Goal: Transaction & Acquisition: Purchase product/service

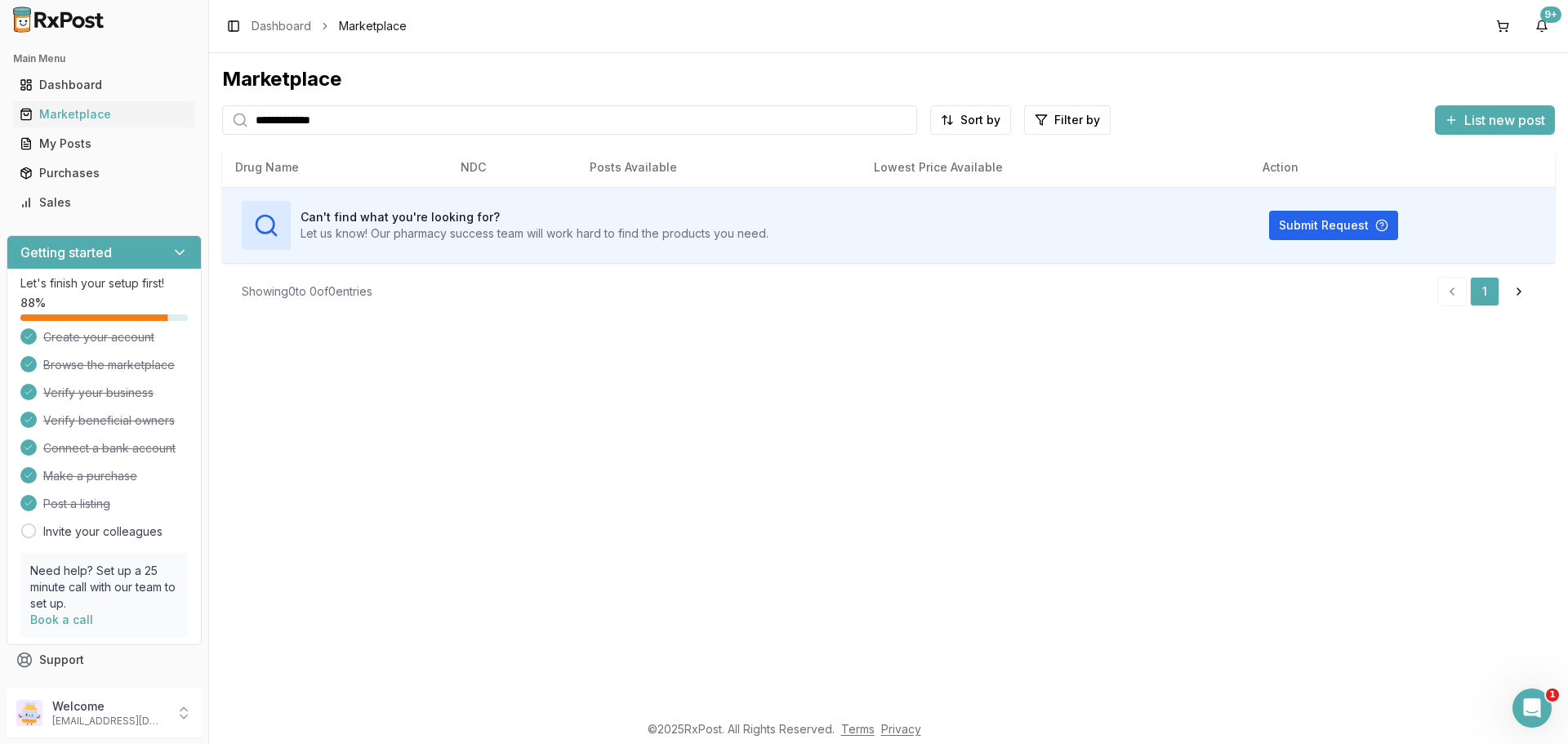
drag, startPoint x: 361, startPoint y: 126, endPoint x: 224, endPoint y: 122, distance: 137.1
click at [224, 122] on div "**********" at bounding box center [569, 121] width 695 height 30
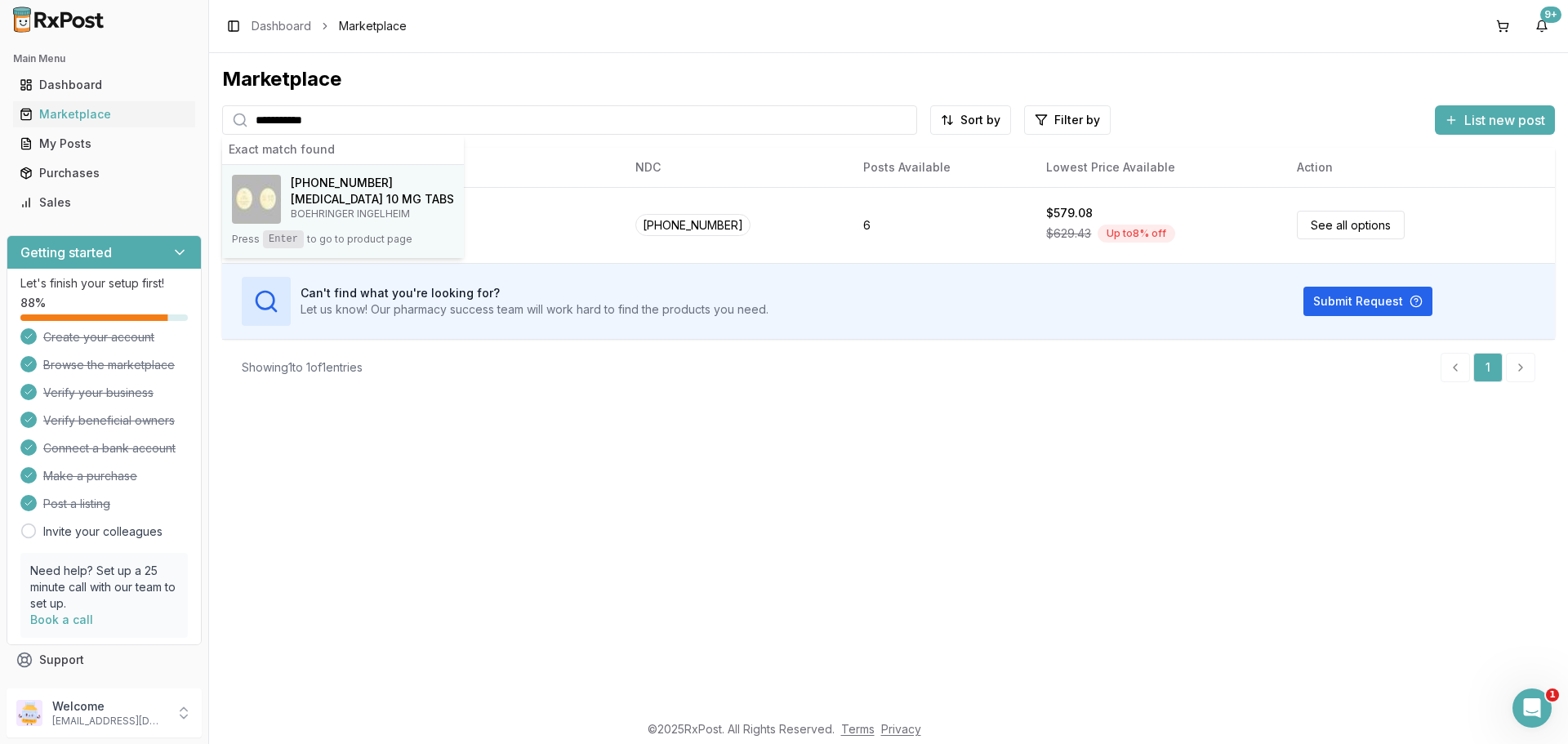
type input "**********"
click at [304, 198] on h4 "[MEDICAL_DATA] 10 MG TABS" at bounding box center [372, 200] width 163 height 17
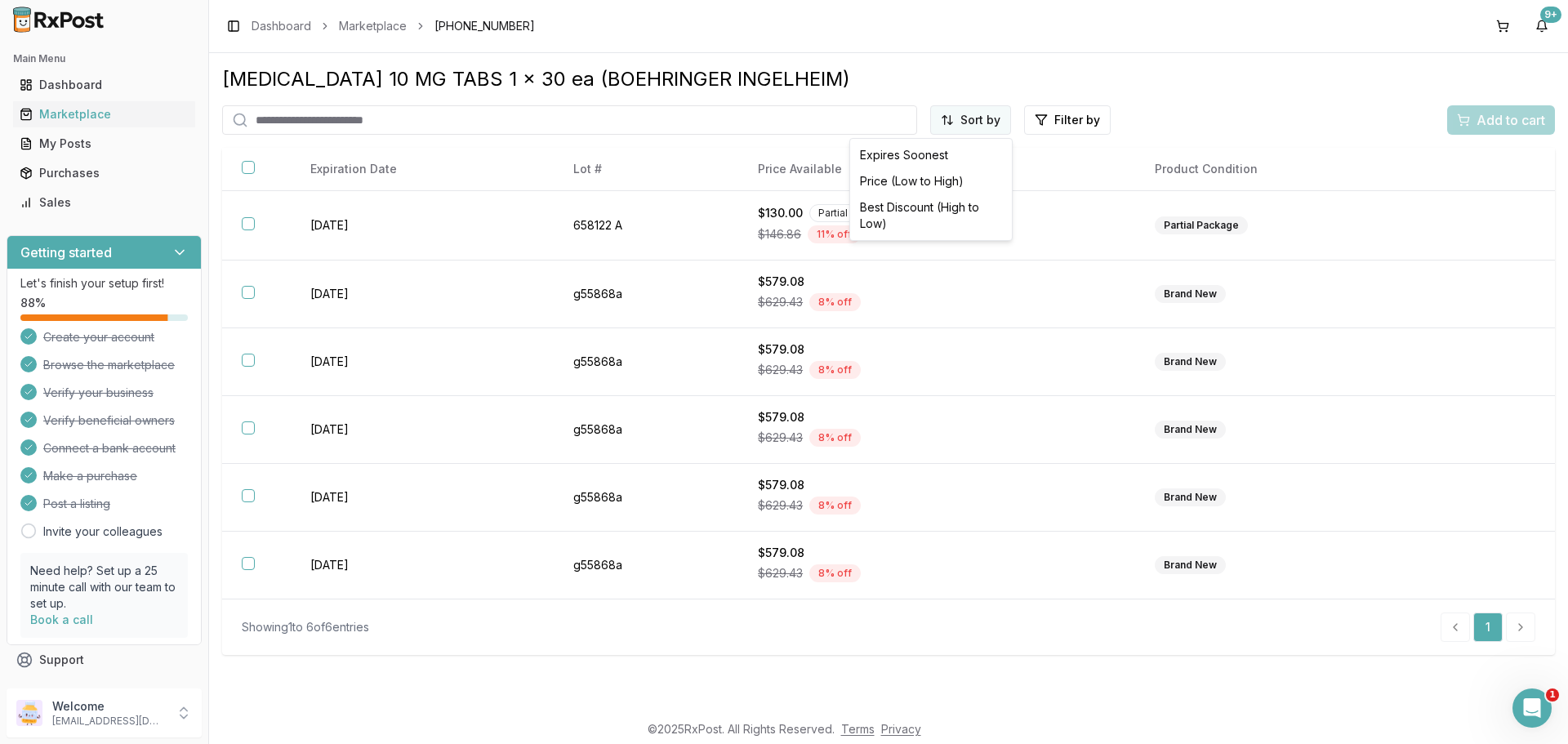
click at [977, 115] on html "Main Menu Dashboard Marketplace My Posts Purchases Sales Getting started Let's …" at bounding box center [784, 372] width 1568 height 744
click at [926, 180] on div "Price (Low to High)" at bounding box center [931, 182] width 155 height 26
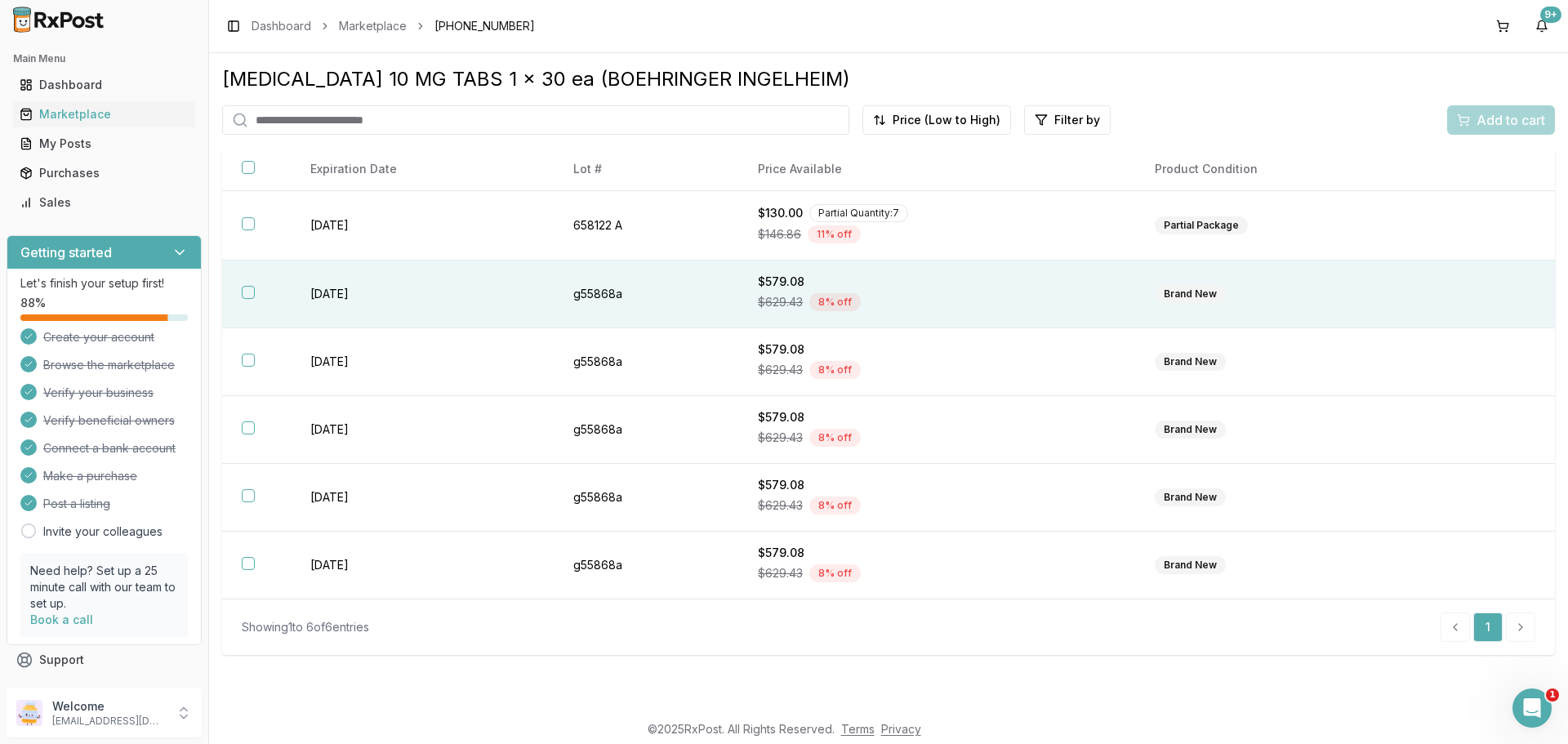
click at [257, 294] on th at bounding box center [256, 295] width 68 height 68
click at [1486, 119] on span "Add to cart" at bounding box center [1510, 121] width 68 height 20
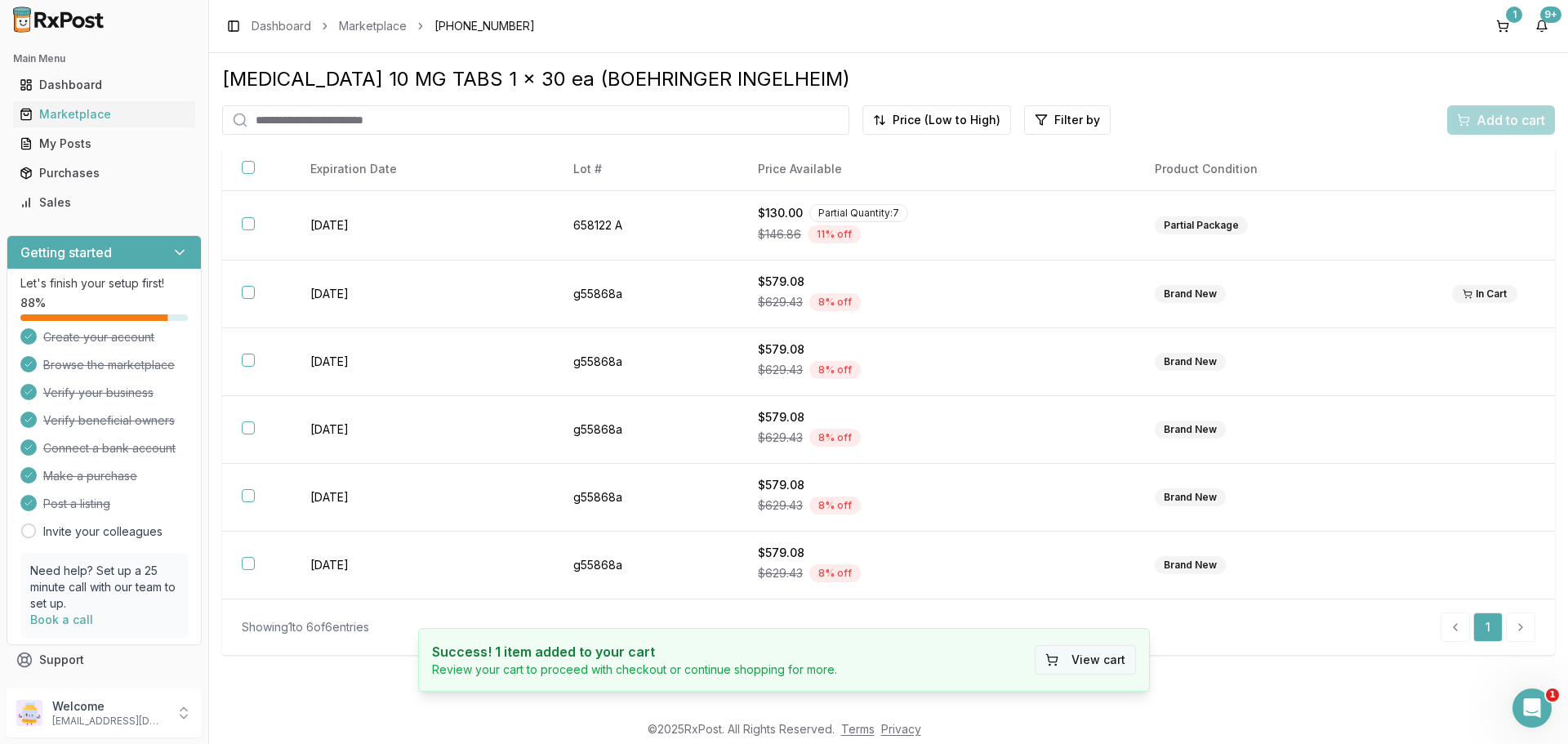
click at [1073, 653] on button "View cart" at bounding box center [1085, 661] width 102 height 30
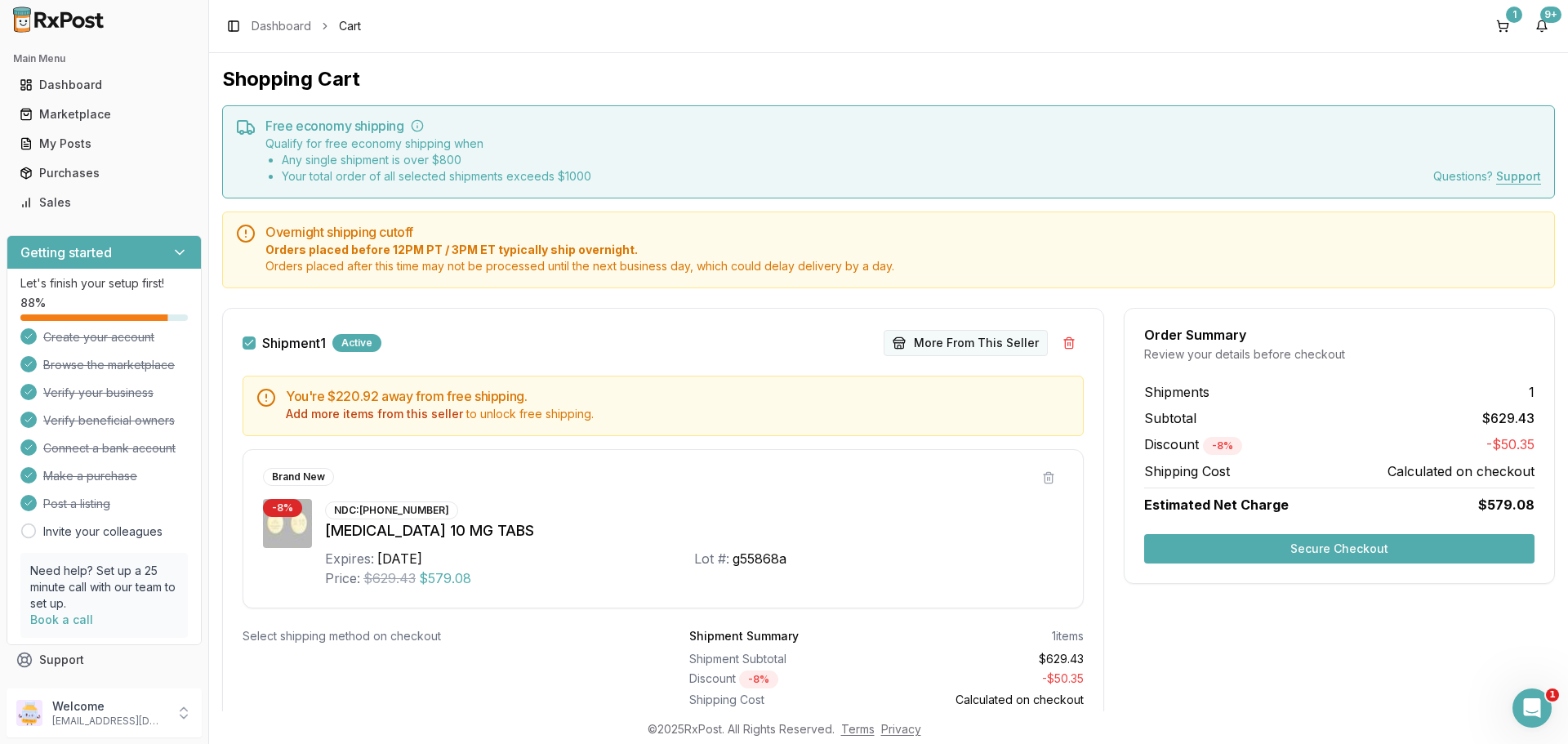
click at [964, 342] on button "More From This Seller" at bounding box center [966, 344] width 164 height 26
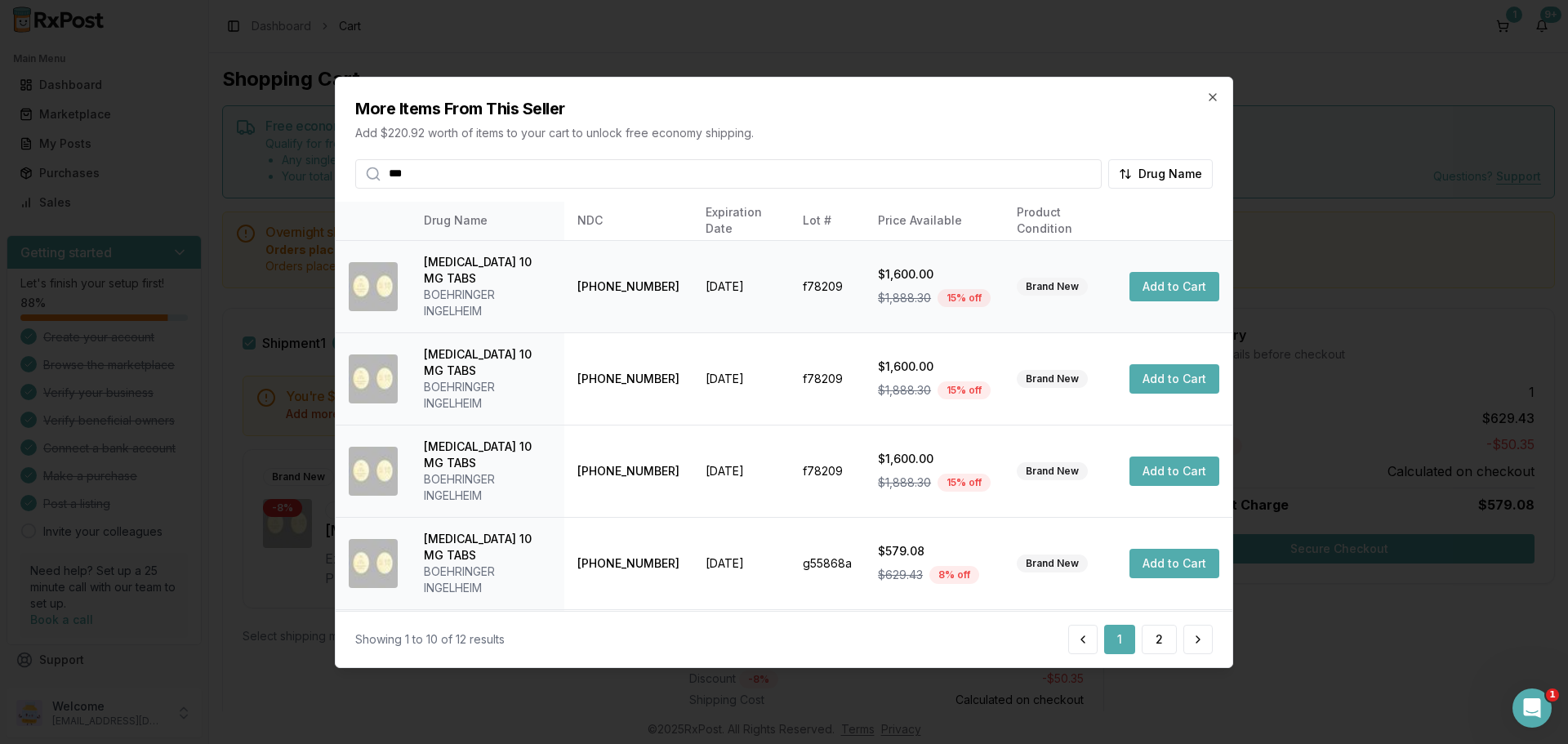
type input "***"
click at [1190, 292] on button "Add to Cart" at bounding box center [1174, 287] width 90 height 30
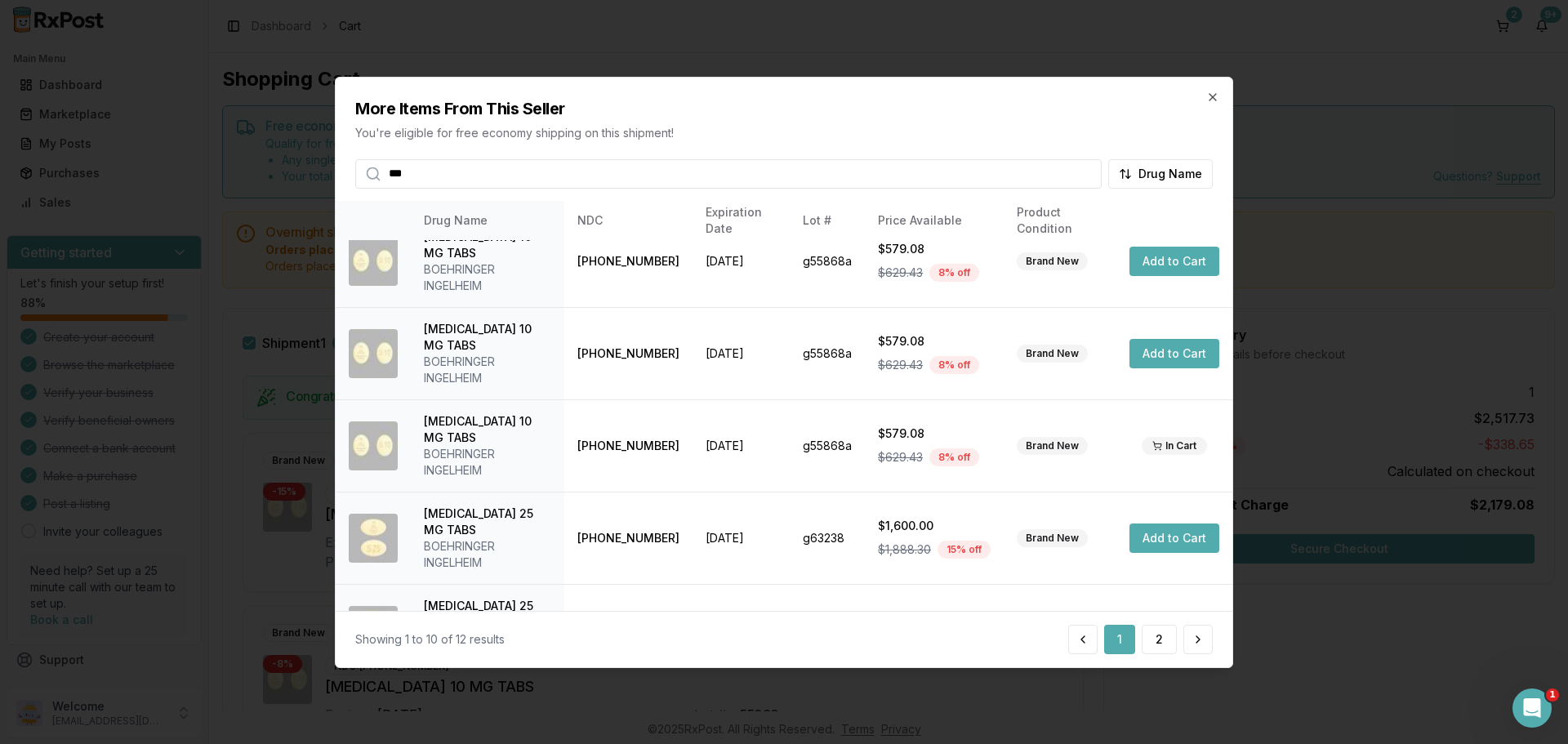
scroll to position [552, 0]
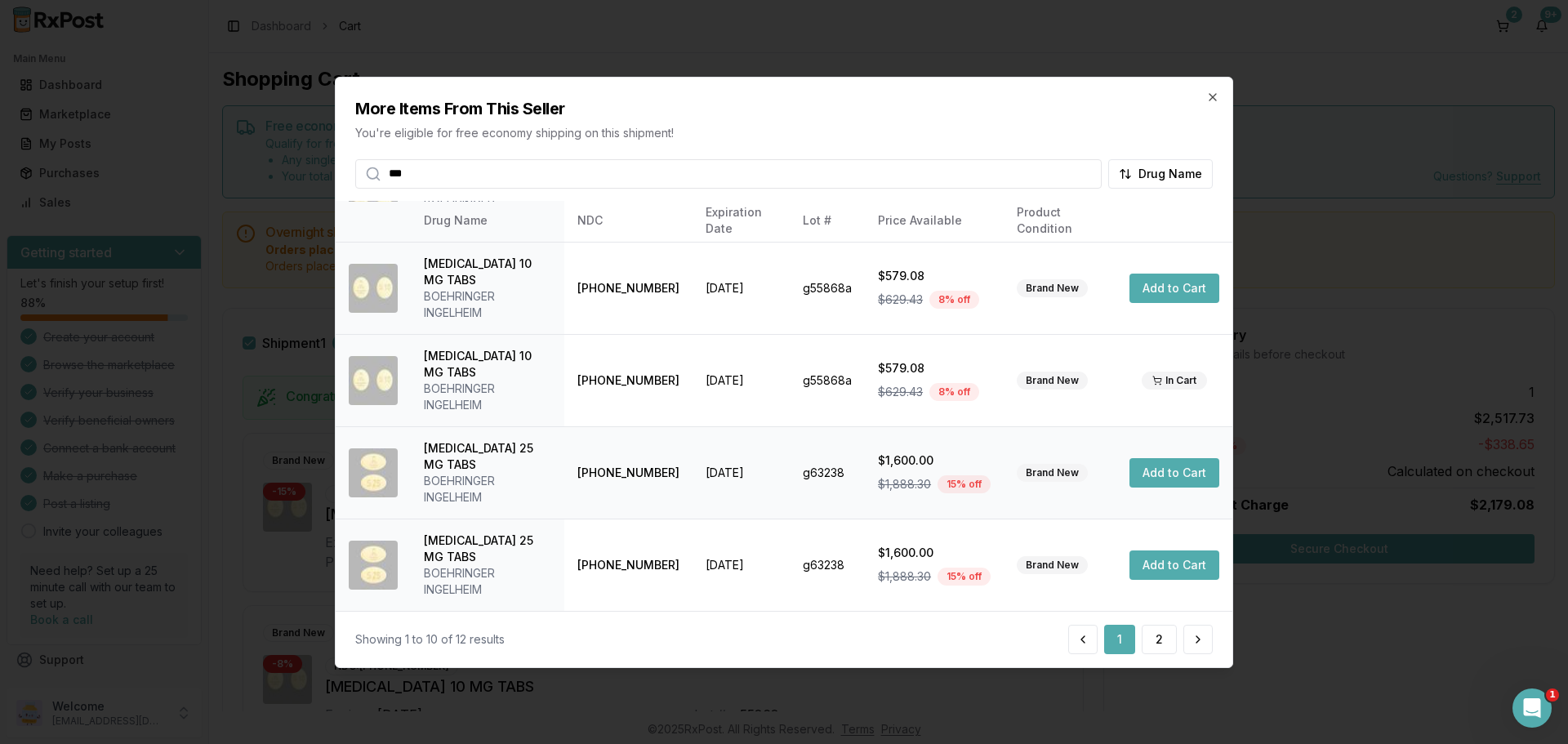
click at [1179, 468] on button "Add to Cart" at bounding box center [1174, 473] width 90 height 30
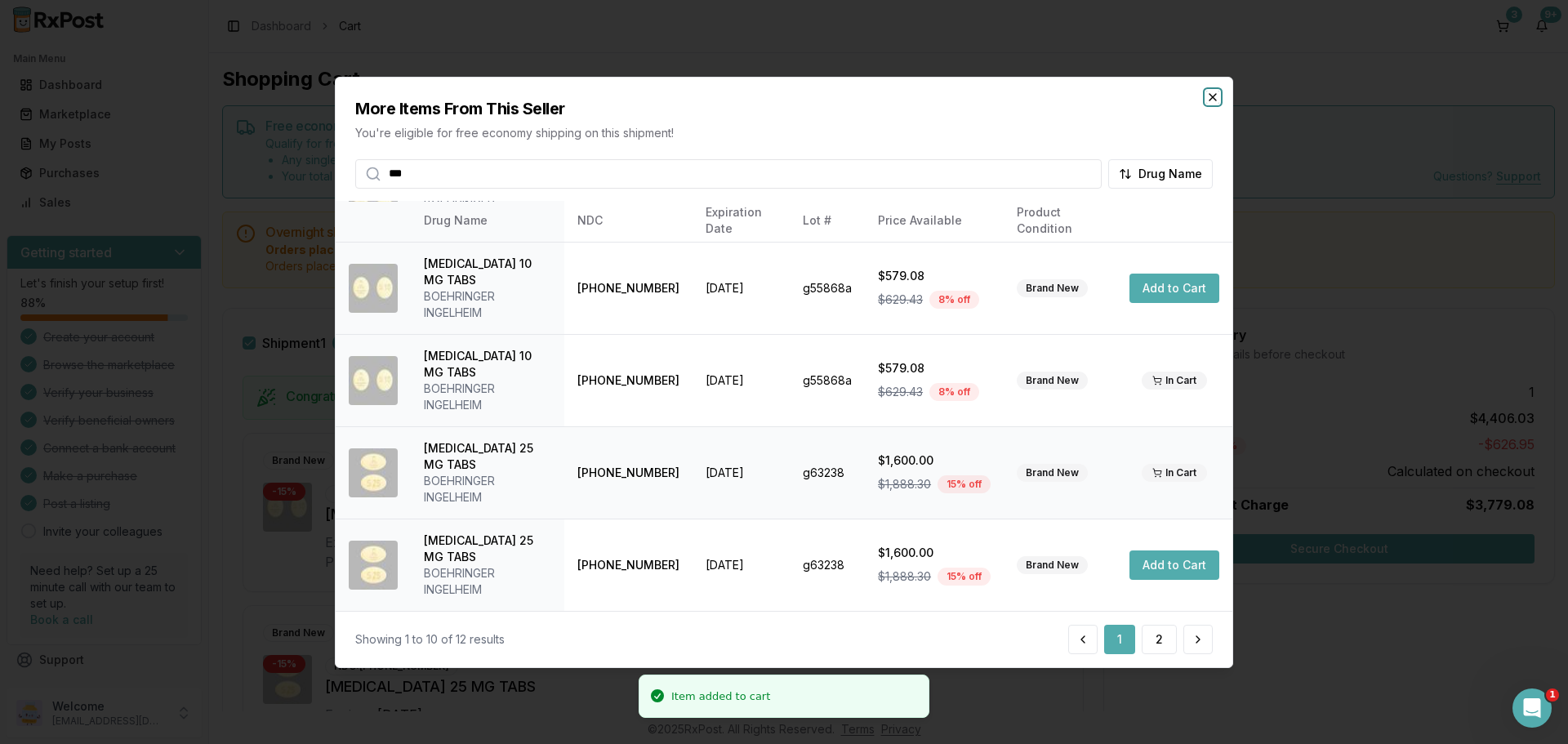
click at [1215, 99] on icon "button" at bounding box center [1212, 97] width 7 height 7
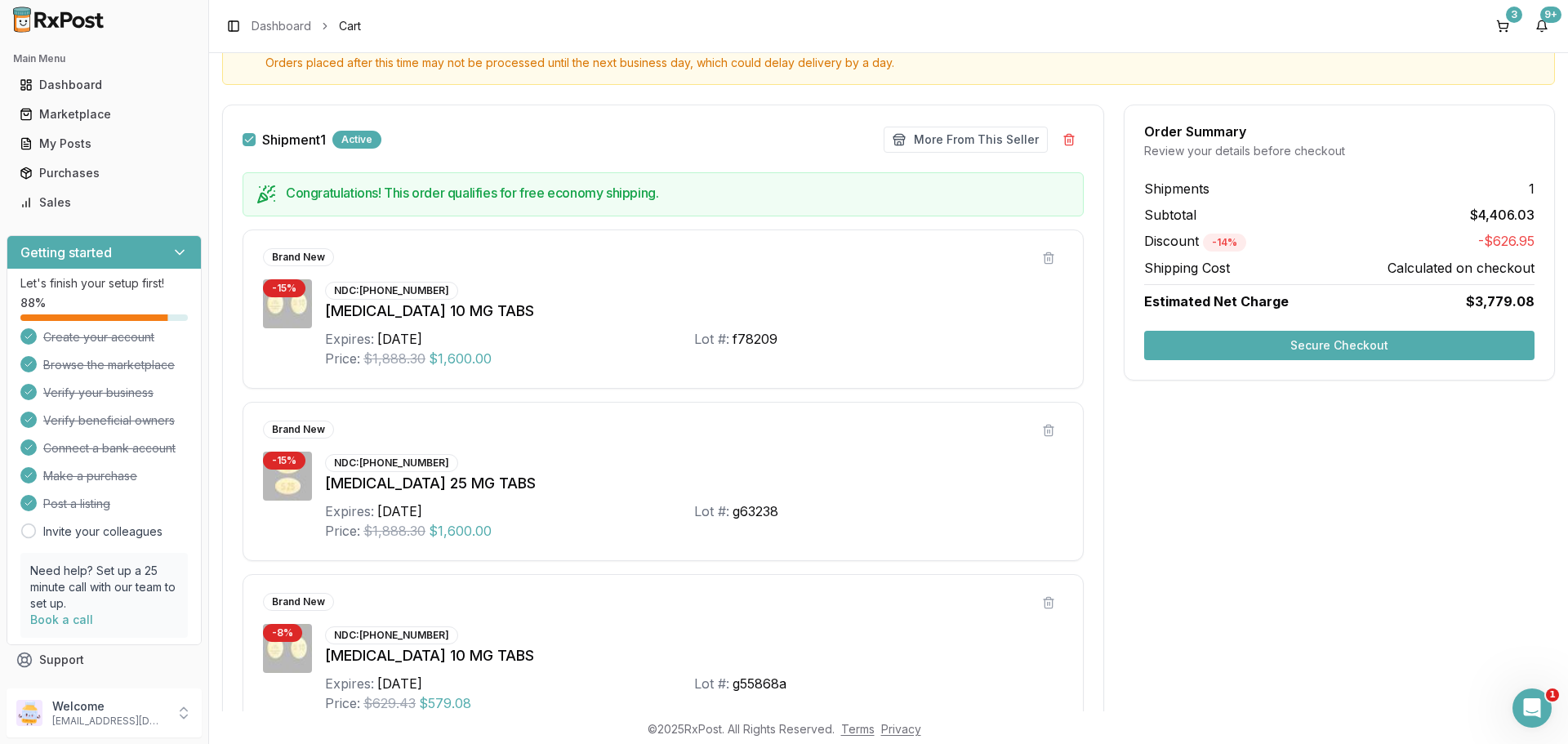
scroll to position [327, 0]
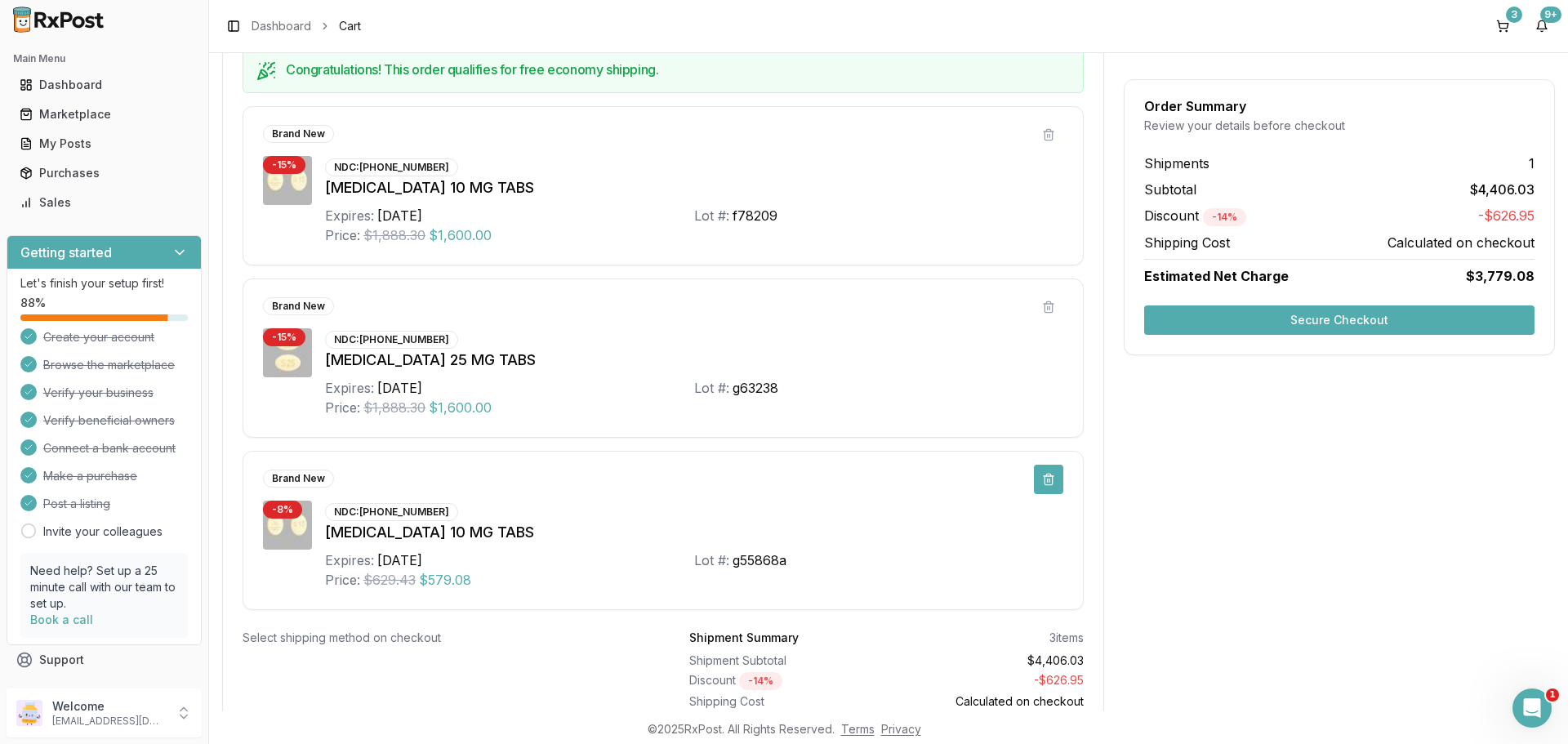
click at [1043, 484] on button at bounding box center [1049, 480] width 30 height 30
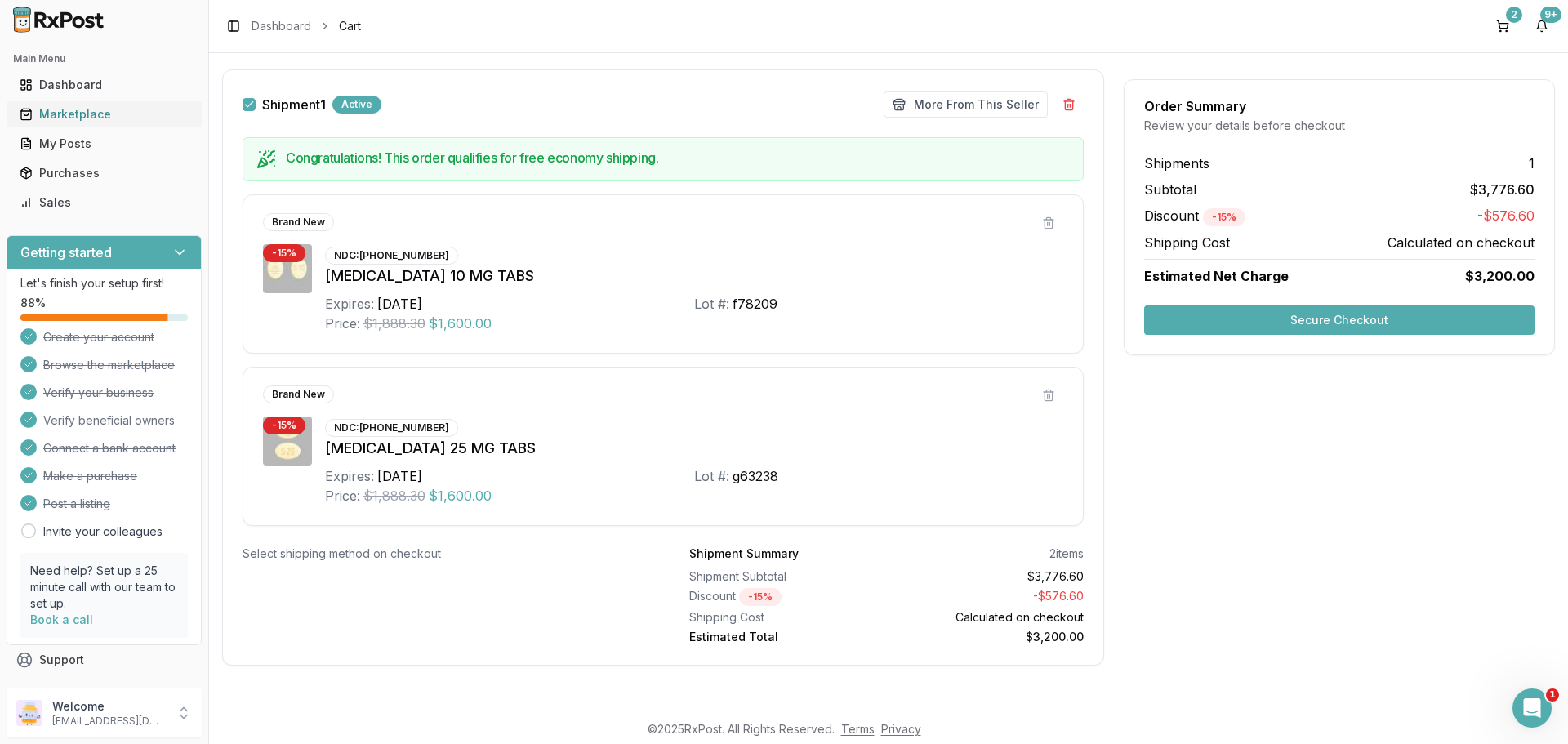
click at [111, 117] on div "Marketplace" at bounding box center [104, 115] width 169 height 17
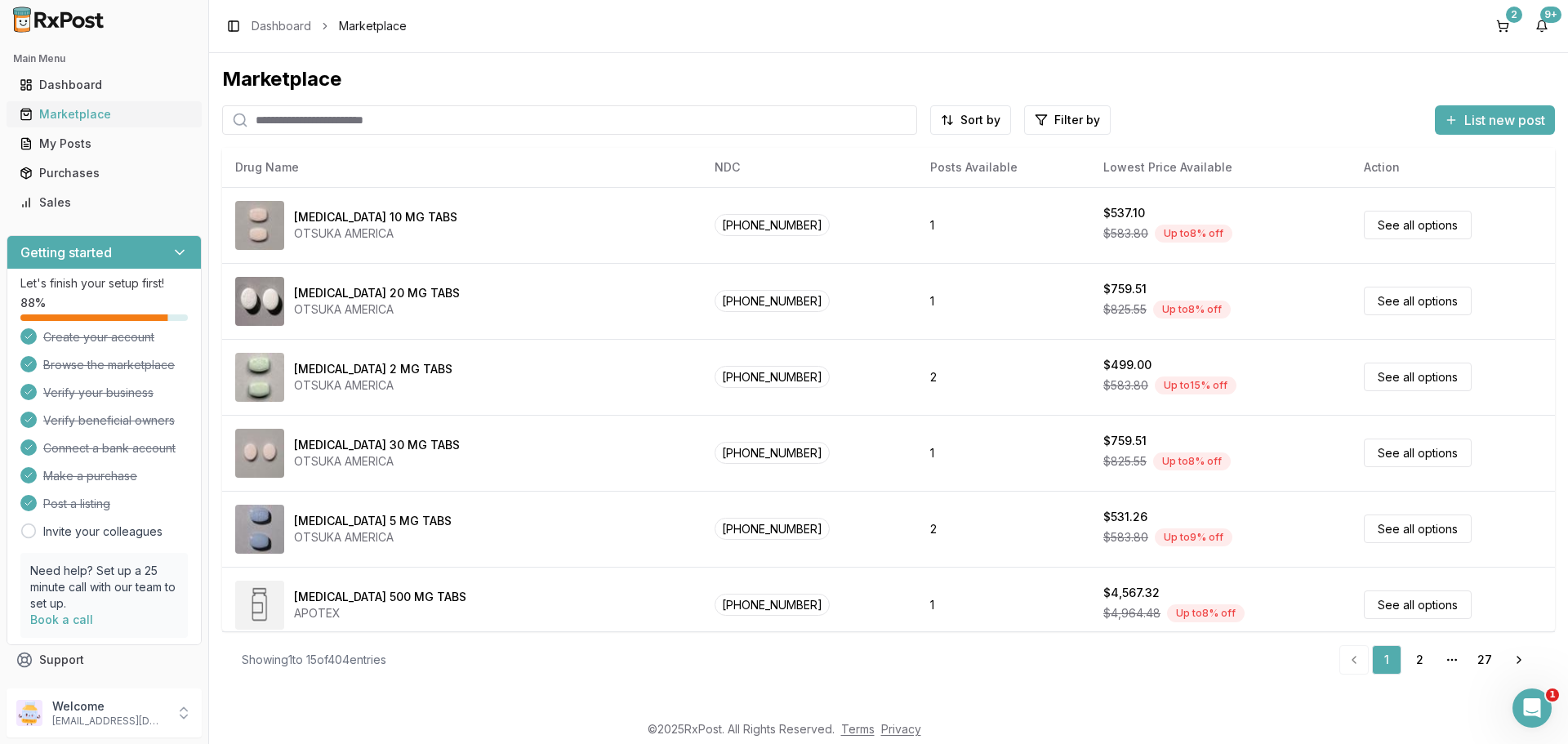
click at [73, 111] on div "Marketplace" at bounding box center [104, 115] width 169 height 17
click at [85, 86] on div "Dashboard" at bounding box center [104, 85] width 169 height 17
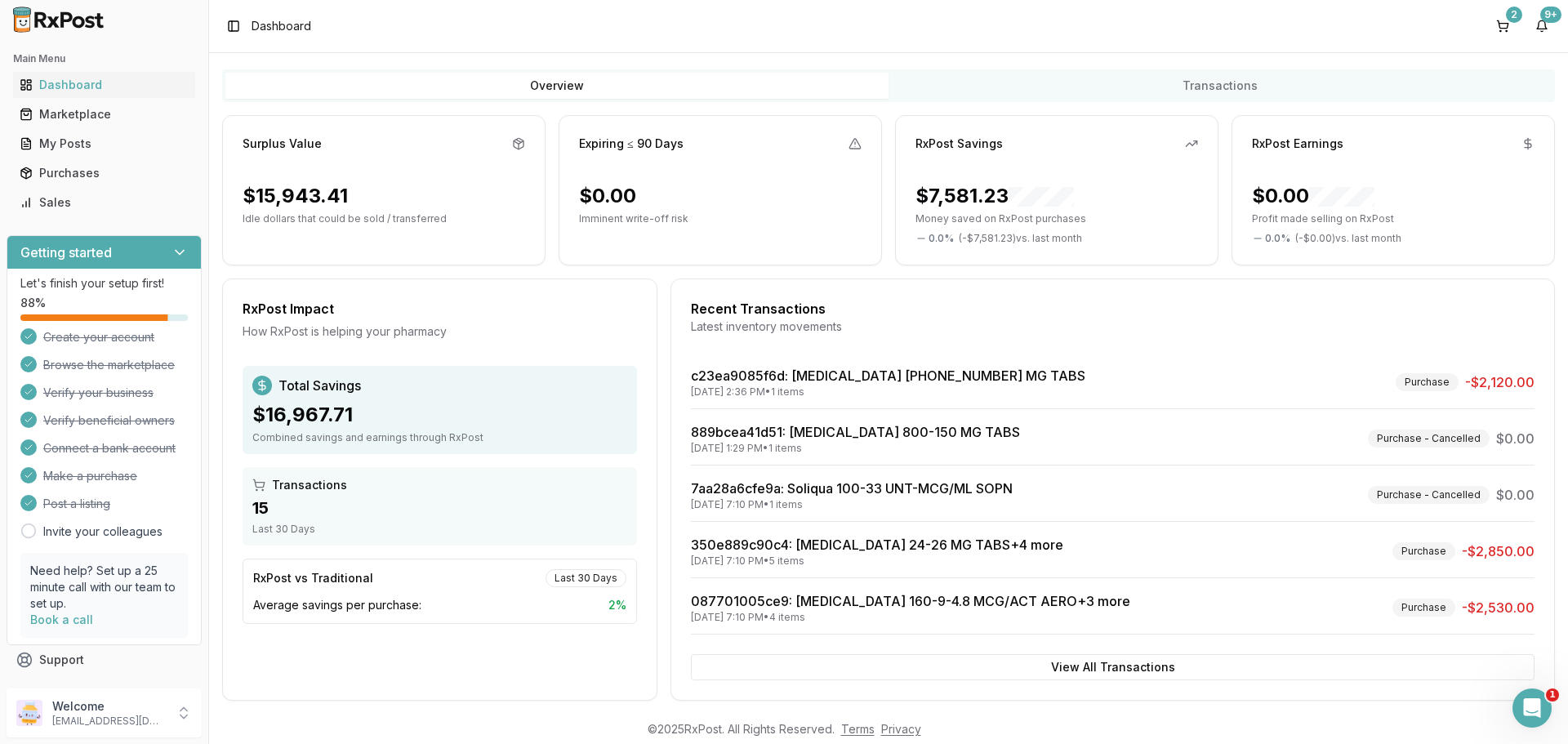
scroll to position [104, 0]
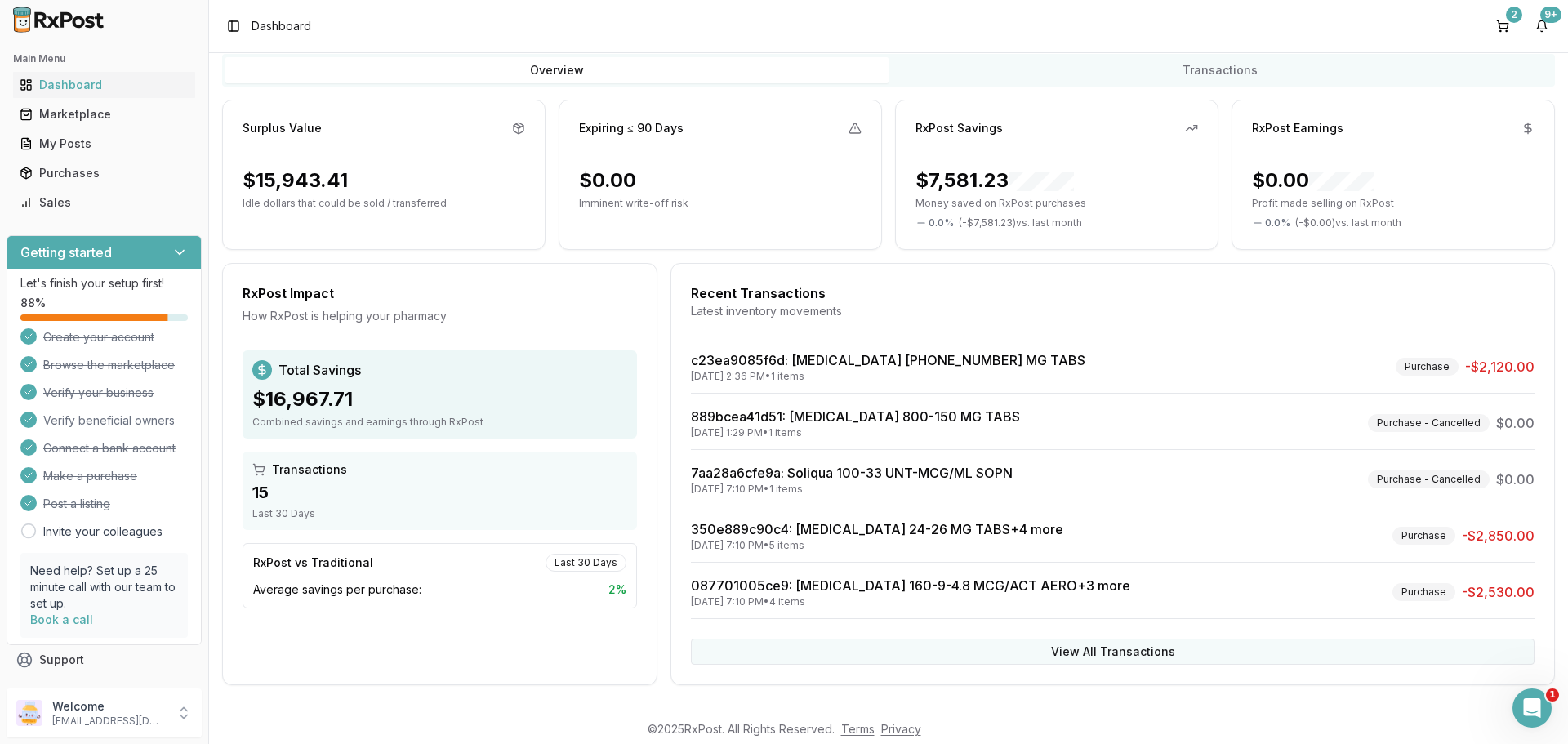
click at [1098, 647] on button "View All Transactions" at bounding box center [1112, 652] width 843 height 26
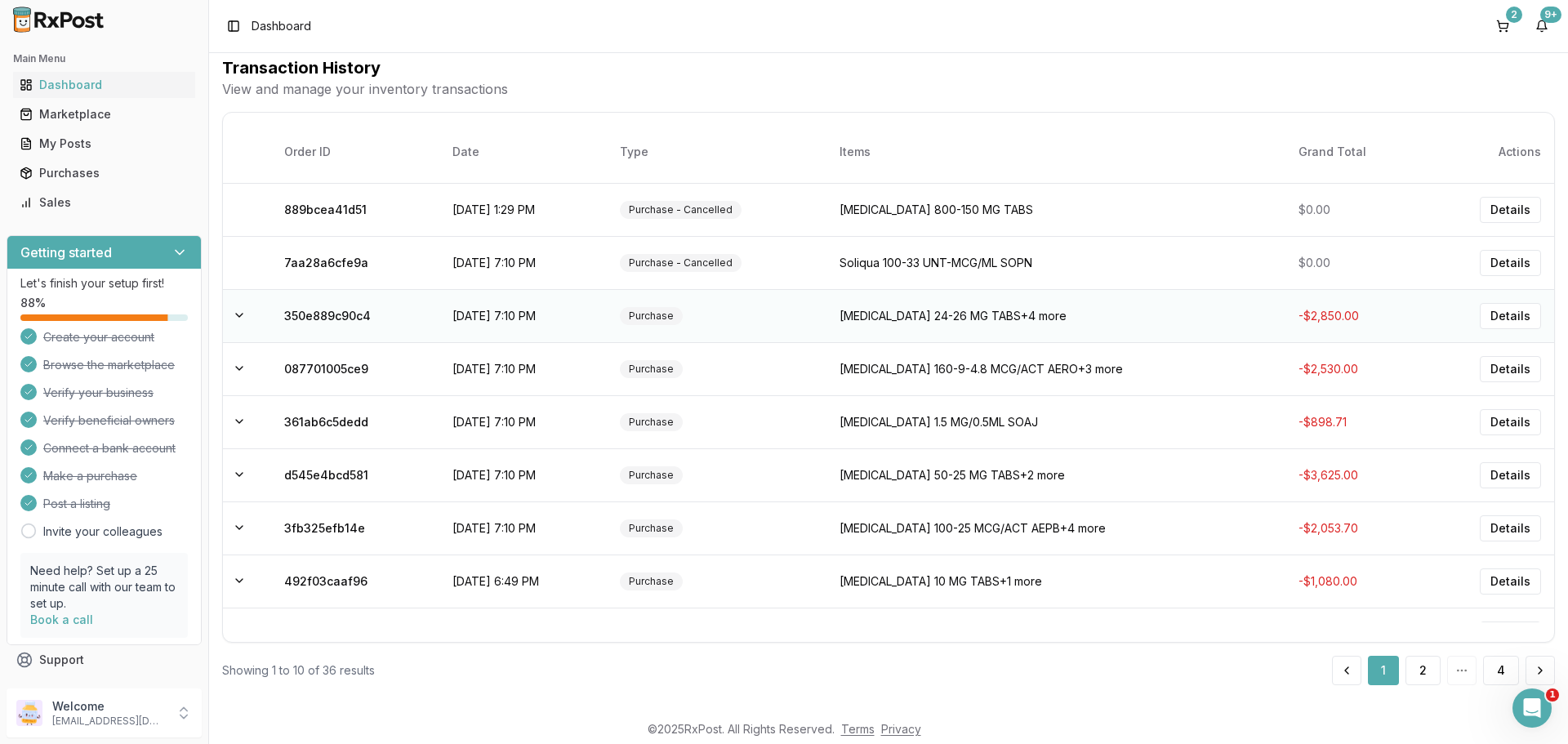
scroll to position [0, 0]
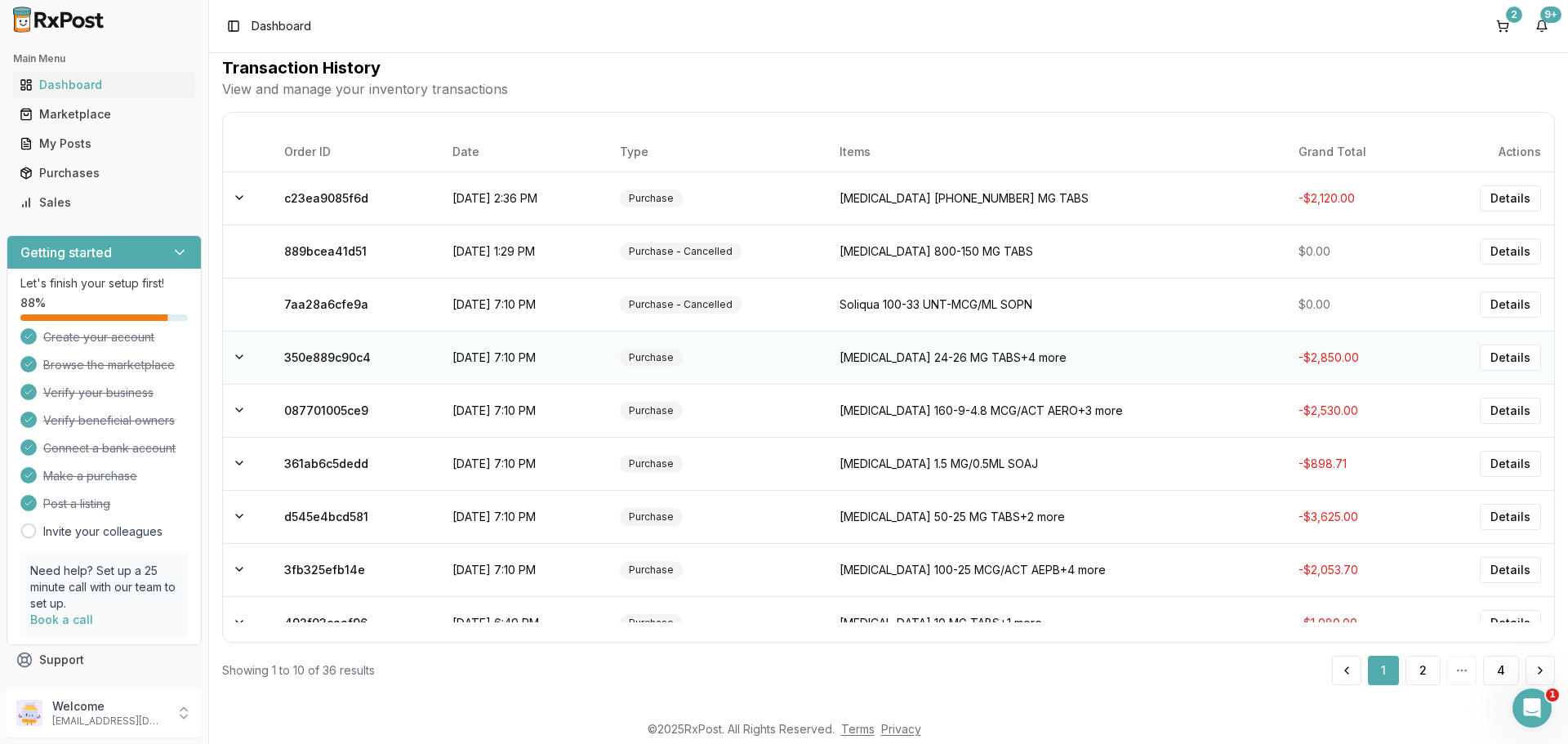
click at [960, 356] on td "[MEDICAL_DATA] 24-26 MG TABS +4 more" at bounding box center [1056, 358] width 459 height 53
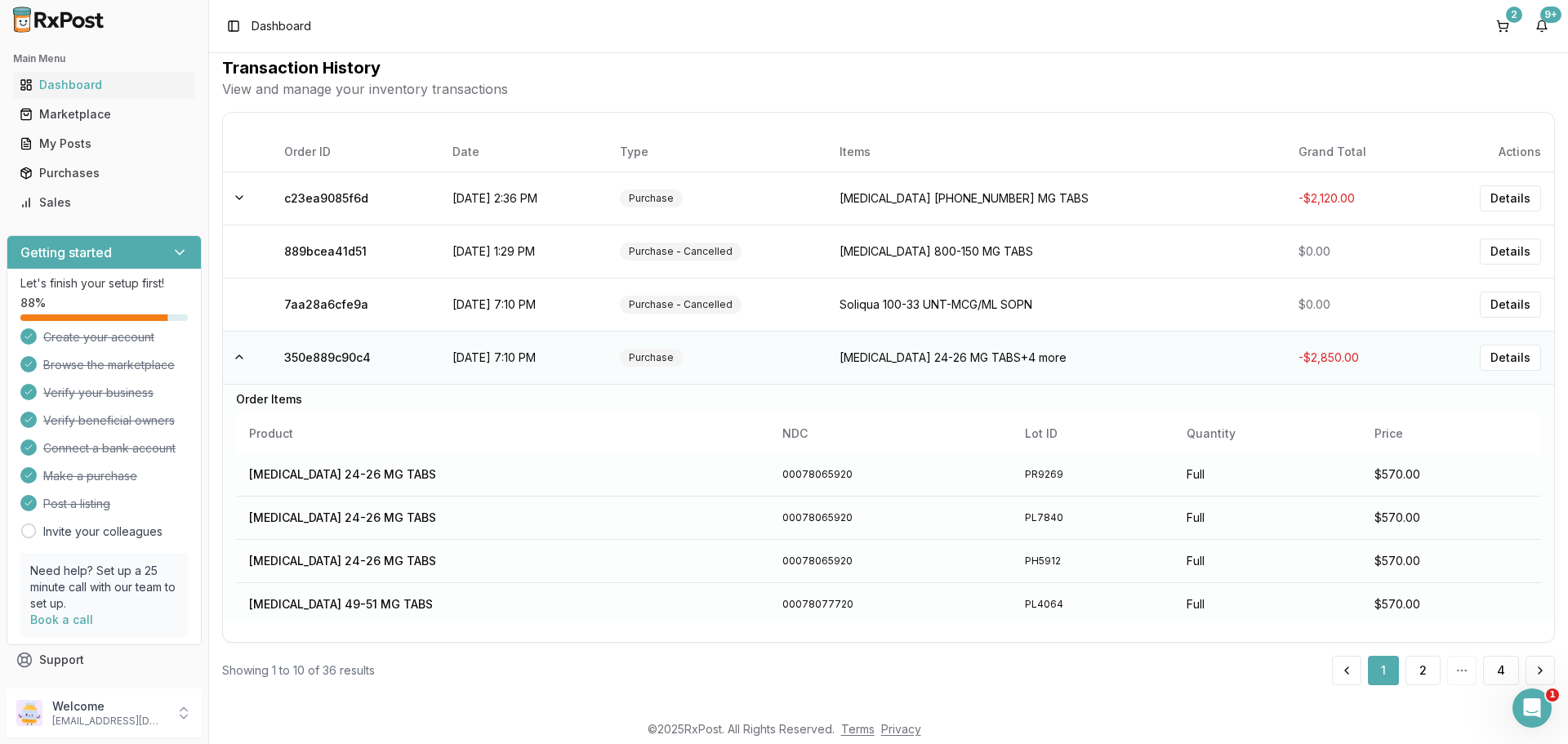
click at [960, 356] on td "[MEDICAL_DATA] 24-26 MG TABS +4 more" at bounding box center [1056, 358] width 459 height 53
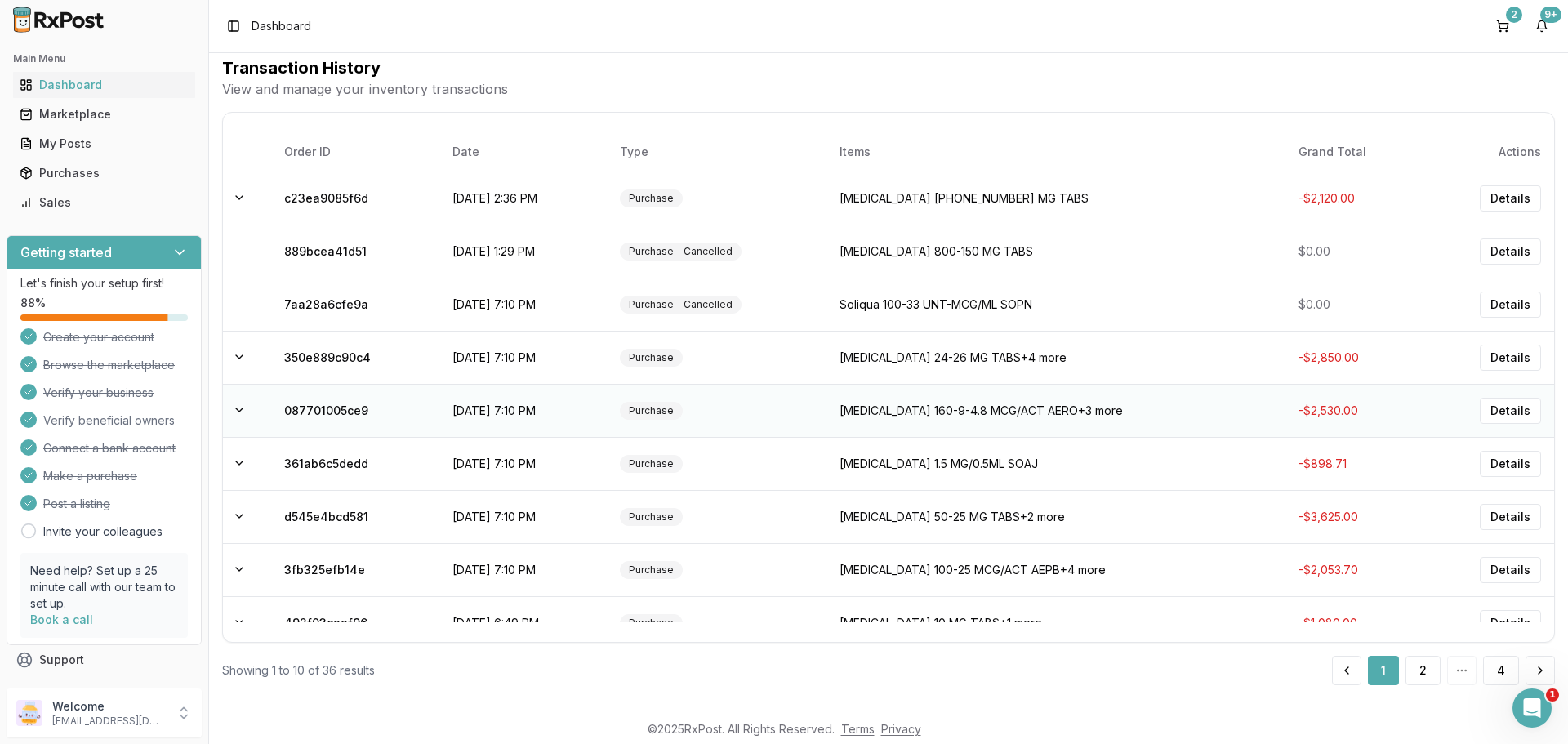
click at [923, 413] on td "[MEDICAL_DATA] 160-9-4.8 MCG/ACT AERO +3 more" at bounding box center [1056, 410] width 459 height 53
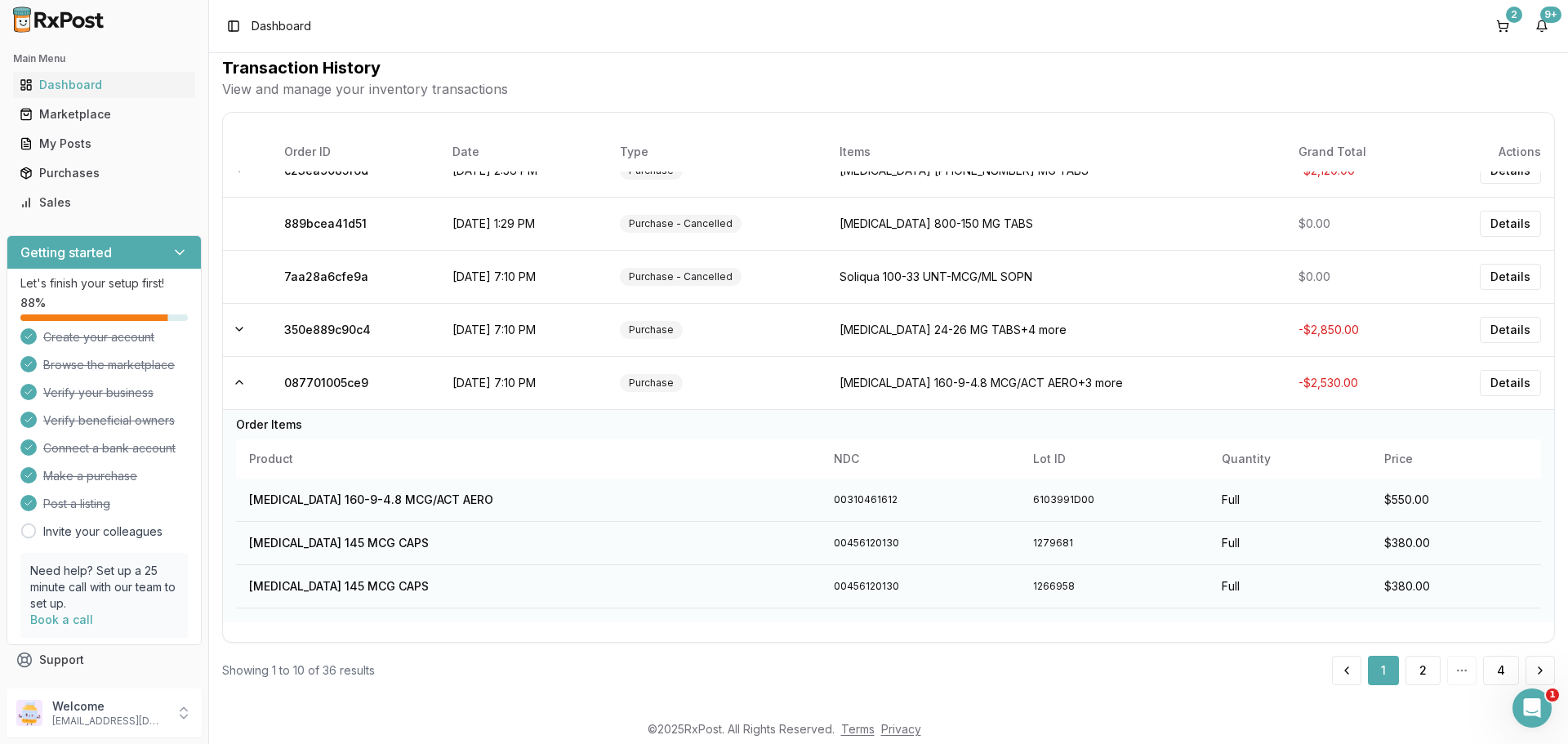
scroll to position [54, 0]
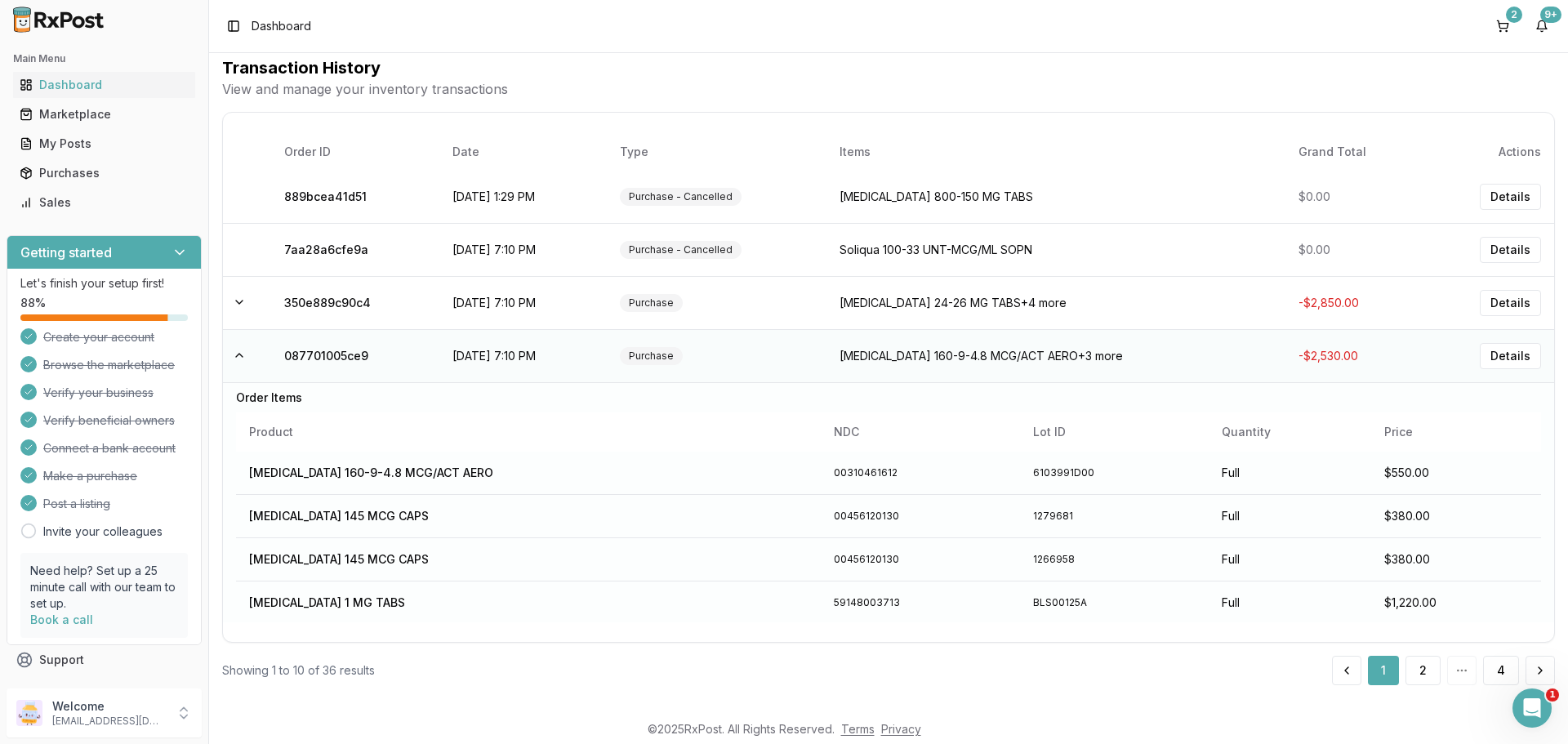
click at [927, 353] on td "[MEDICAL_DATA] 160-9-4.8 MCG/ACT AERO +3 more" at bounding box center [1056, 356] width 459 height 53
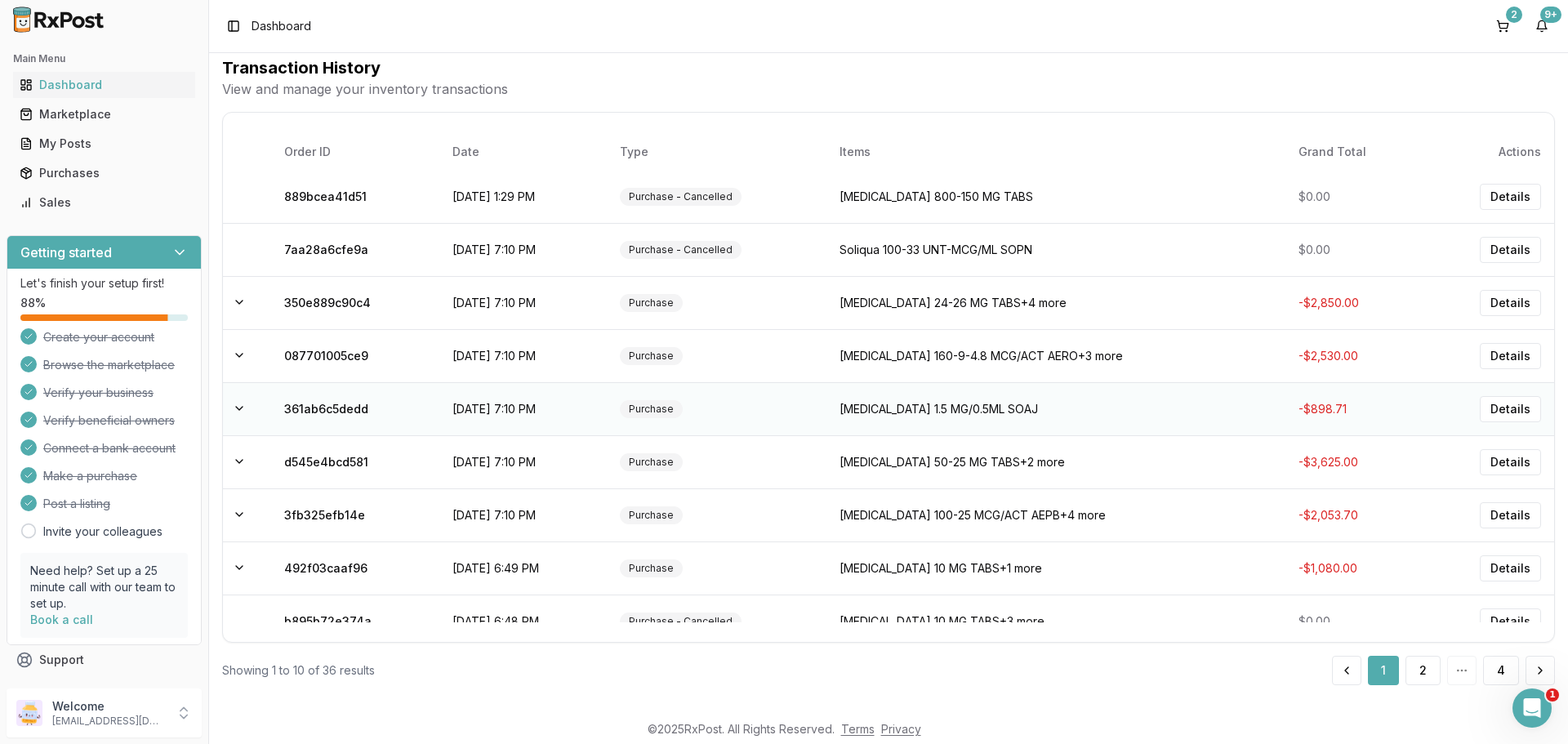
click at [915, 415] on td "[MEDICAL_DATA] 1.5 MG/0.5ML SOAJ" at bounding box center [1056, 409] width 459 height 53
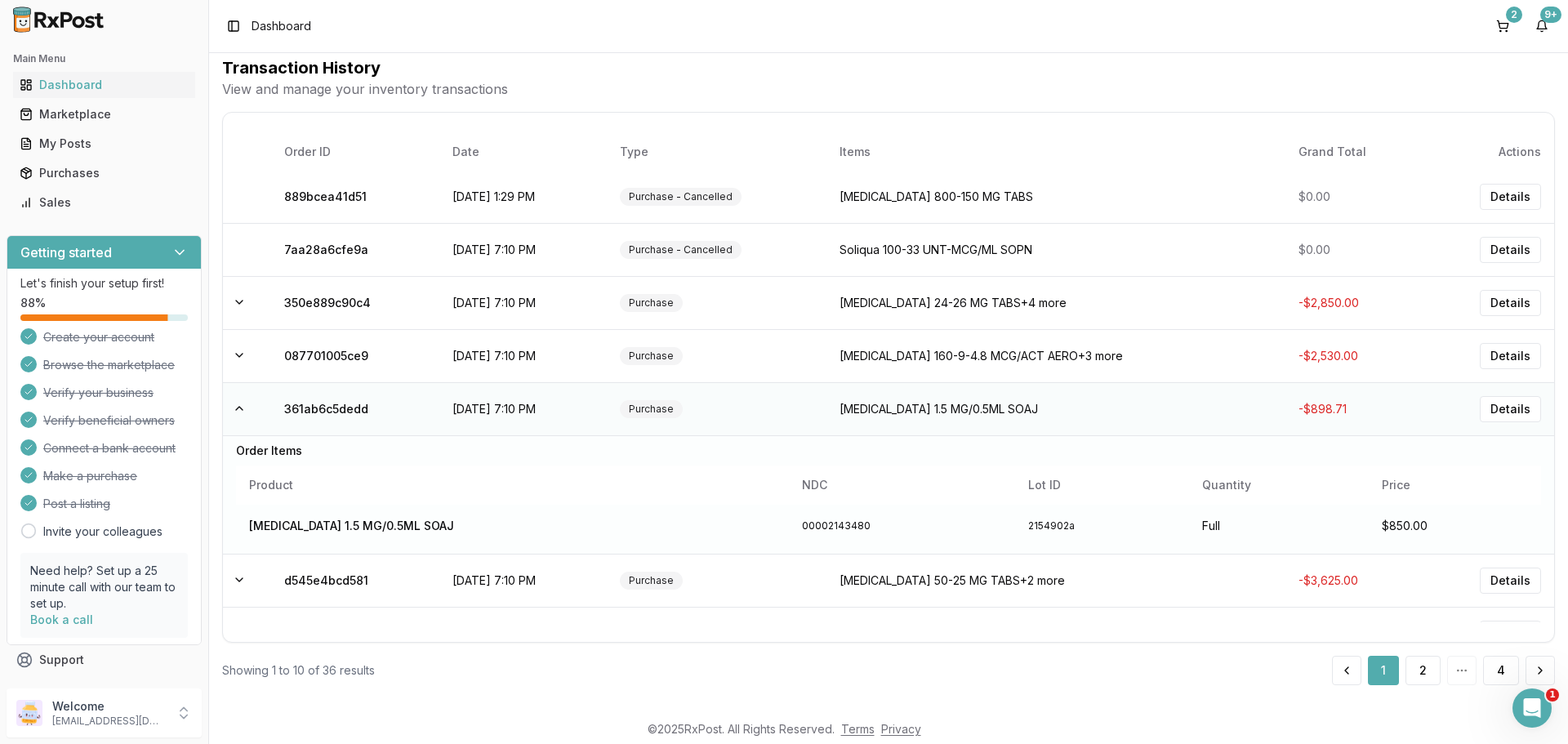
click at [915, 415] on td "[MEDICAL_DATA] 1.5 MG/0.5ML SOAJ" at bounding box center [1056, 409] width 459 height 53
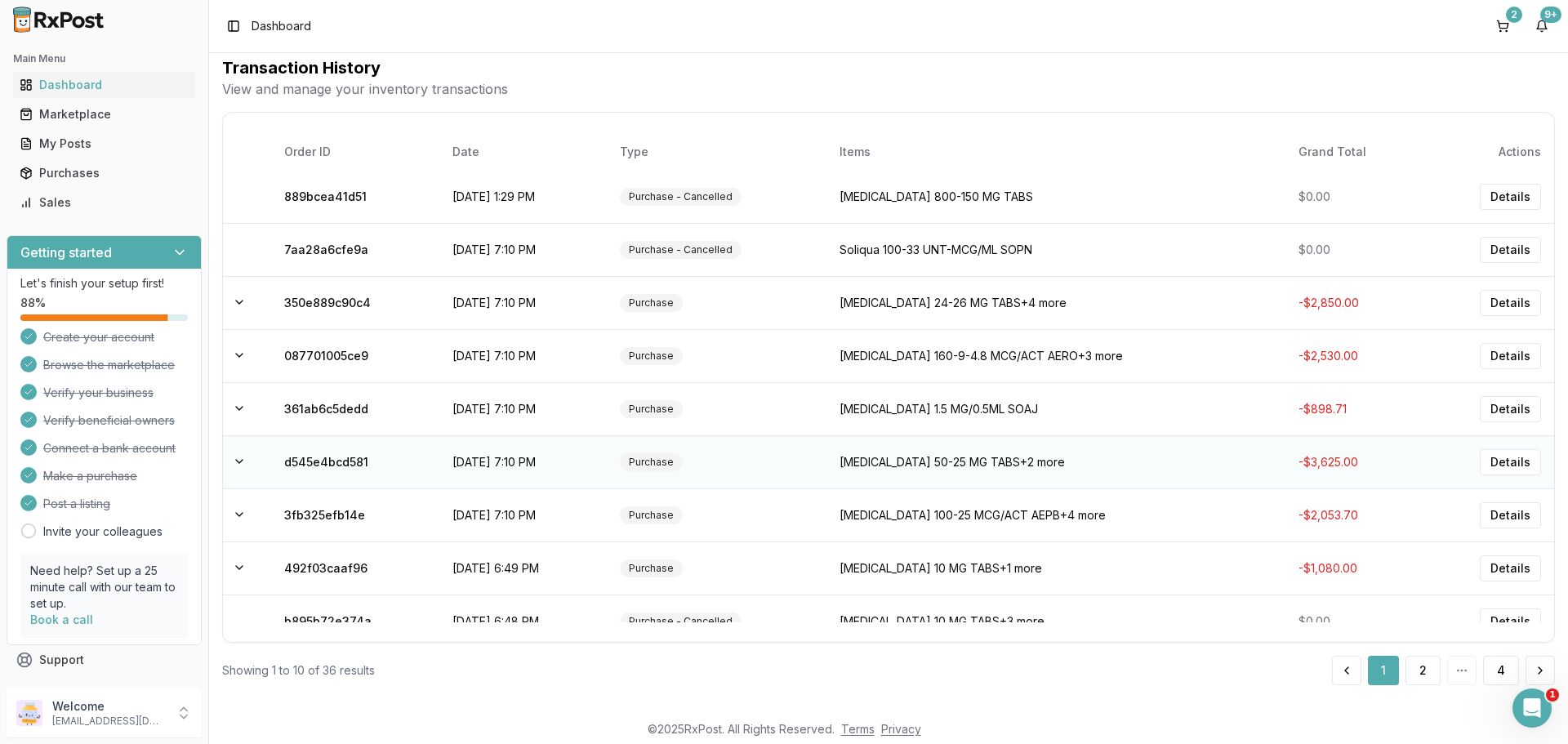
click at [907, 467] on td "[MEDICAL_DATA] 50-25 MG TABS +2 more" at bounding box center [1056, 462] width 459 height 53
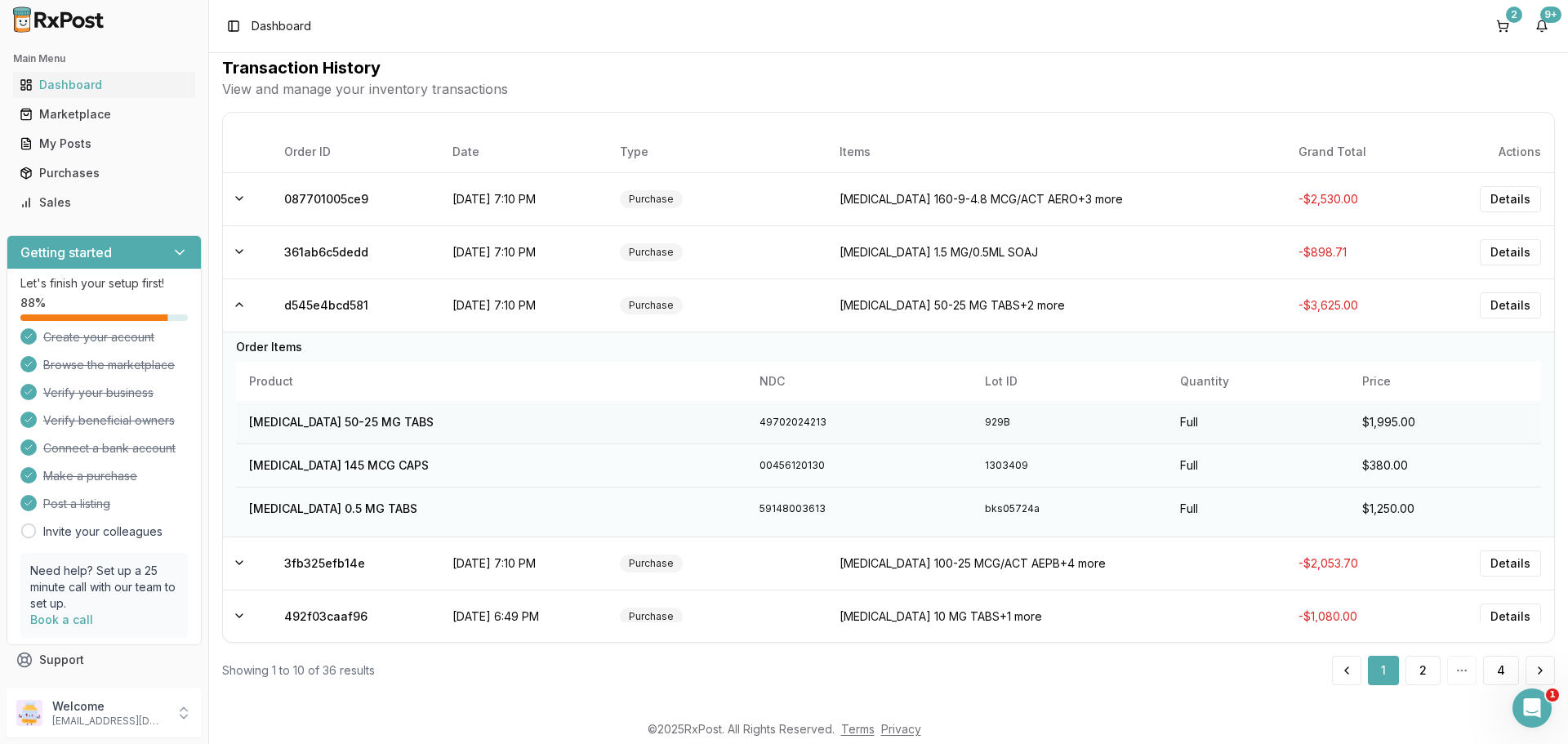
scroll to position [218, 0]
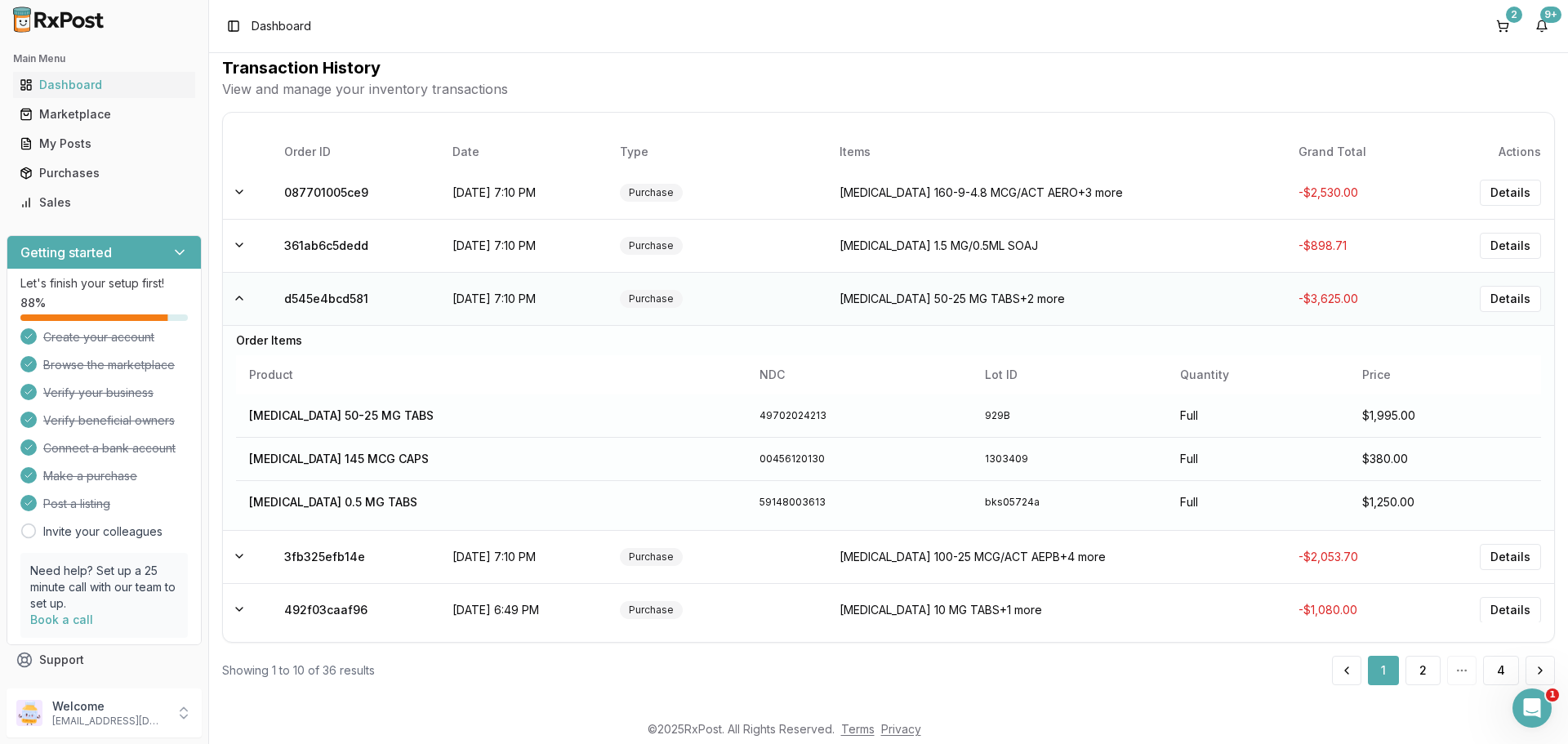
click at [891, 292] on td "[MEDICAL_DATA] 50-25 MG TABS +2 more" at bounding box center [1056, 298] width 459 height 53
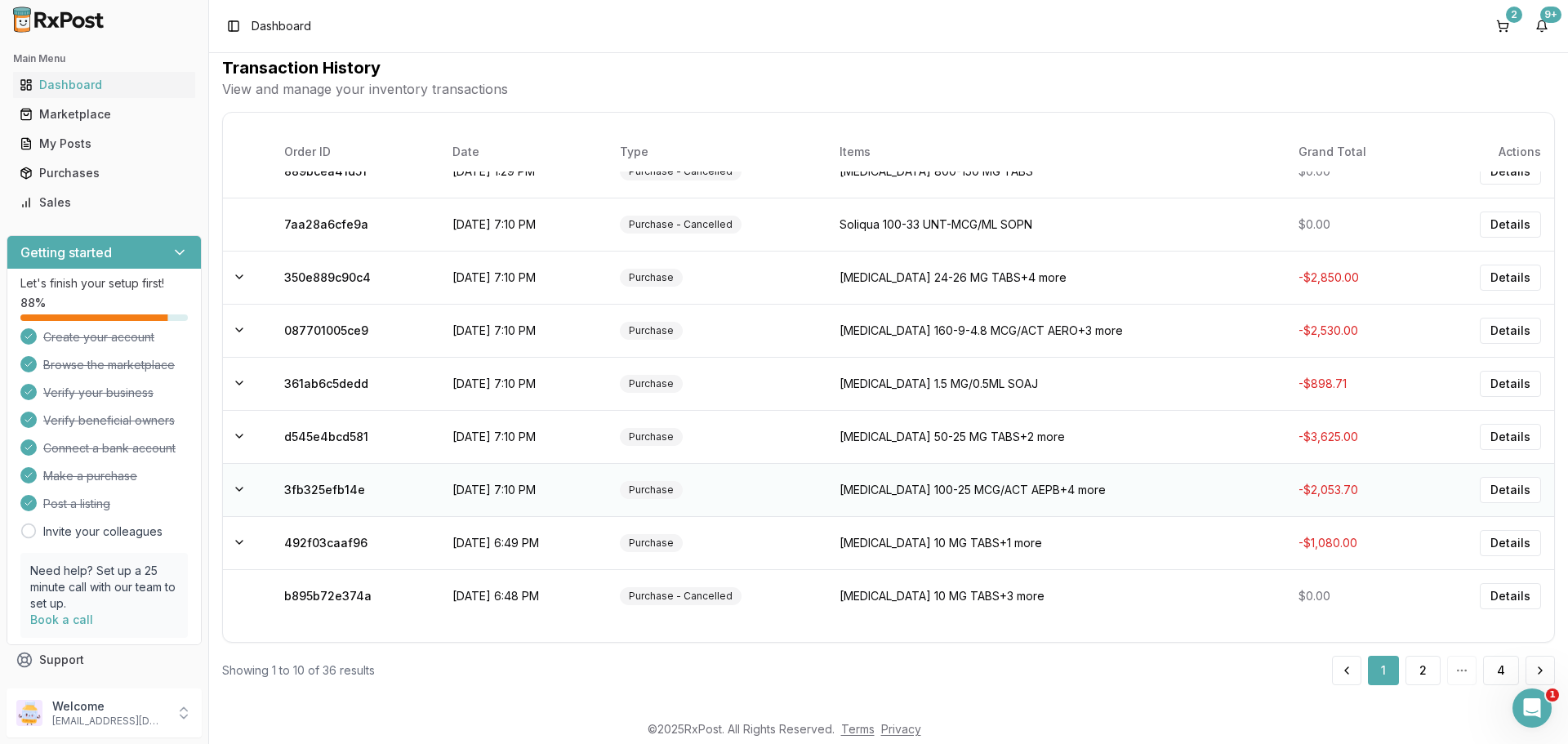
click at [895, 486] on td "[MEDICAL_DATA] 100-25 MCG/ACT AEPB +4 more" at bounding box center [1056, 490] width 459 height 53
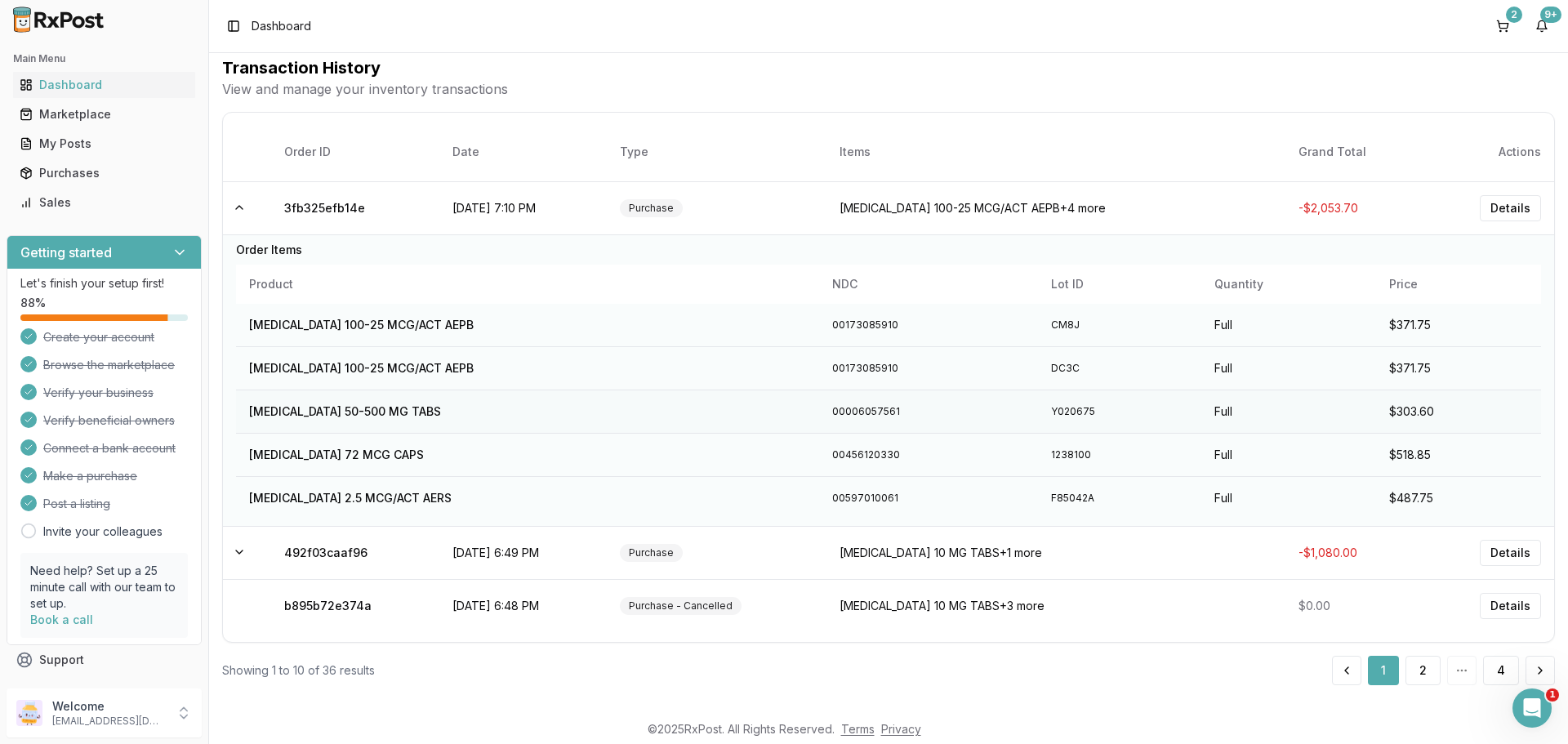
scroll to position [372, 0]
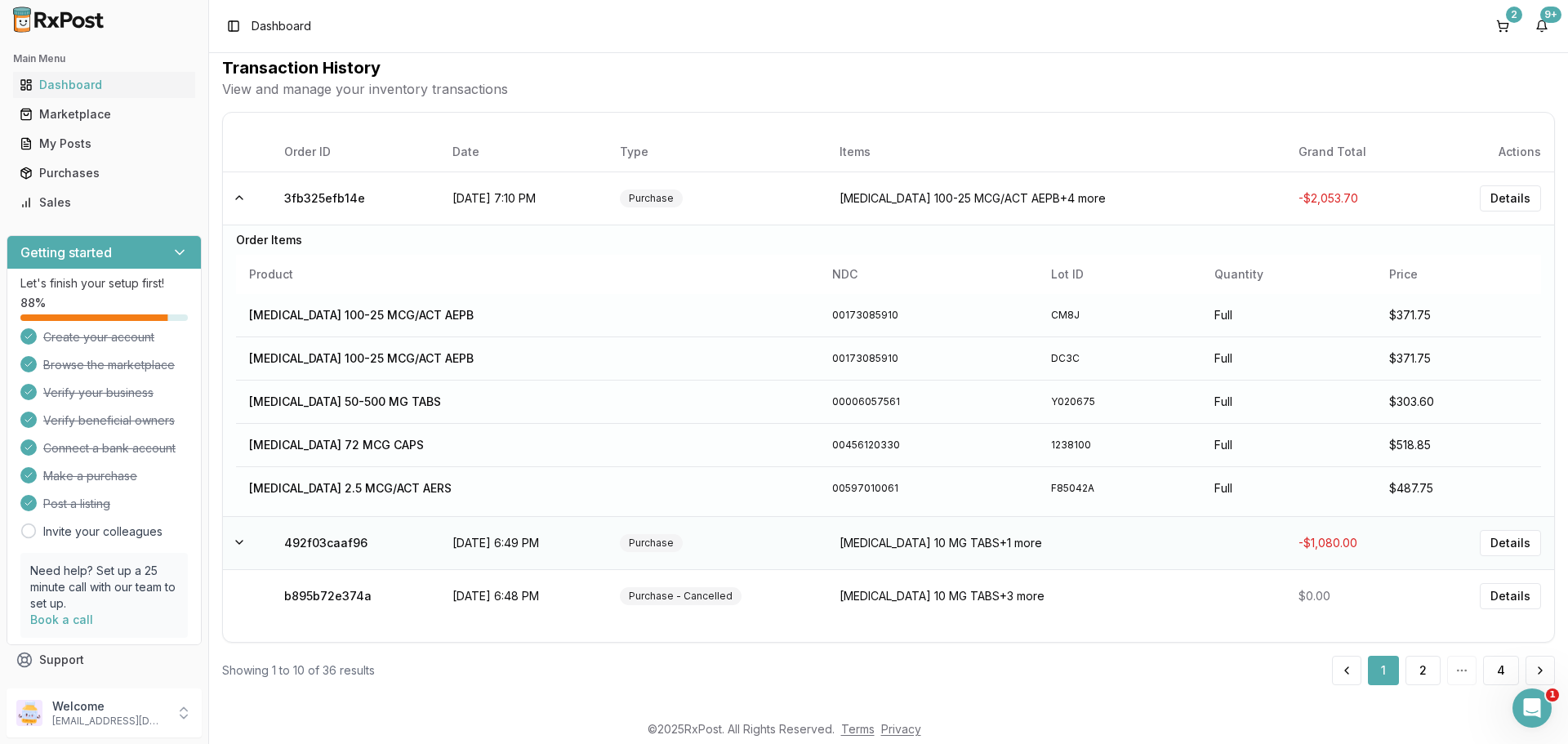
click at [906, 538] on td "[MEDICAL_DATA] 10 MG TABS +1 more" at bounding box center [1056, 543] width 459 height 53
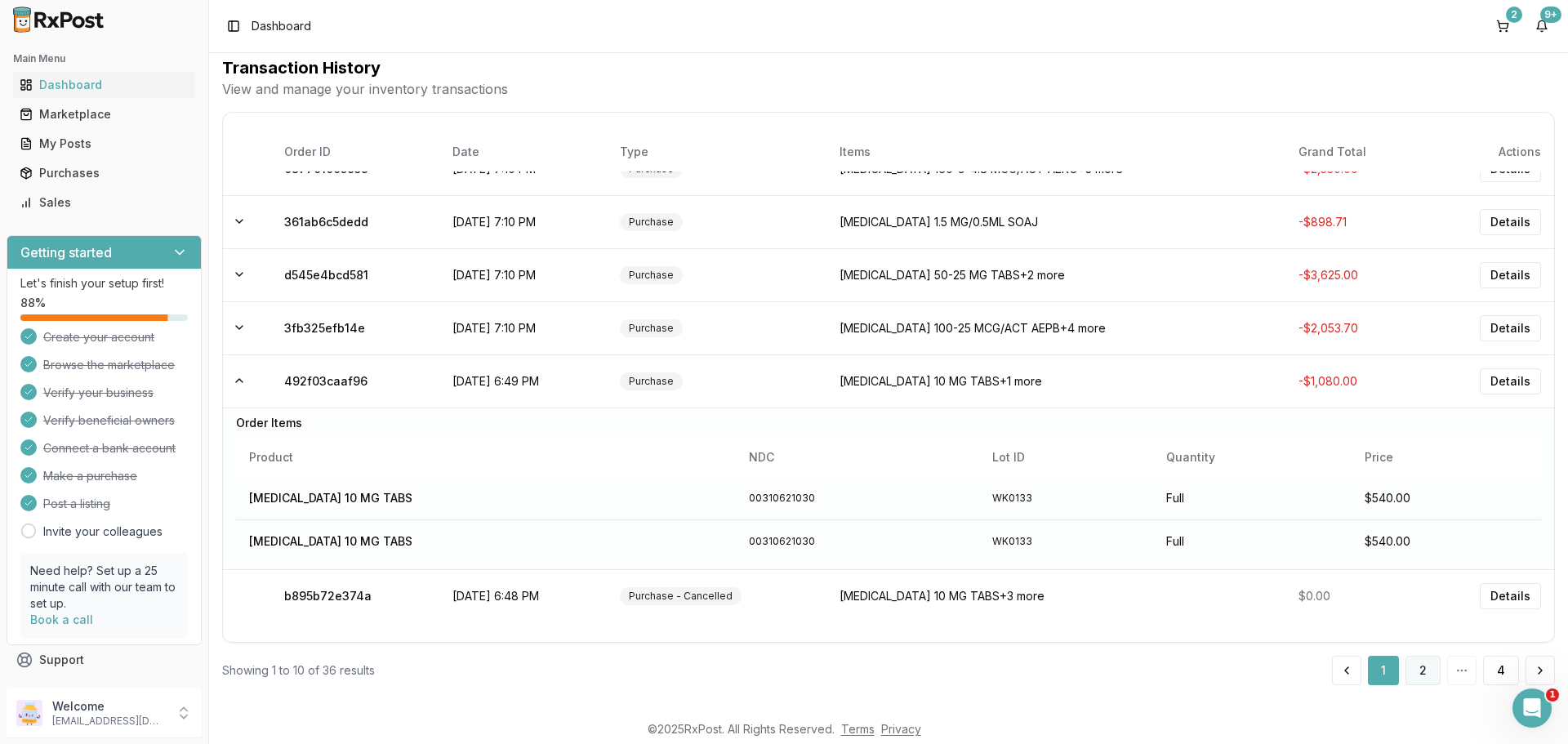
click at [1420, 672] on button "2" at bounding box center [1423, 671] width 35 height 30
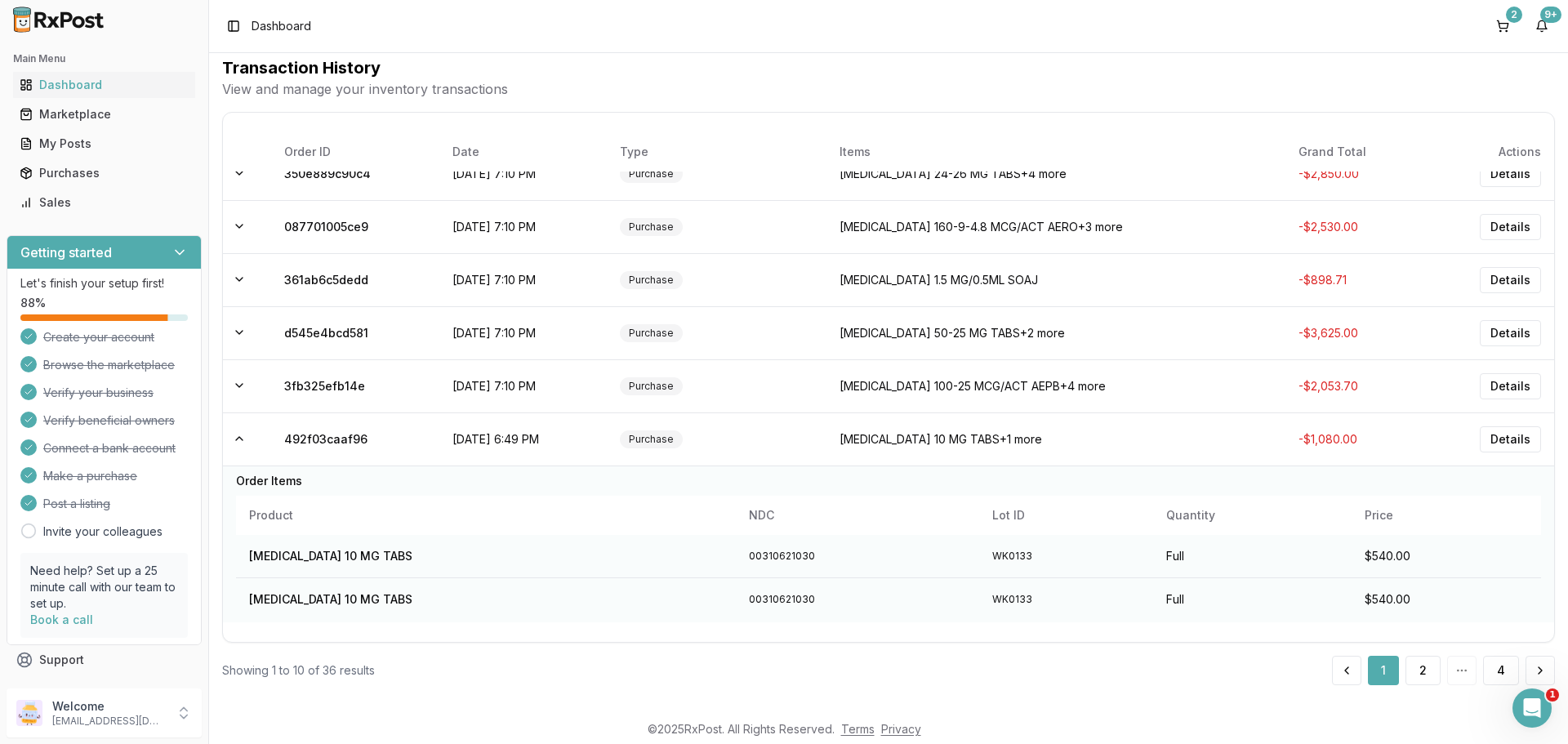
scroll to position [0, 0]
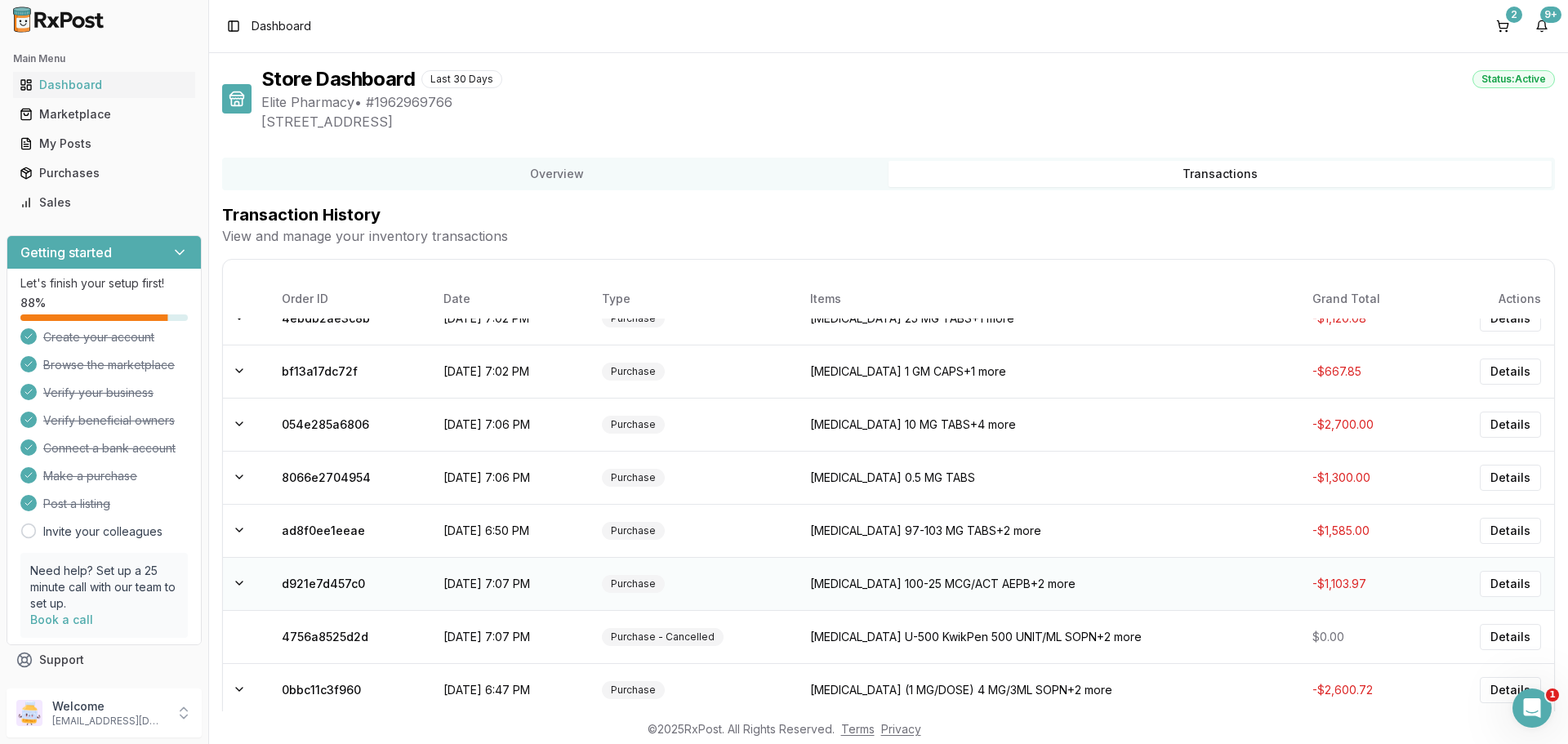
scroll to position [147, 0]
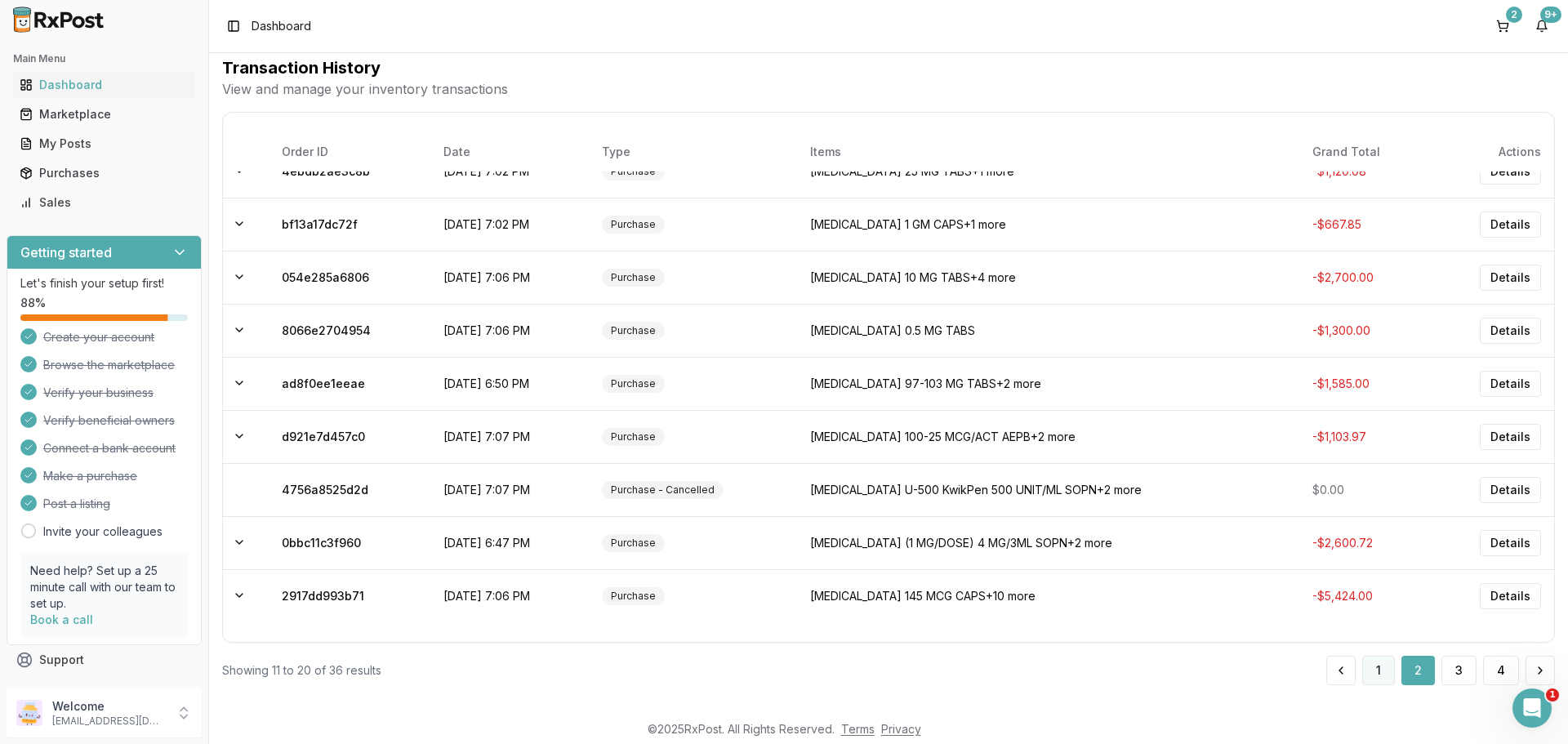
click at [1379, 681] on button "1" at bounding box center [1378, 671] width 33 height 30
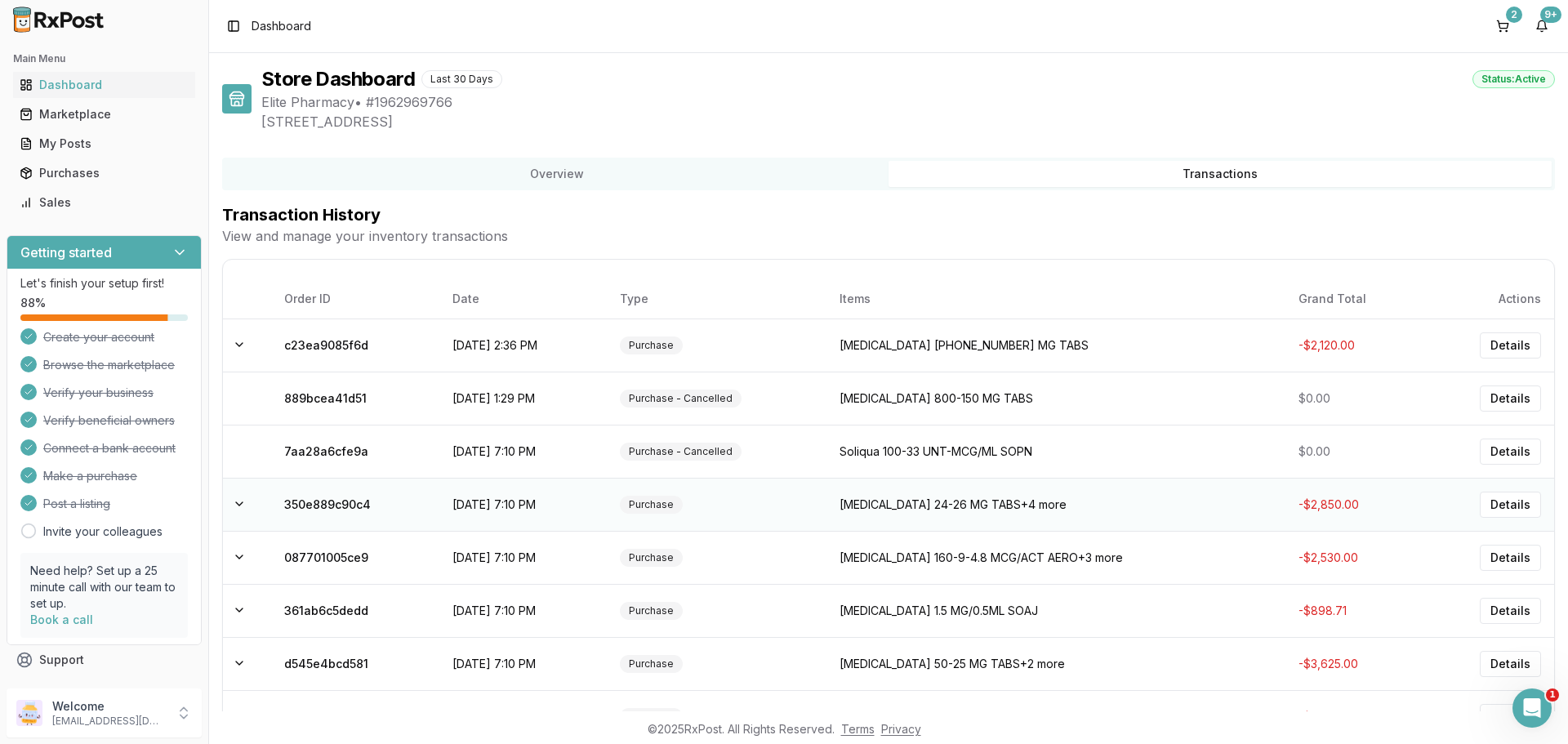
click at [909, 511] on td "[MEDICAL_DATA] 24-26 MG TABS +4 more" at bounding box center [1056, 505] width 459 height 53
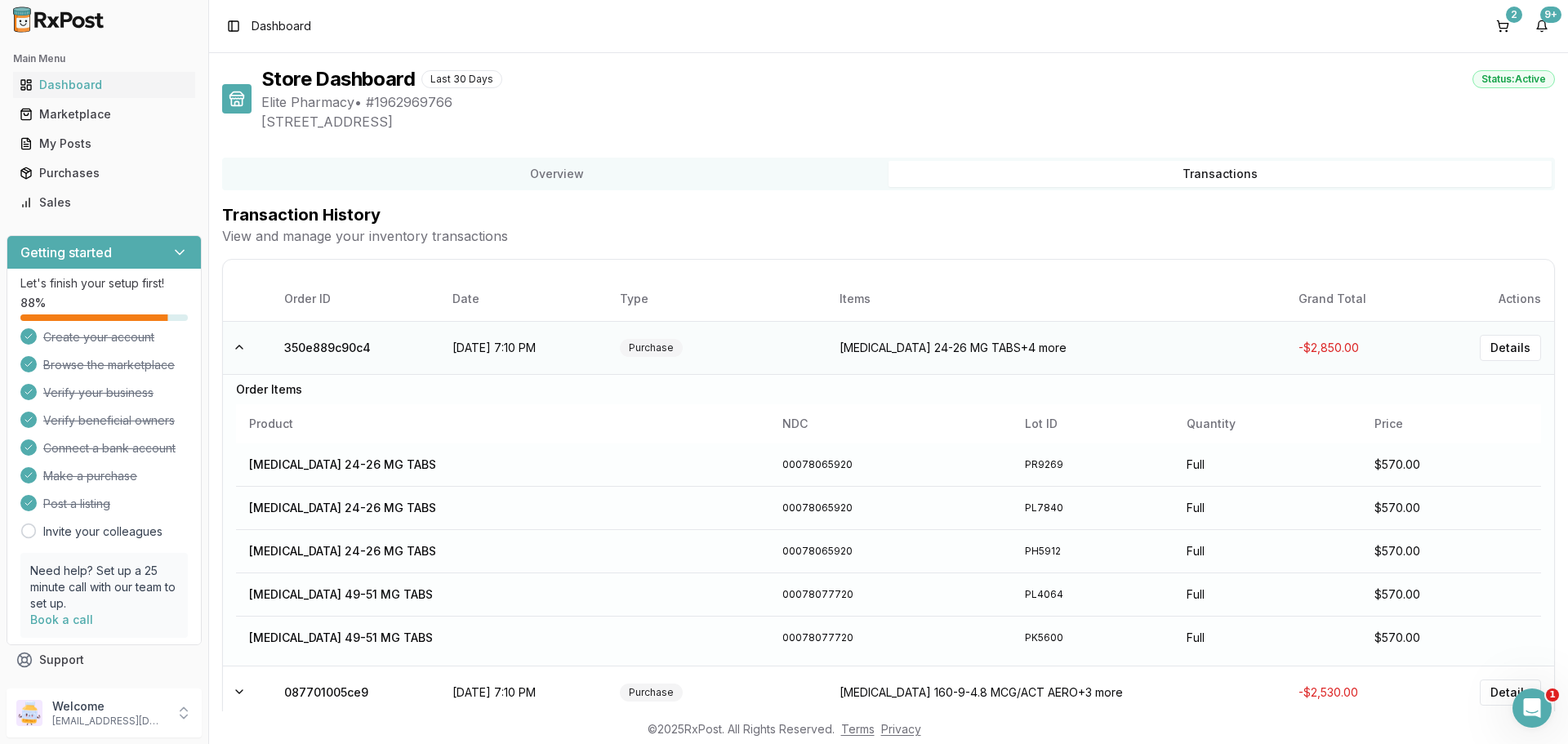
scroll to position [163, 0]
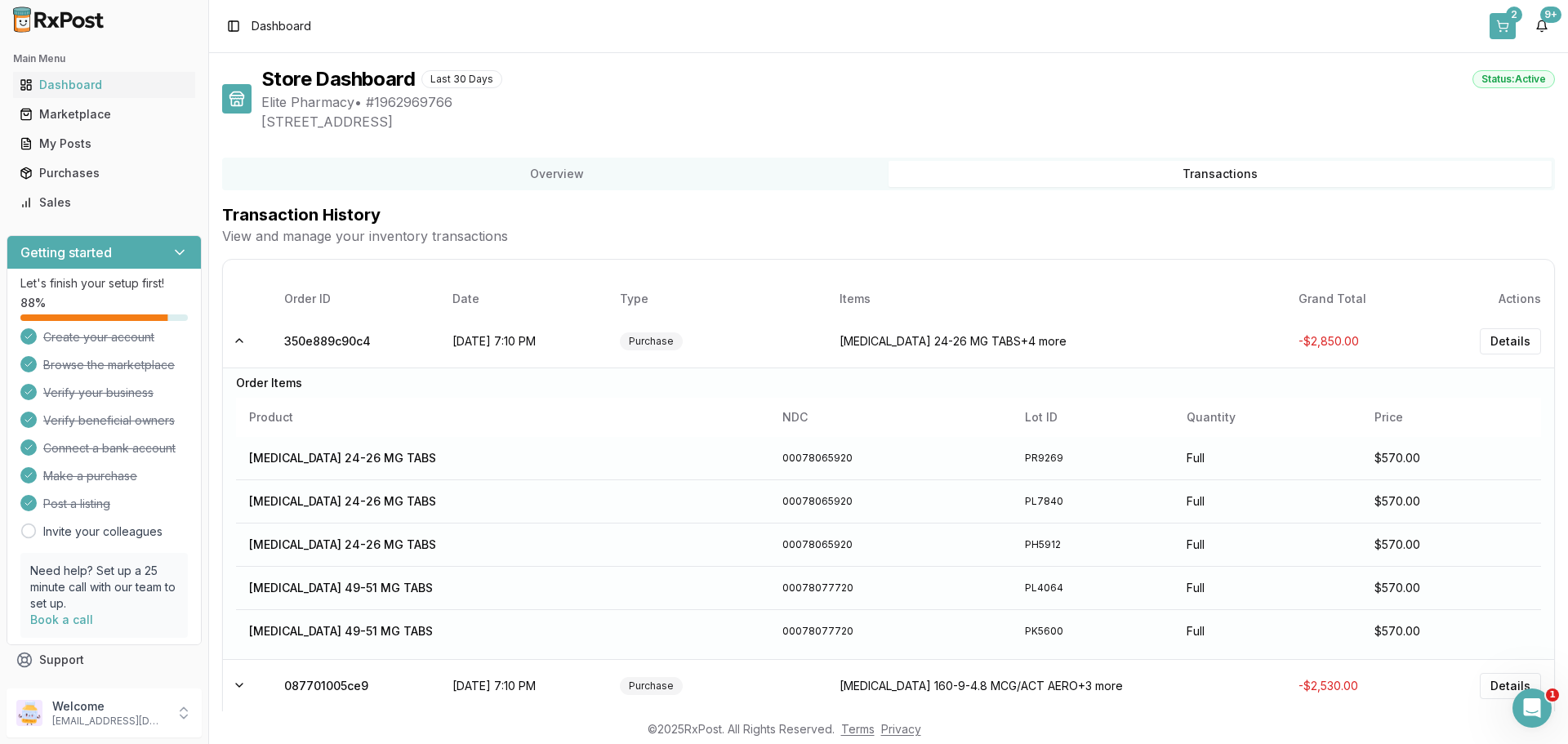
click at [1505, 13] on button "2" at bounding box center [1503, 26] width 26 height 26
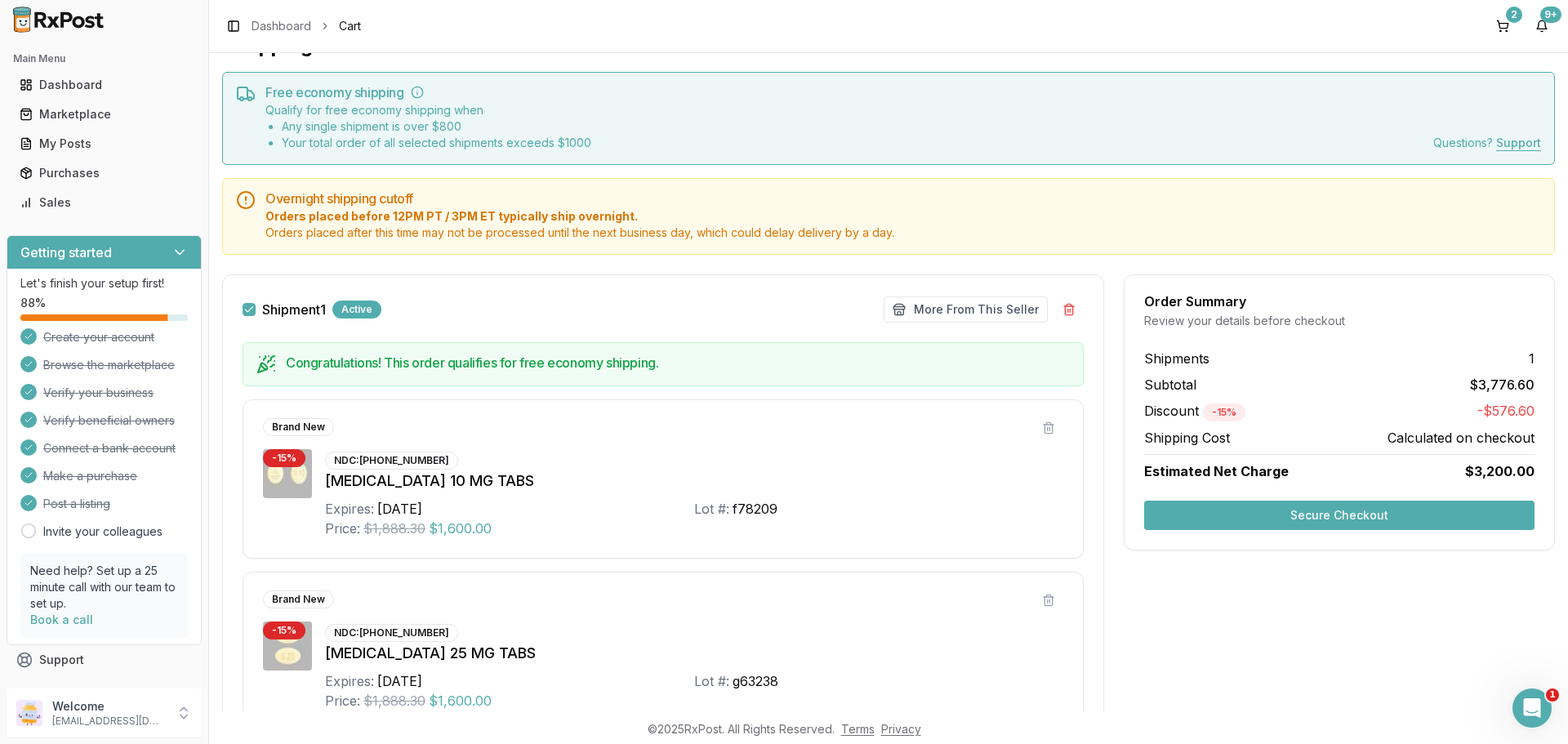
scroll to position [163, 0]
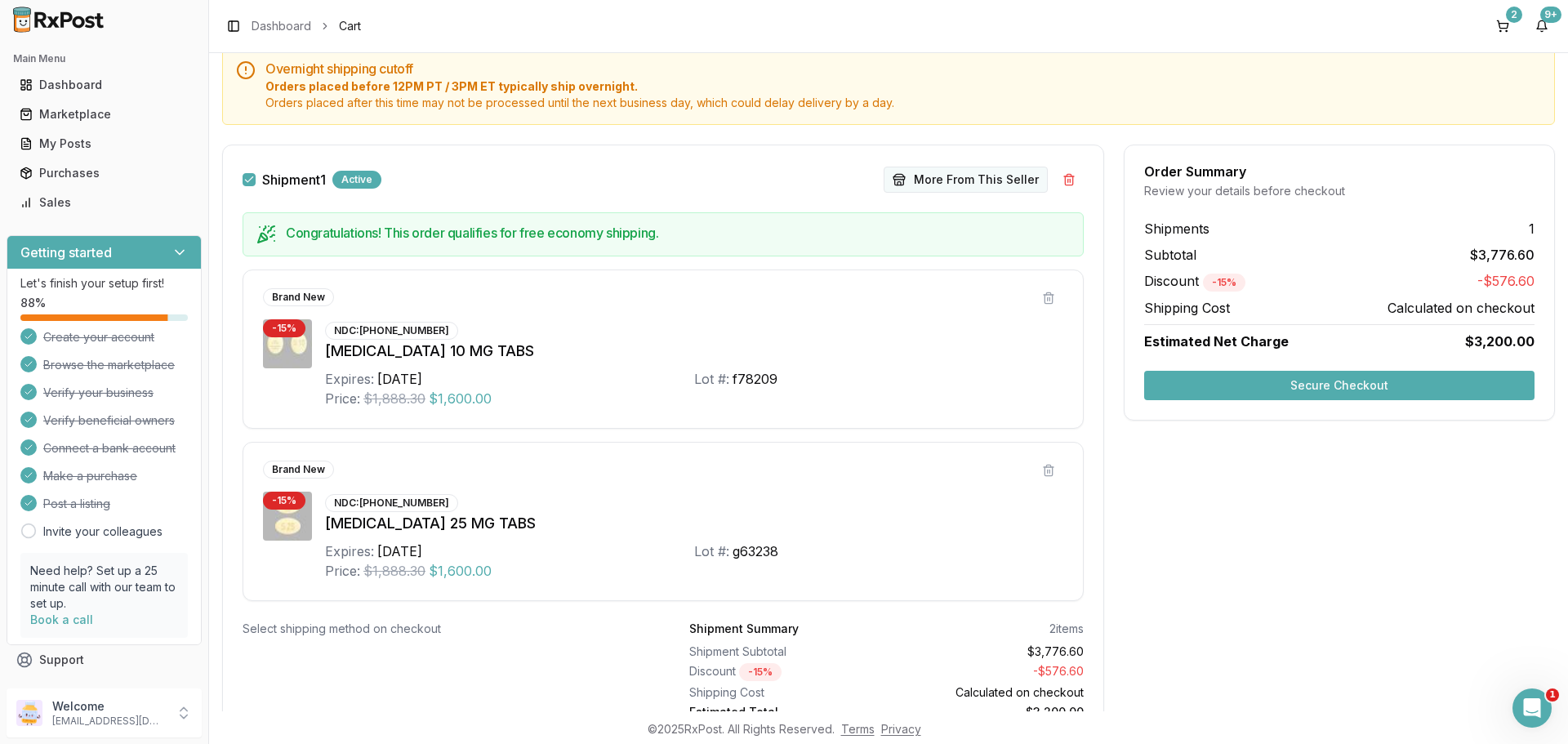
click at [967, 178] on button "More From This Seller" at bounding box center [966, 180] width 164 height 26
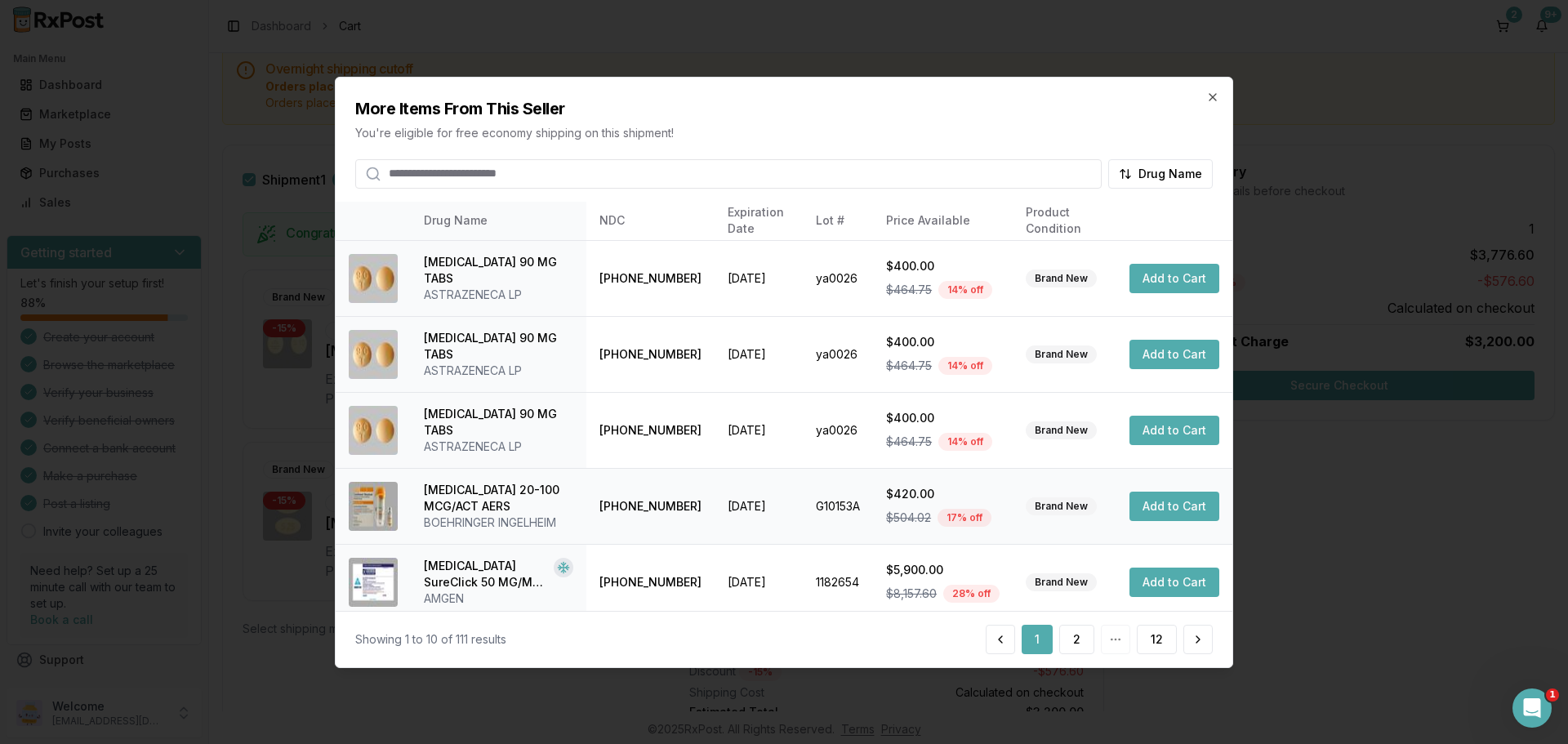
click at [1179, 518] on button "Add to Cart" at bounding box center [1174, 507] width 90 height 30
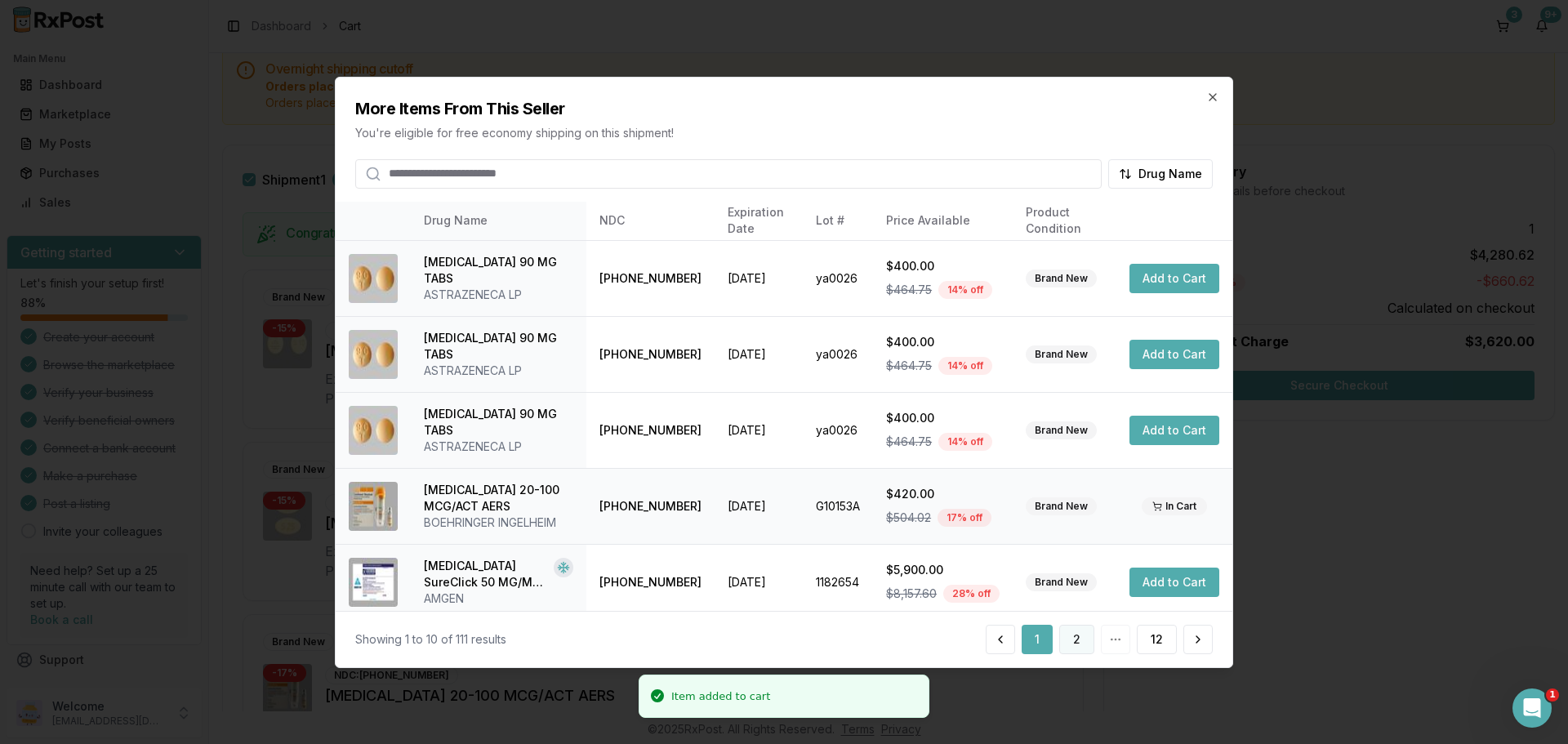
click at [1070, 633] on button "2" at bounding box center [1076, 640] width 35 height 30
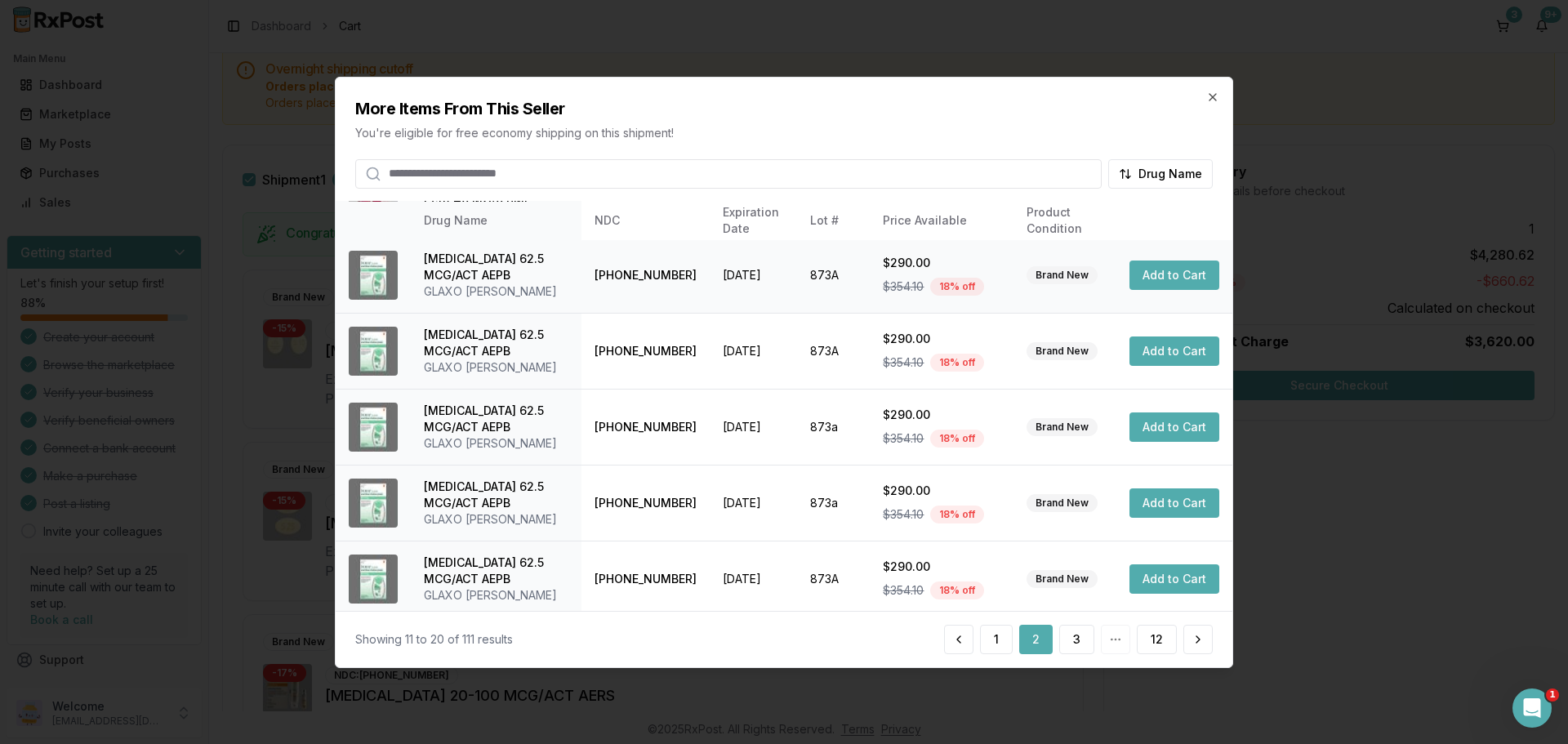
scroll to position [389, 0]
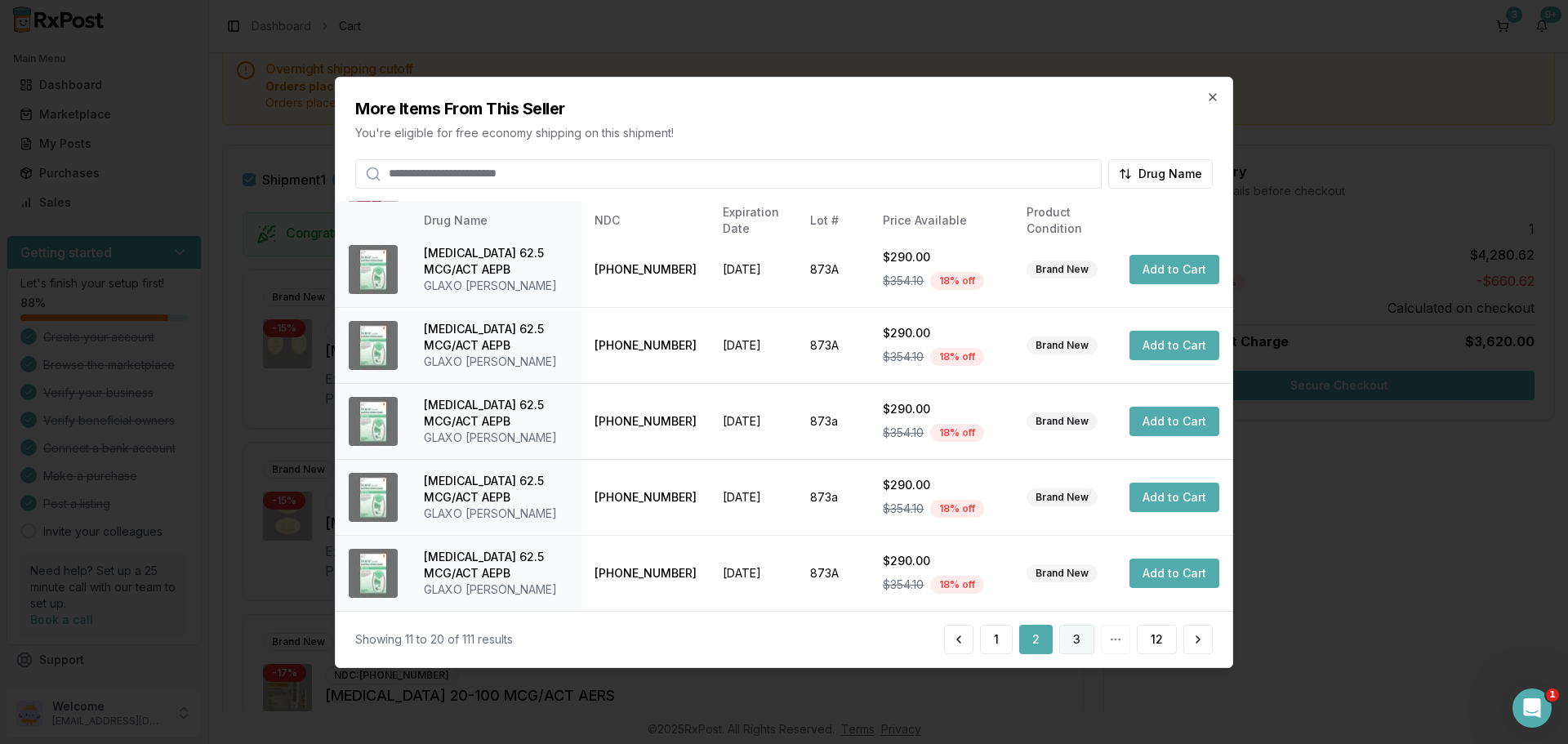
click at [1075, 646] on button "3" at bounding box center [1076, 640] width 35 height 30
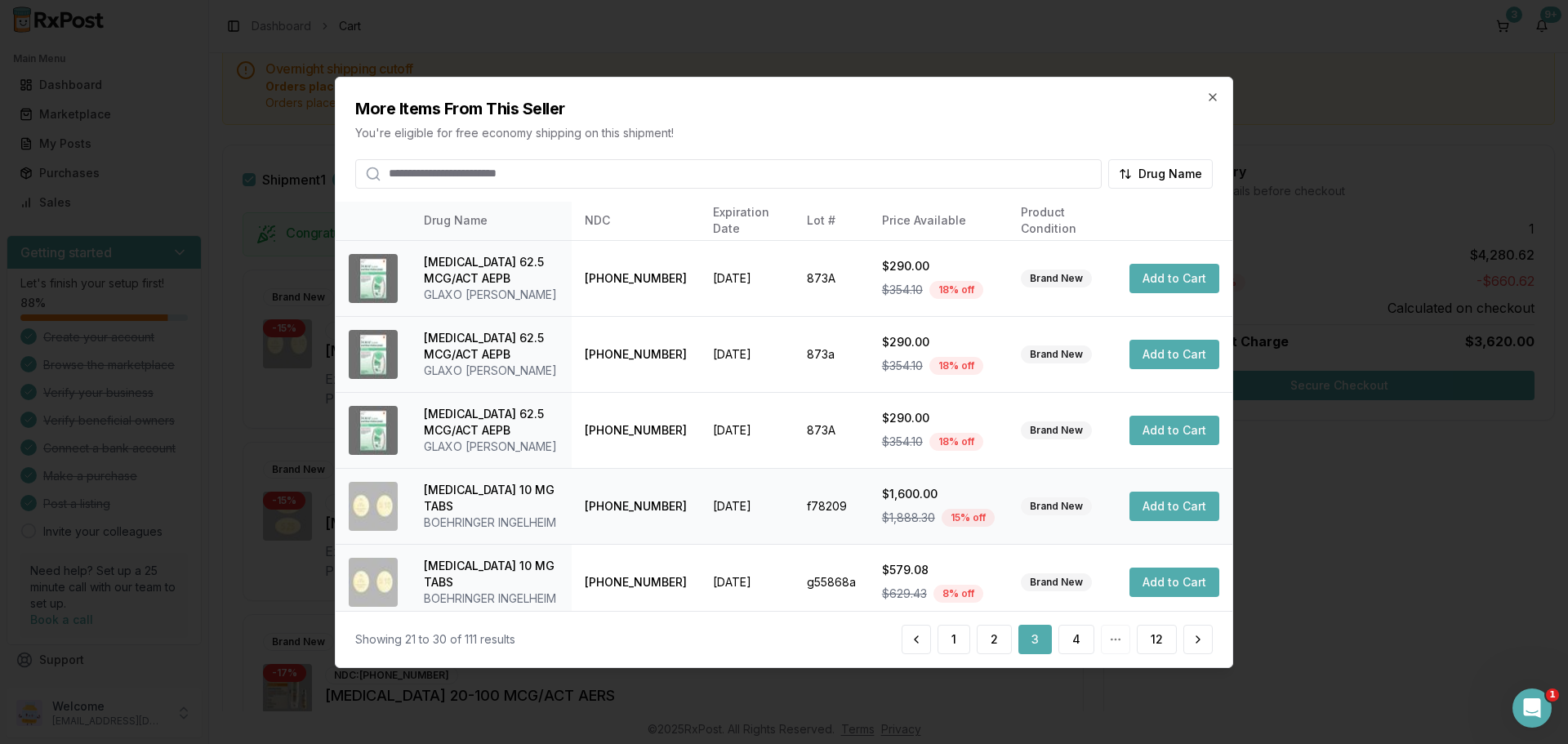
click at [1169, 506] on button "Add to Cart" at bounding box center [1174, 507] width 90 height 30
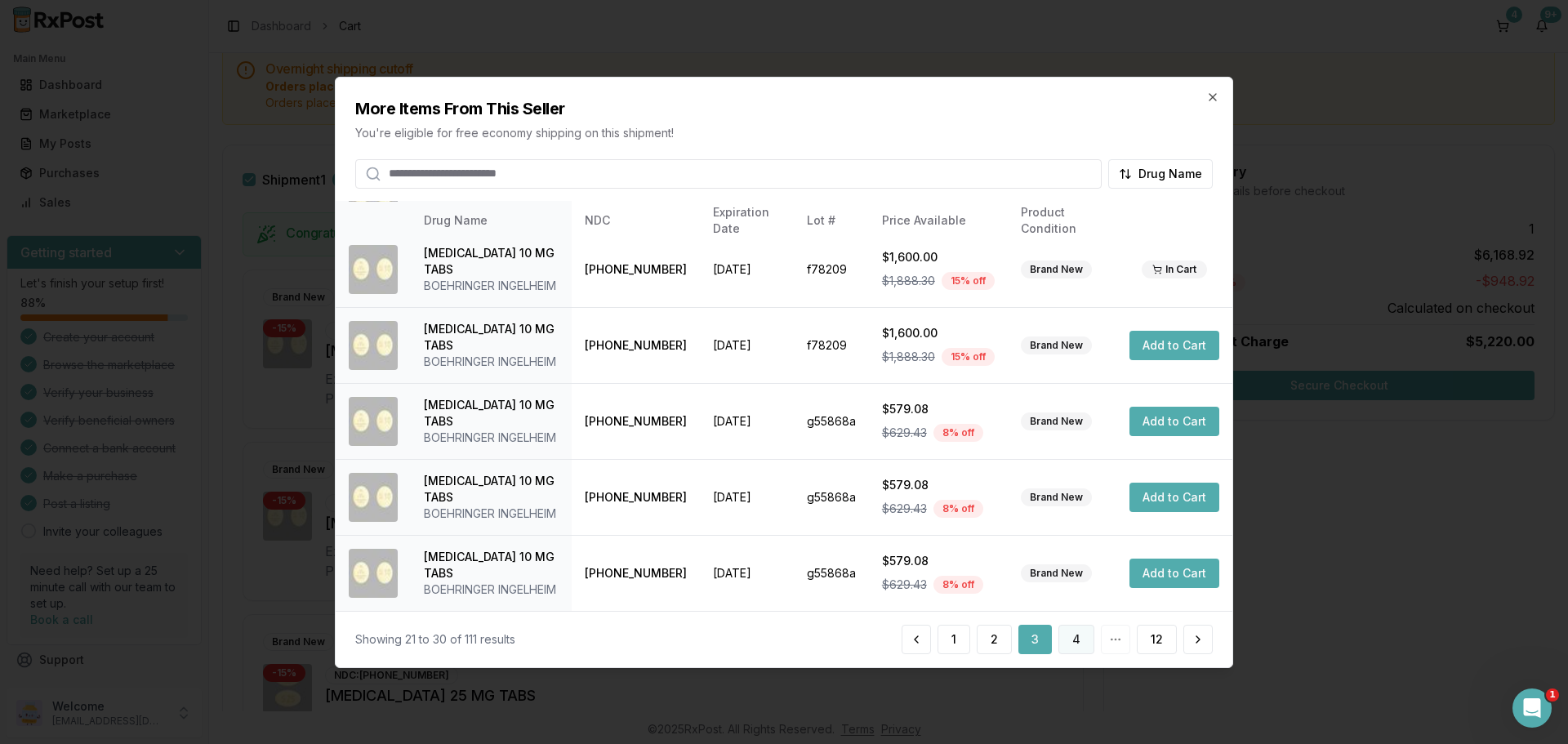
click at [1079, 637] on button "4" at bounding box center [1076, 640] width 36 height 30
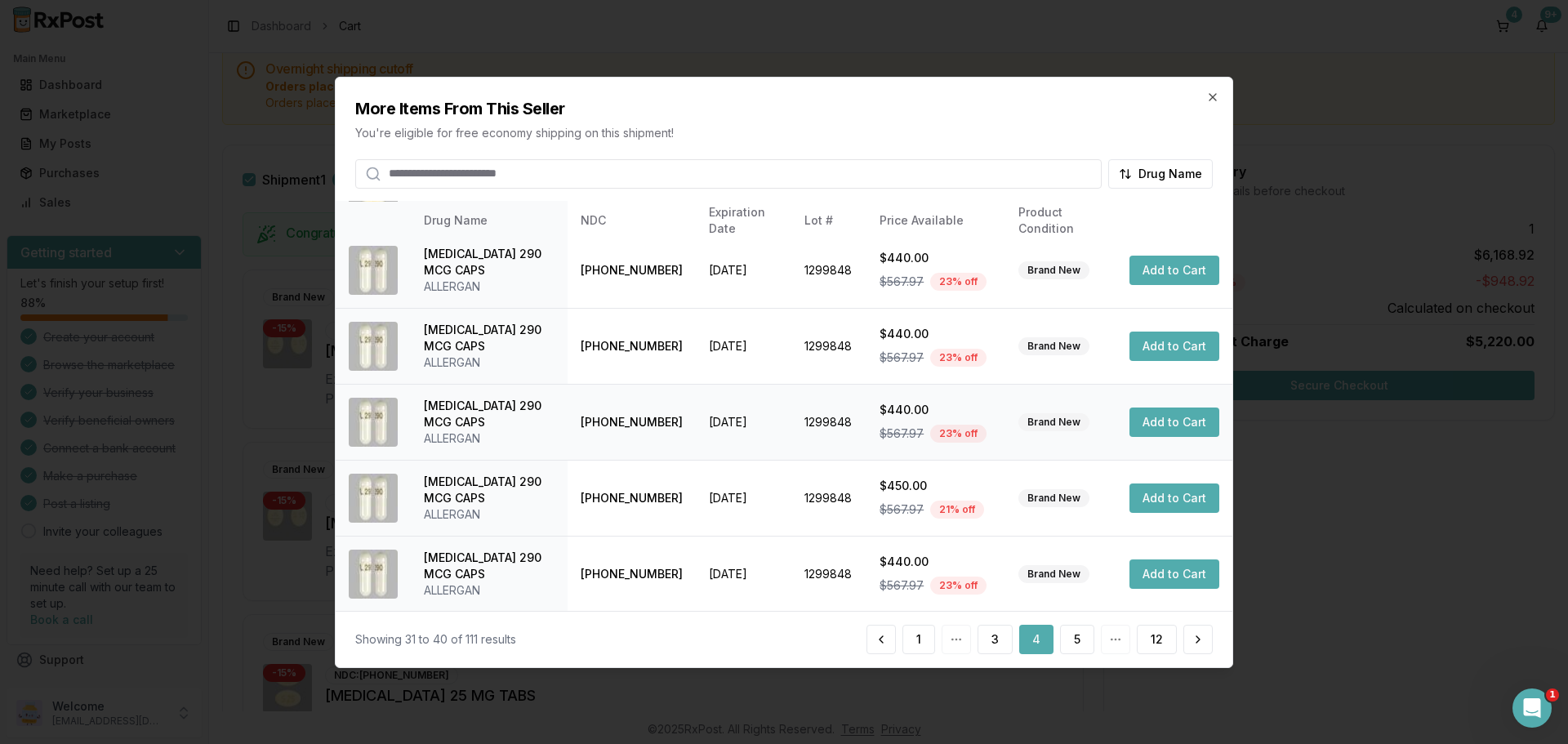
scroll to position [471, 0]
click at [1075, 649] on button "5" at bounding box center [1077, 640] width 35 height 30
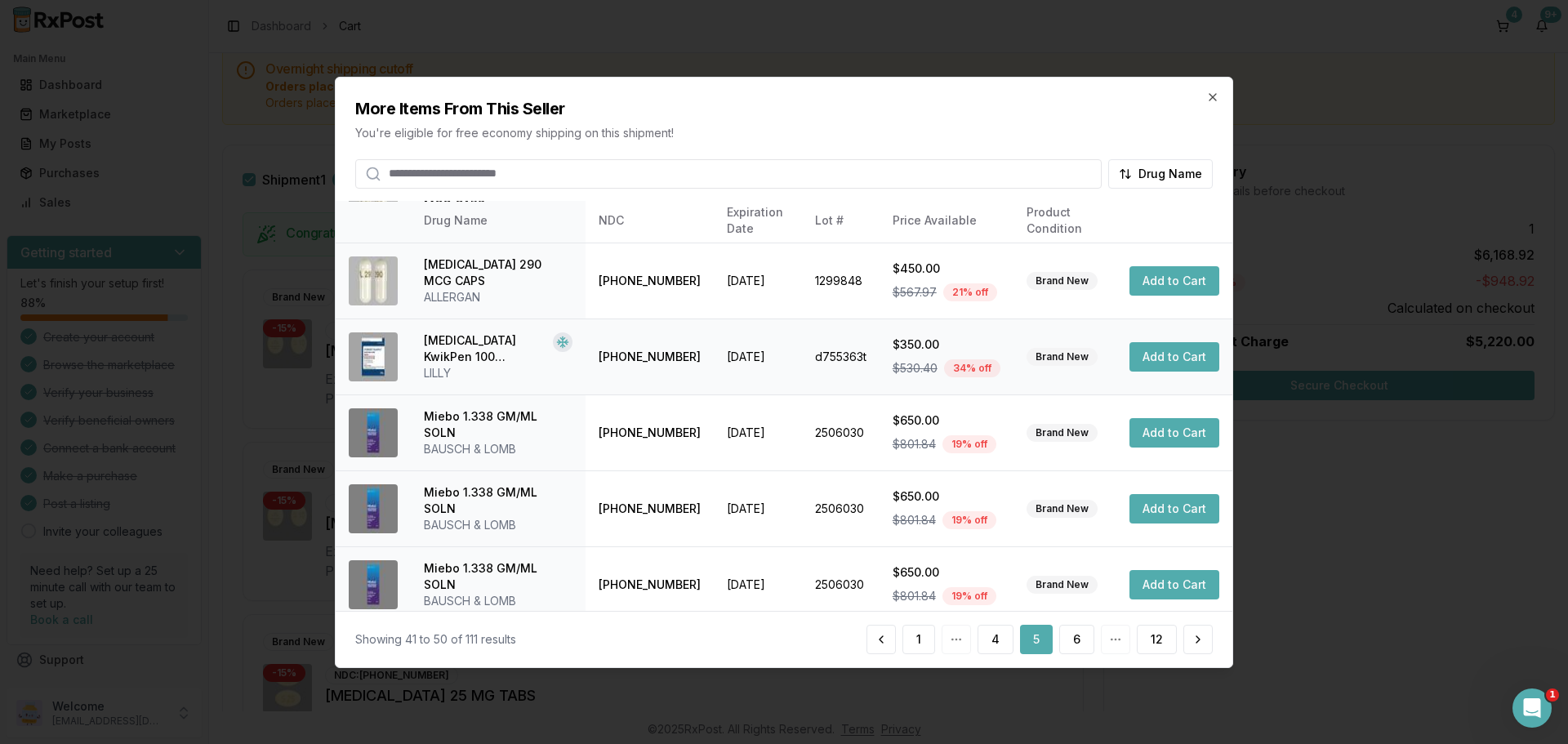
scroll to position [389, 0]
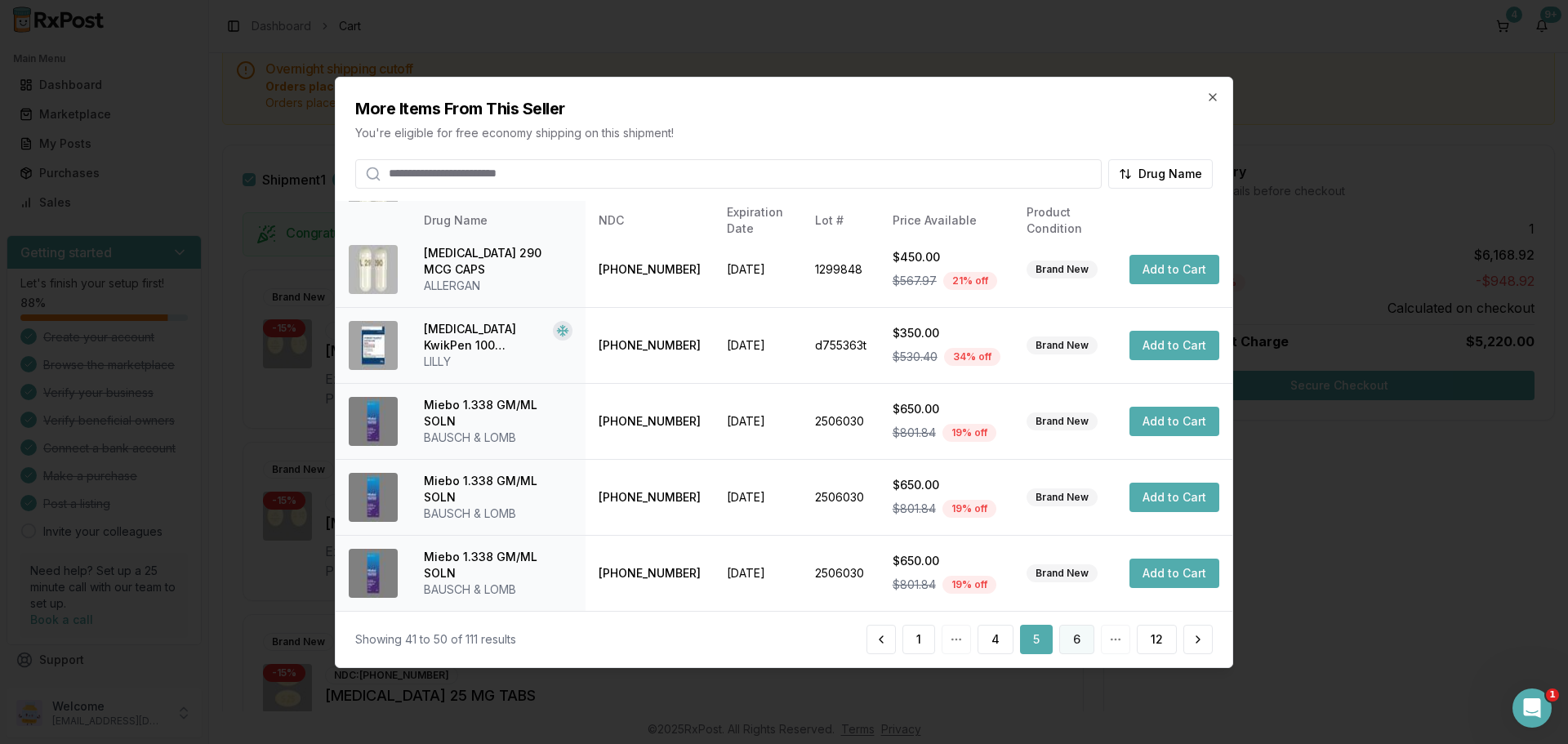
click at [1077, 650] on button "6" at bounding box center [1076, 640] width 35 height 30
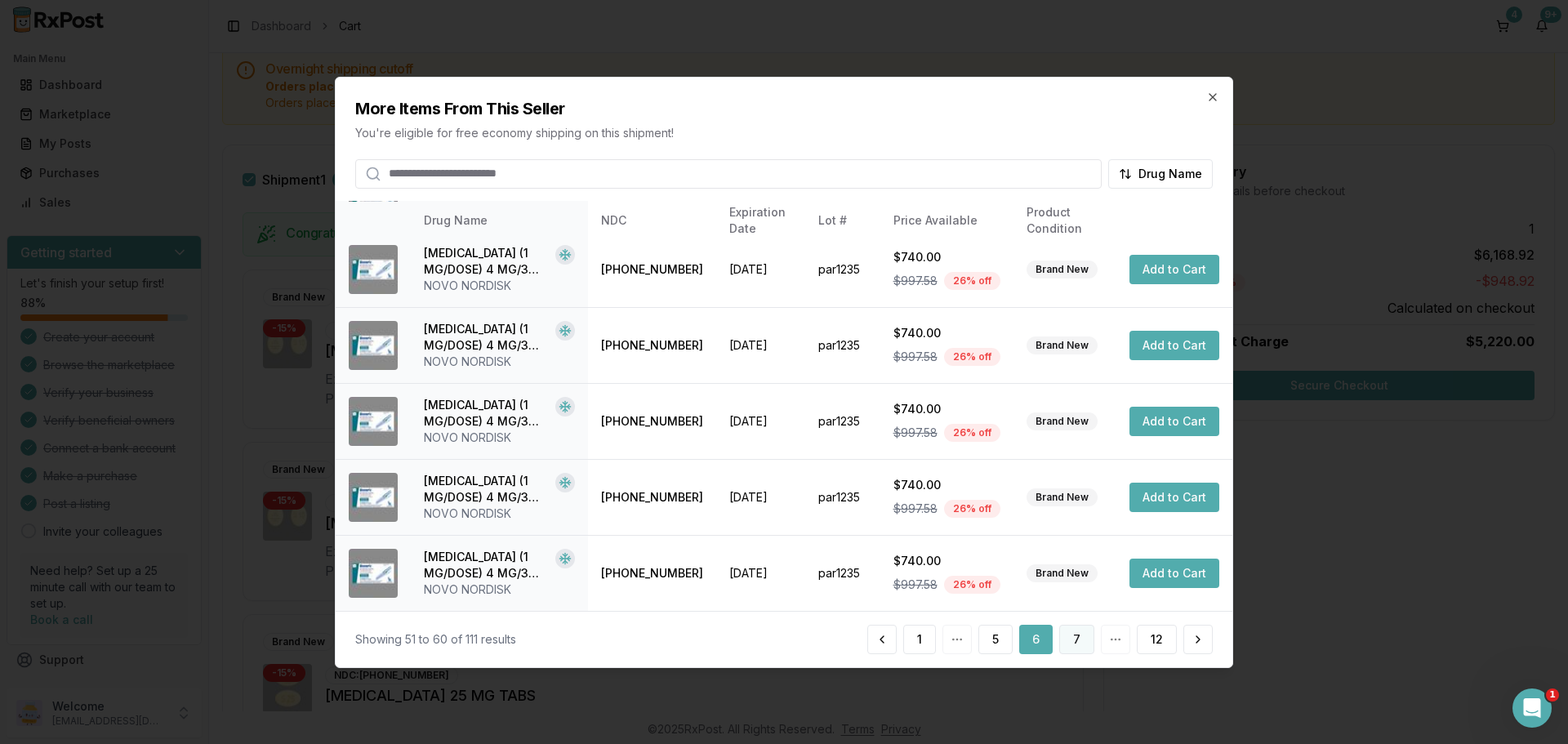
click at [1080, 648] on button "7" at bounding box center [1076, 640] width 35 height 30
click at [1080, 639] on button "8" at bounding box center [1076, 640] width 35 height 30
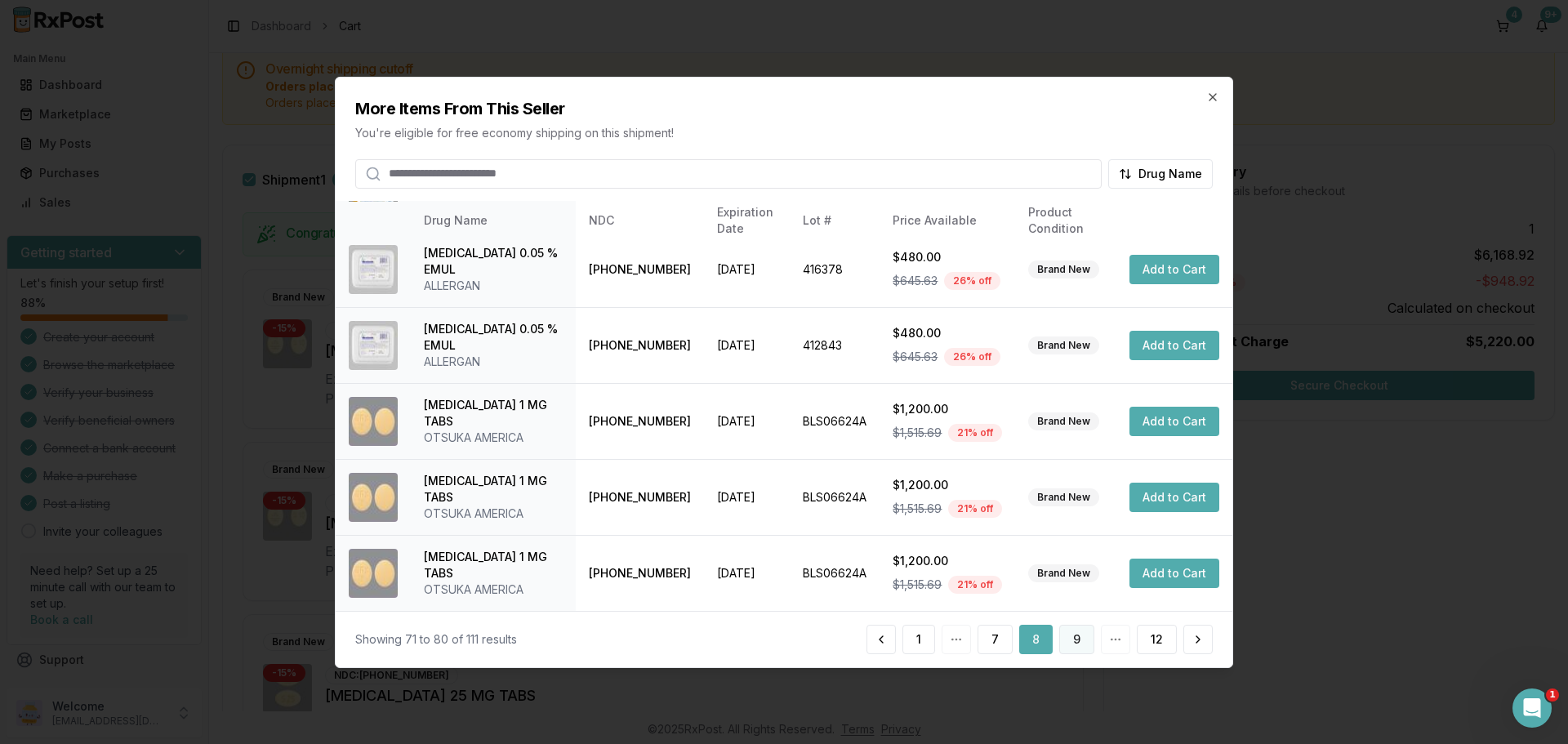
click at [1075, 637] on button "9" at bounding box center [1076, 640] width 35 height 30
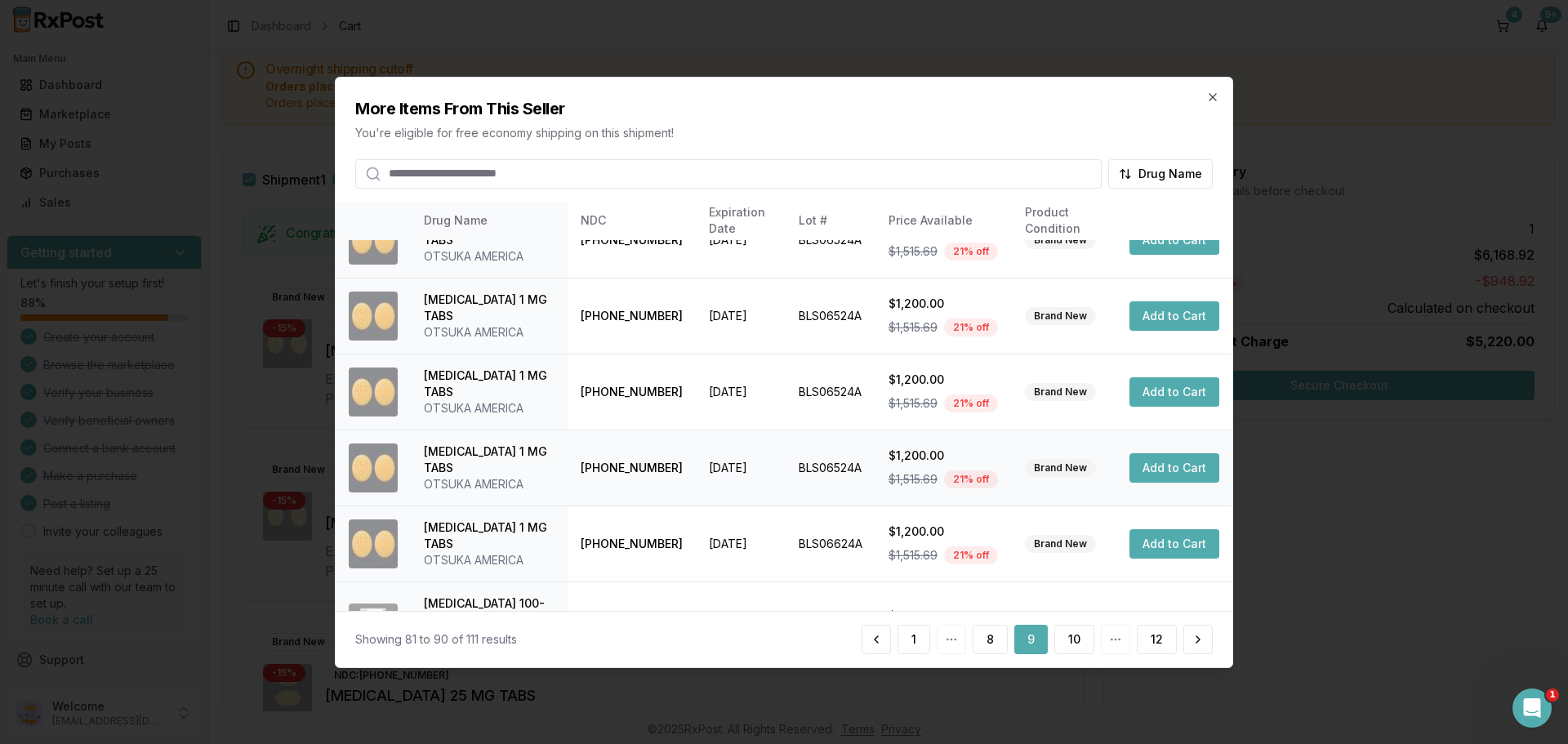
scroll to position [218, 0]
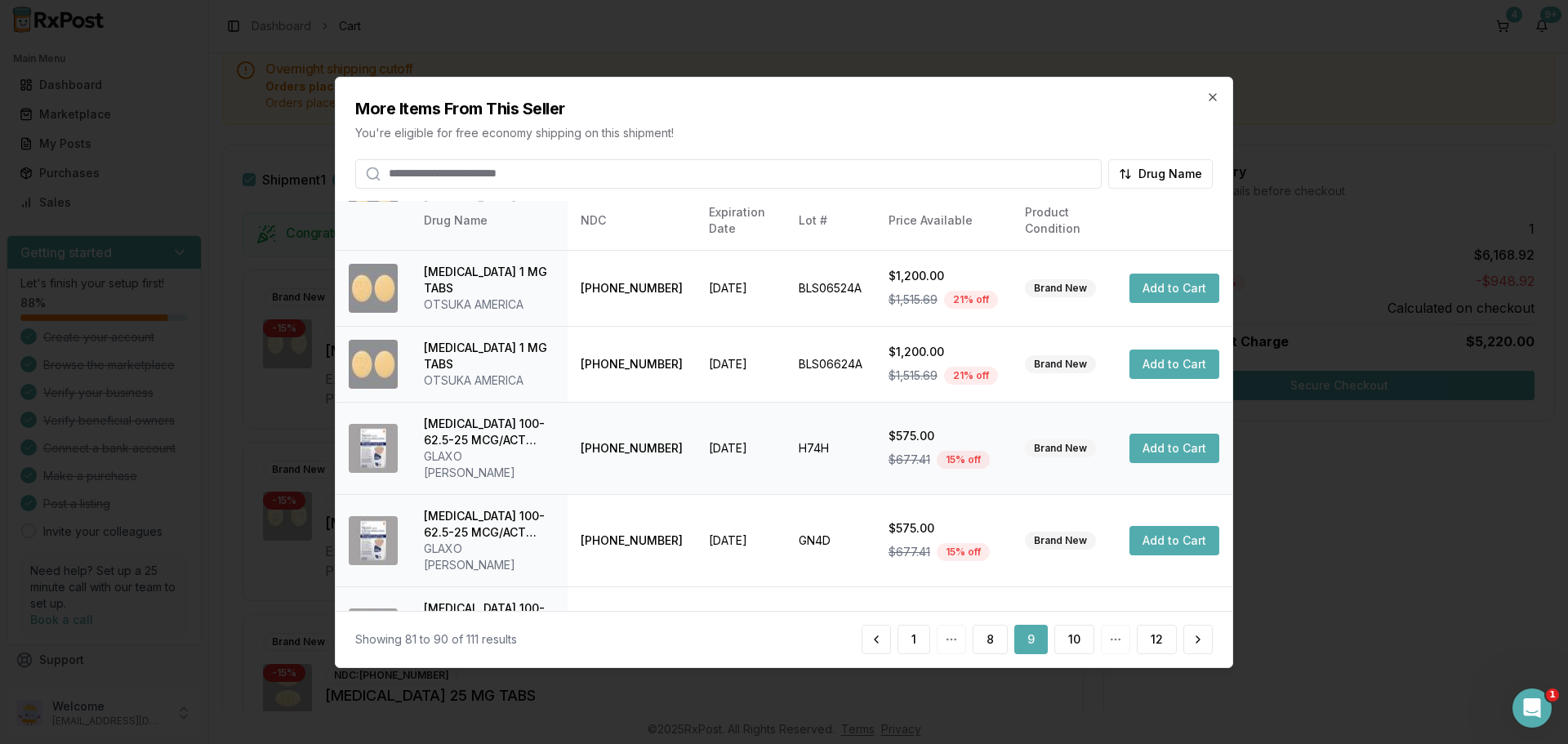
click at [1173, 440] on button "Add to Cart" at bounding box center [1174, 448] width 90 height 30
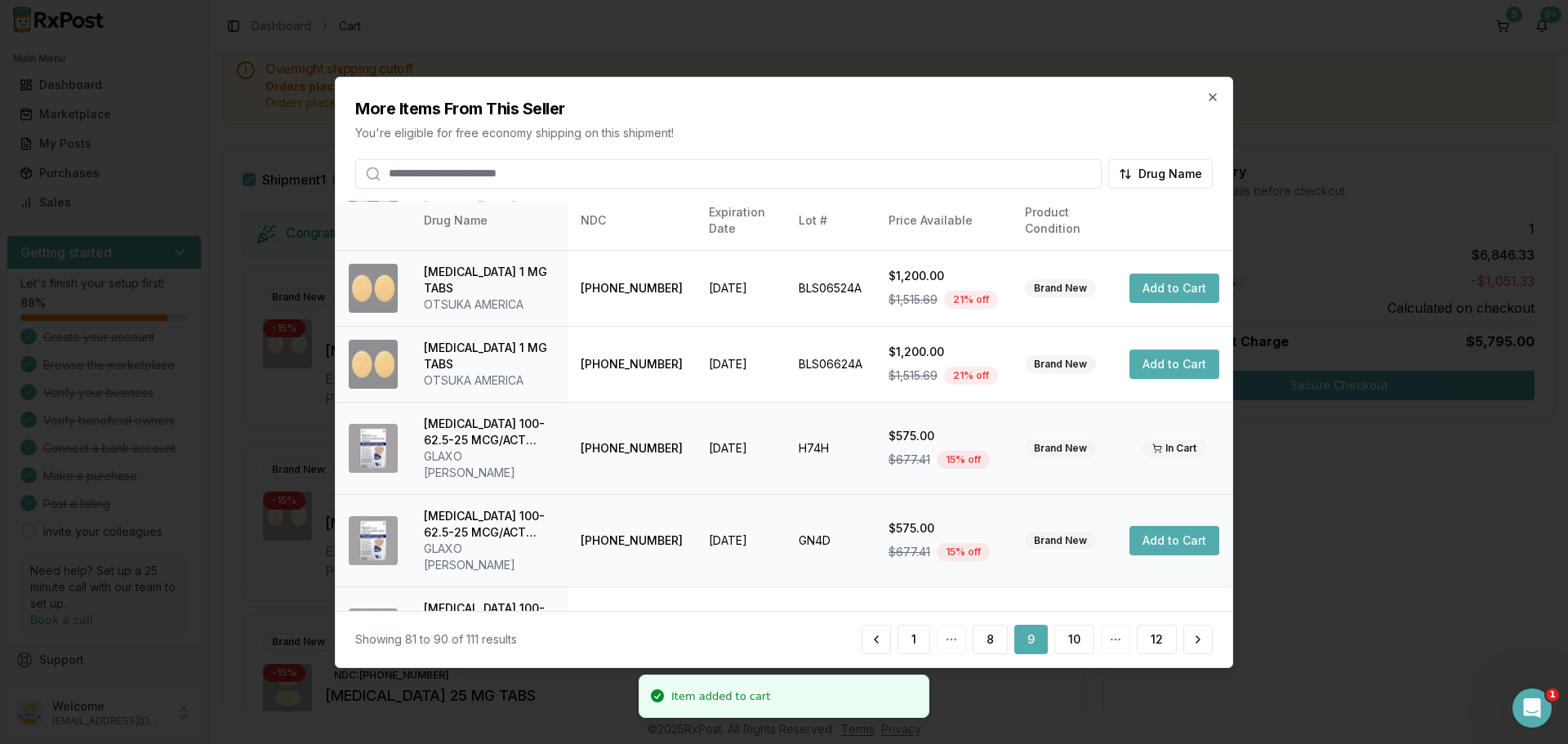
click at [1166, 526] on button "Add to Cart" at bounding box center [1174, 541] width 90 height 30
click at [1159, 618] on button "Add to Cart" at bounding box center [1174, 633] width 90 height 30
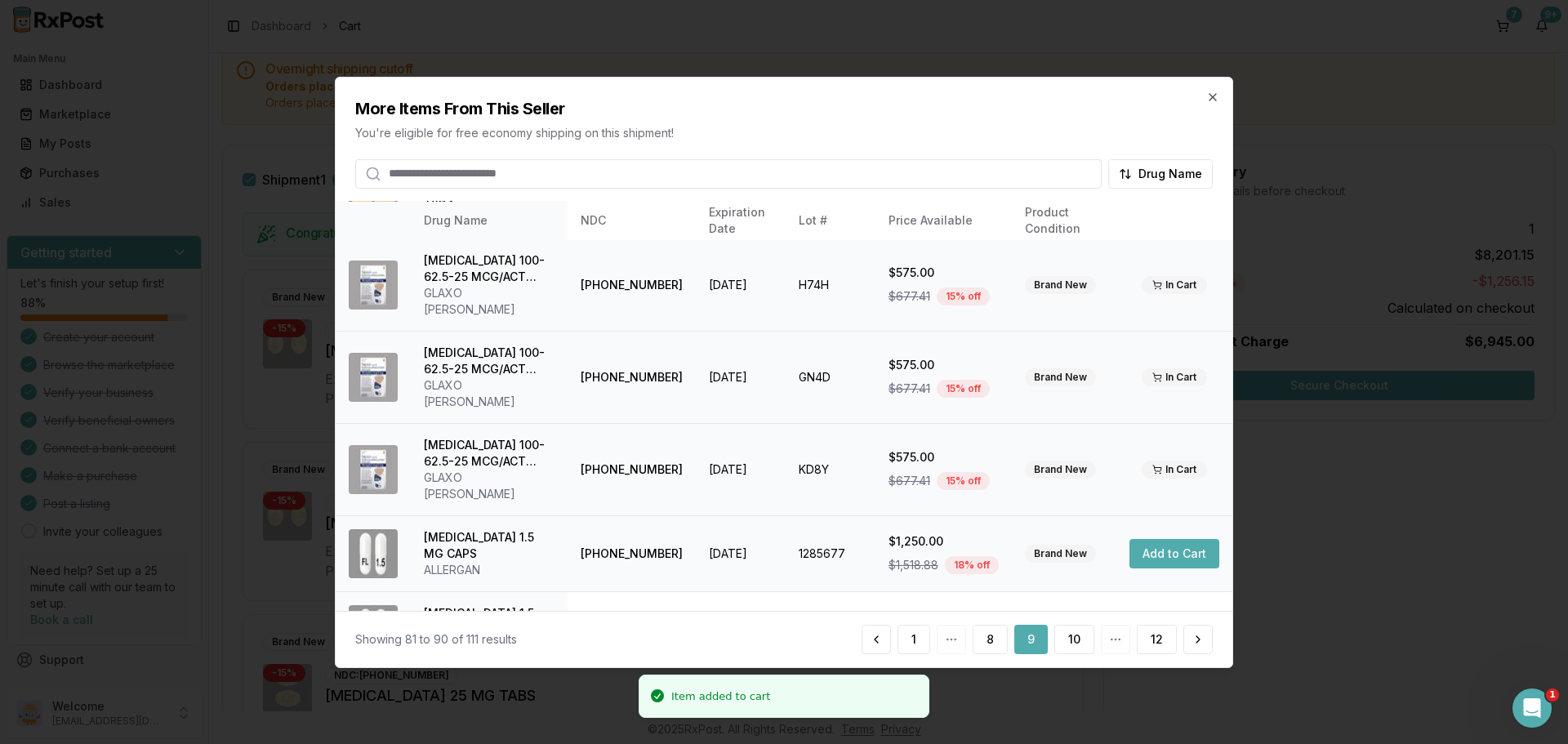
scroll to position [389, 0]
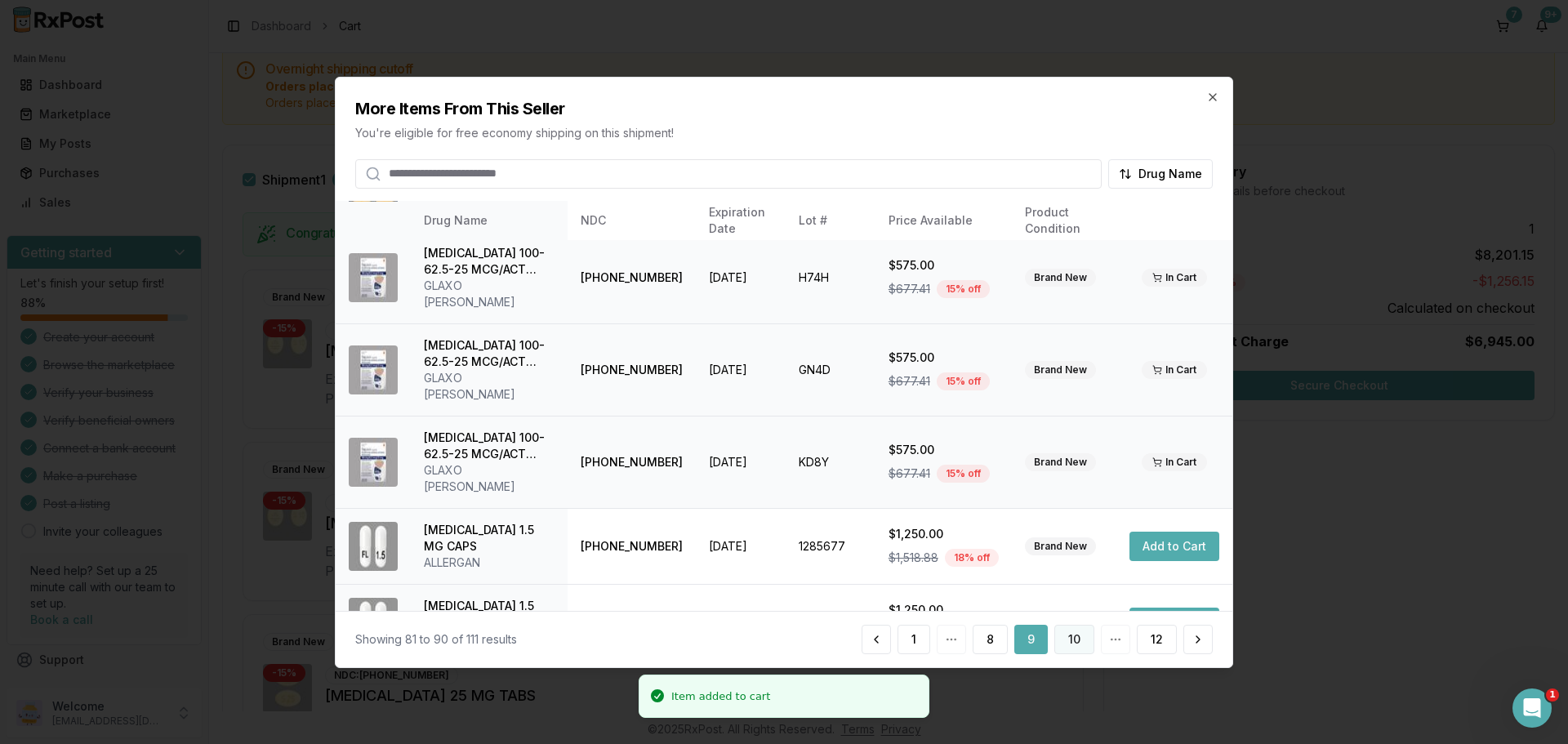
click at [1075, 646] on button "10" at bounding box center [1074, 640] width 40 height 30
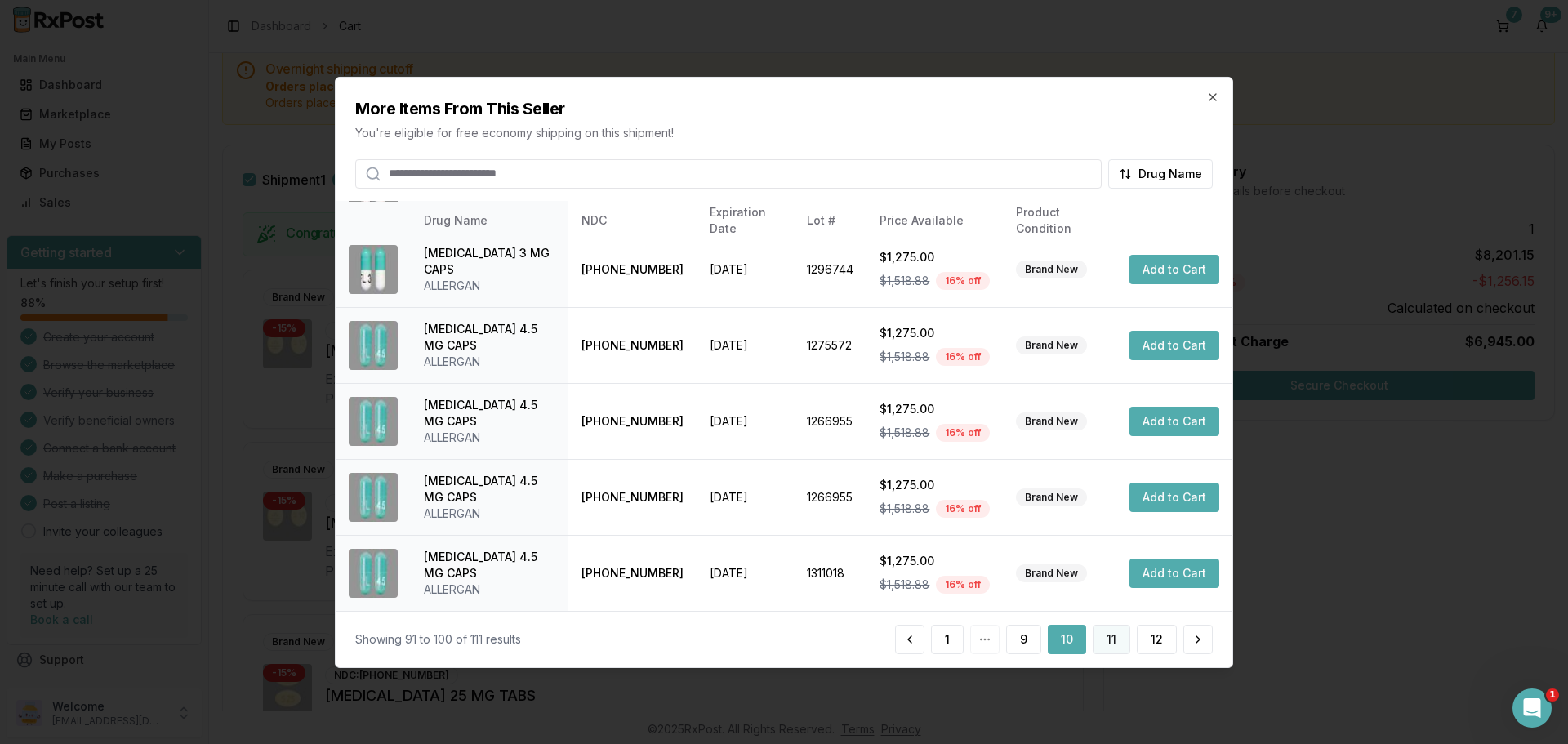
click at [1122, 639] on button "11" at bounding box center [1112, 640] width 38 height 30
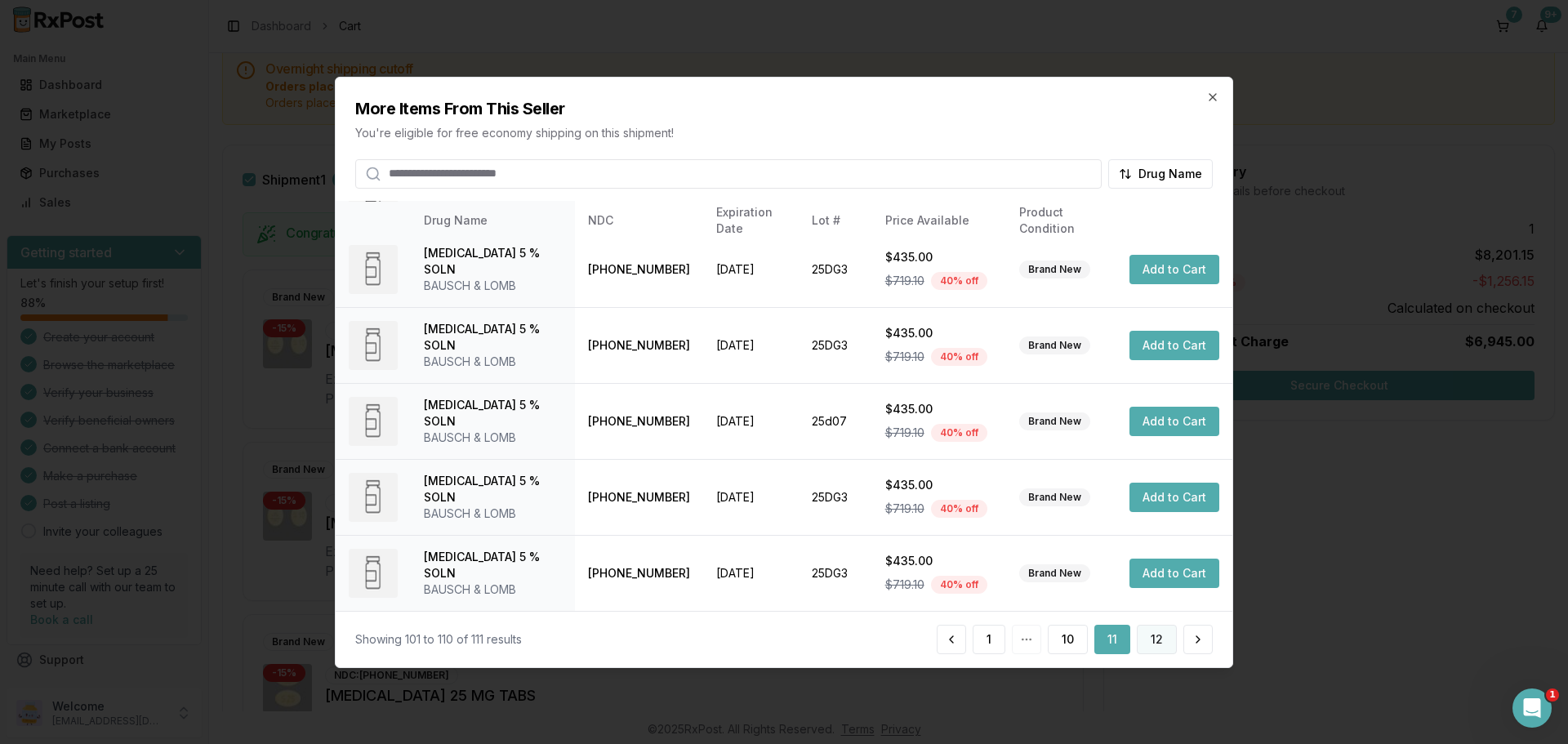
click at [1155, 646] on button "12" at bounding box center [1156, 640] width 40 height 30
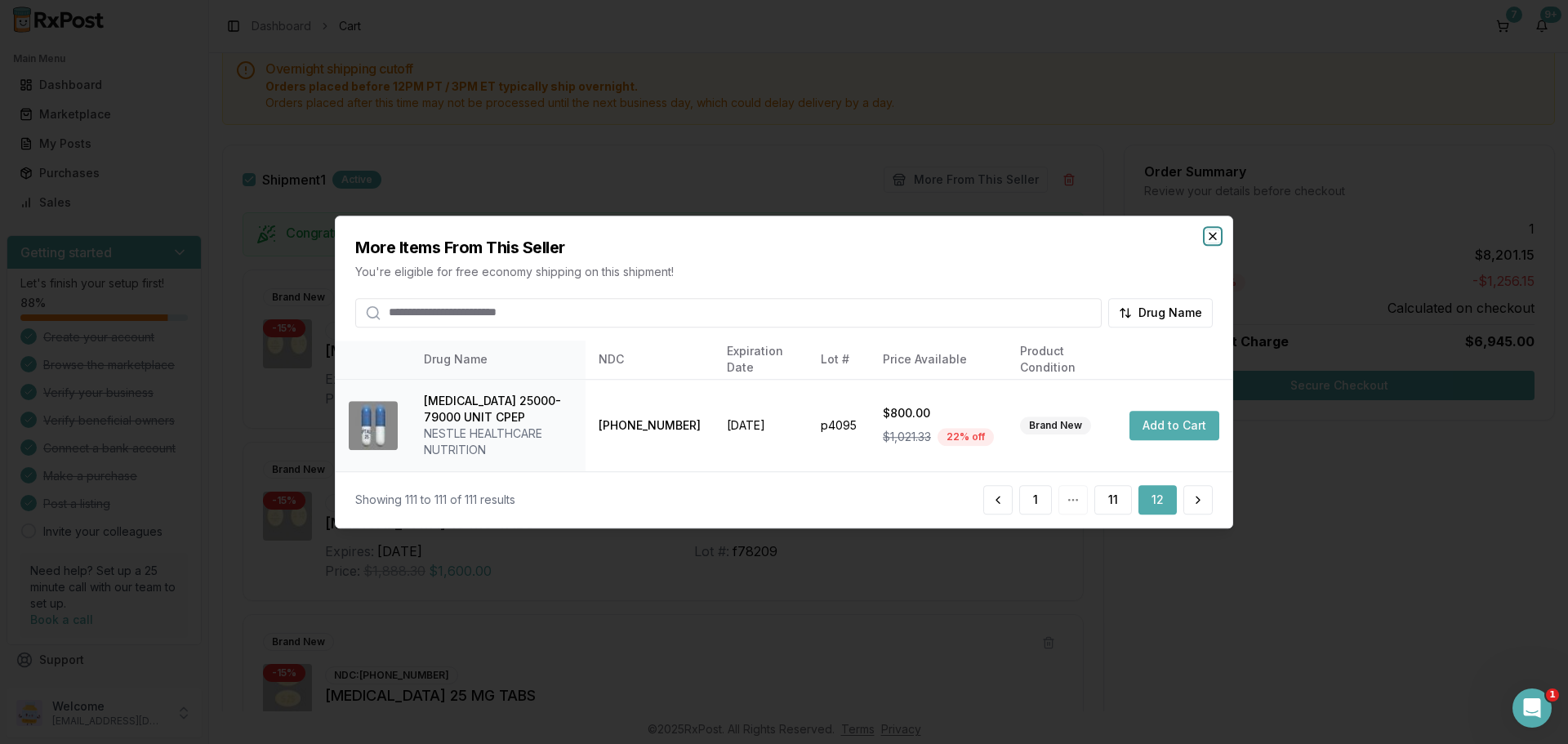
click at [1210, 235] on icon "button" at bounding box center [1212, 236] width 13 height 13
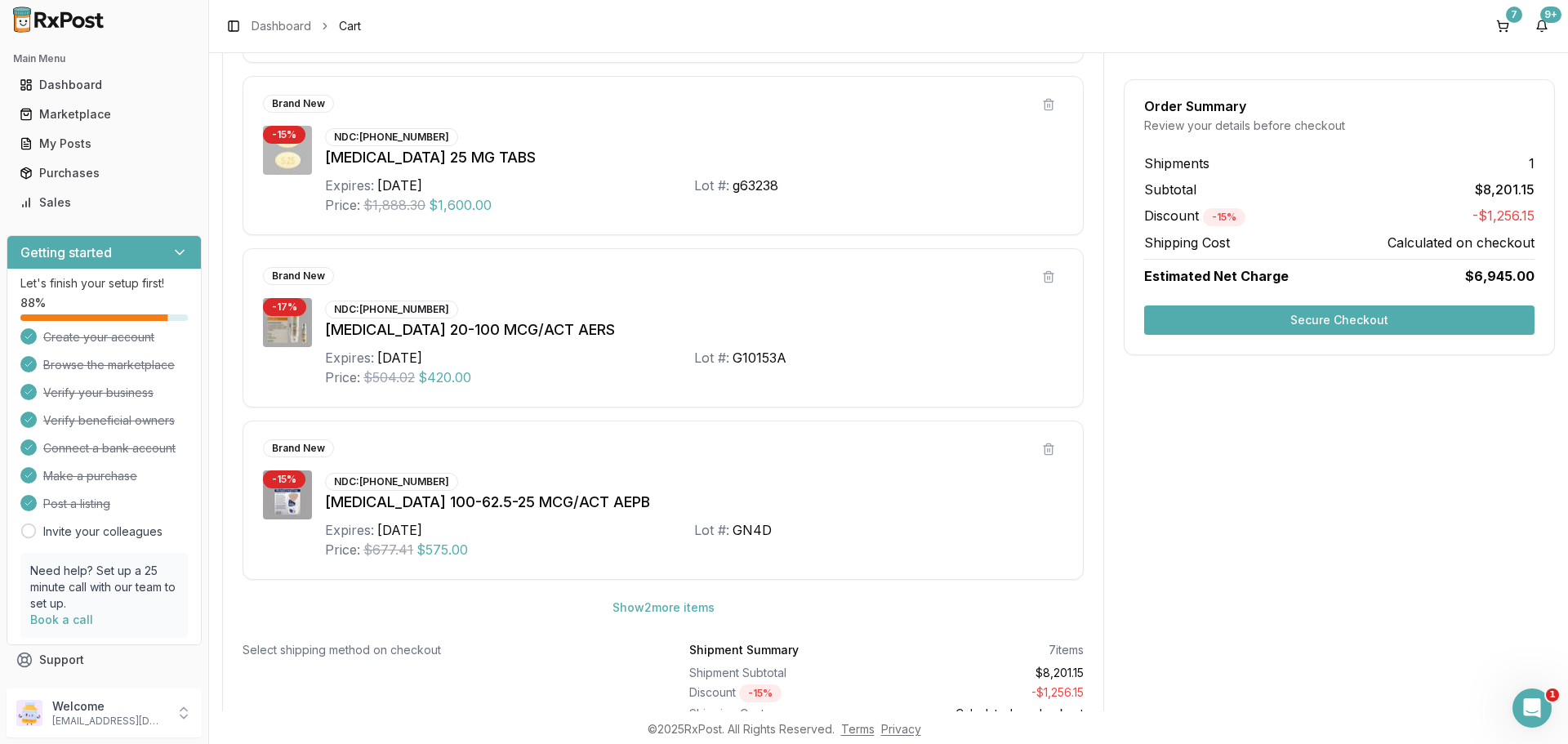
scroll to position [708, 0]
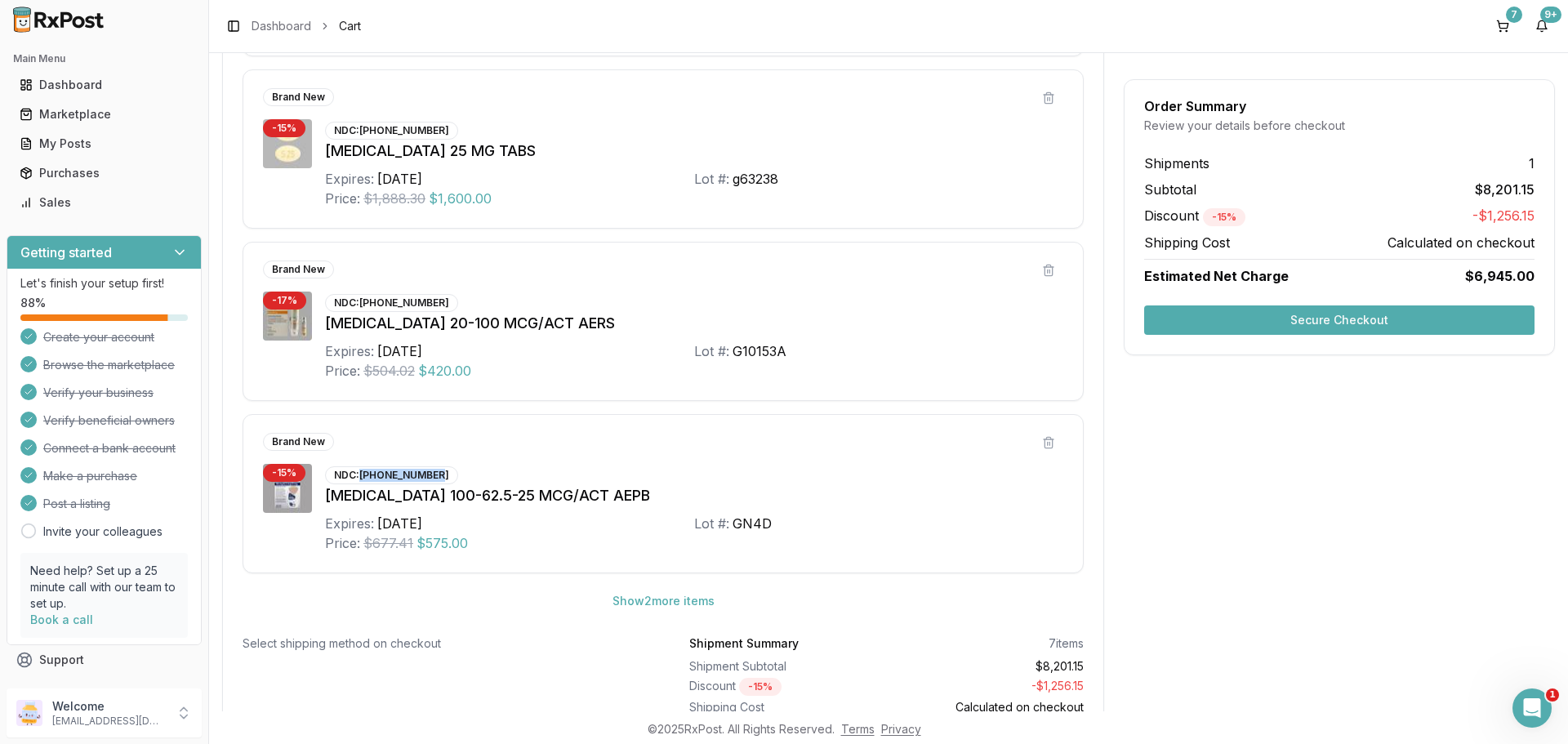
drag, startPoint x: 361, startPoint y: 472, endPoint x: 441, endPoint y: 472, distance: 80.0
click at [441, 472] on div "NDC: [PHONE_NUMBER]" at bounding box center [391, 476] width 133 height 18
drag, startPoint x: 437, startPoint y: 472, endPoint x: 361, endPoint y: 472, distance: 76.0
click at [361, 472] on div "NDC: [PHONE_NUMBER]" at bounding box center [391, 476] width 133 height 18
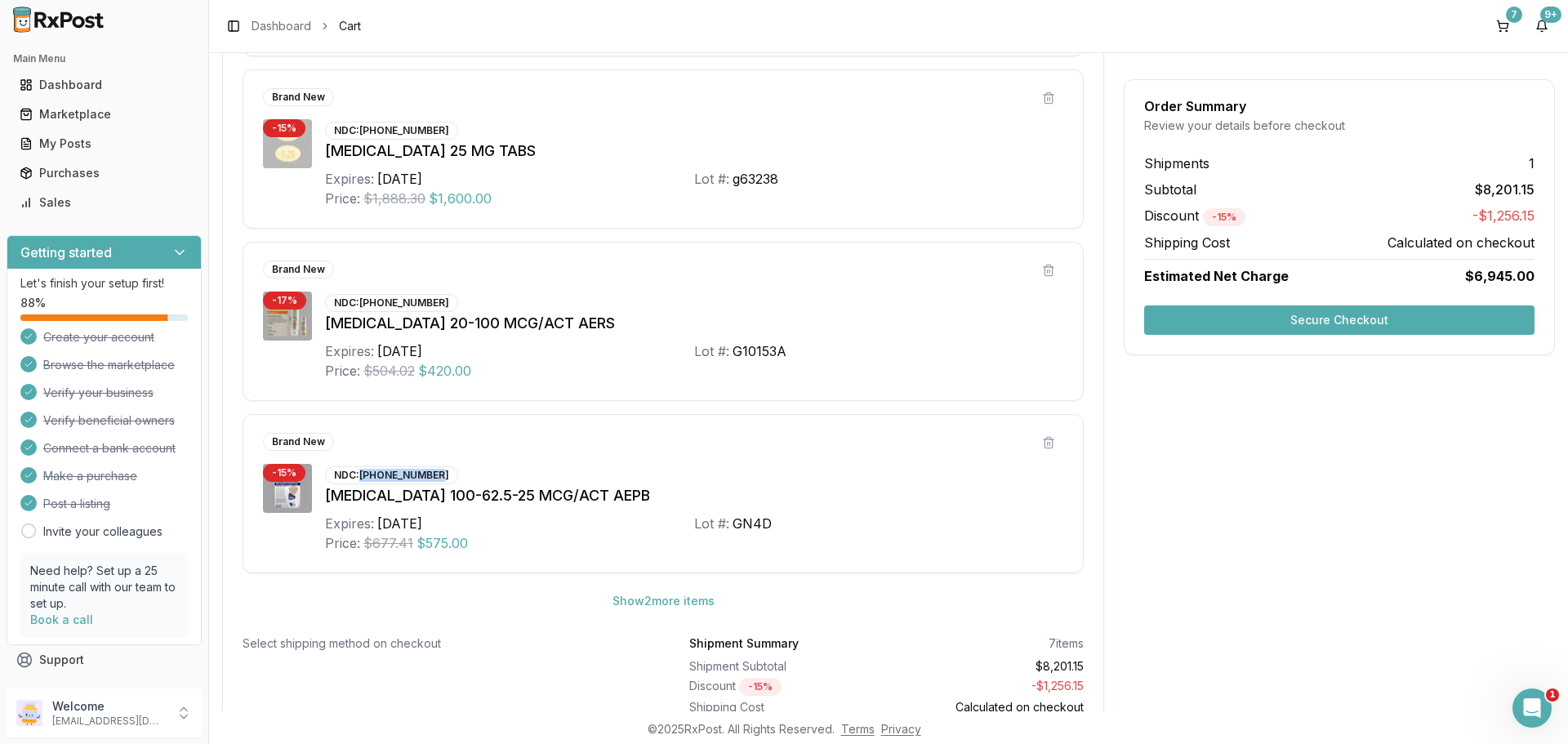
copy div "[PHONE_NUMBER]"
click at [125, 116] on div "Marketplace" at bounding box center [104, 115] width 169 height 17
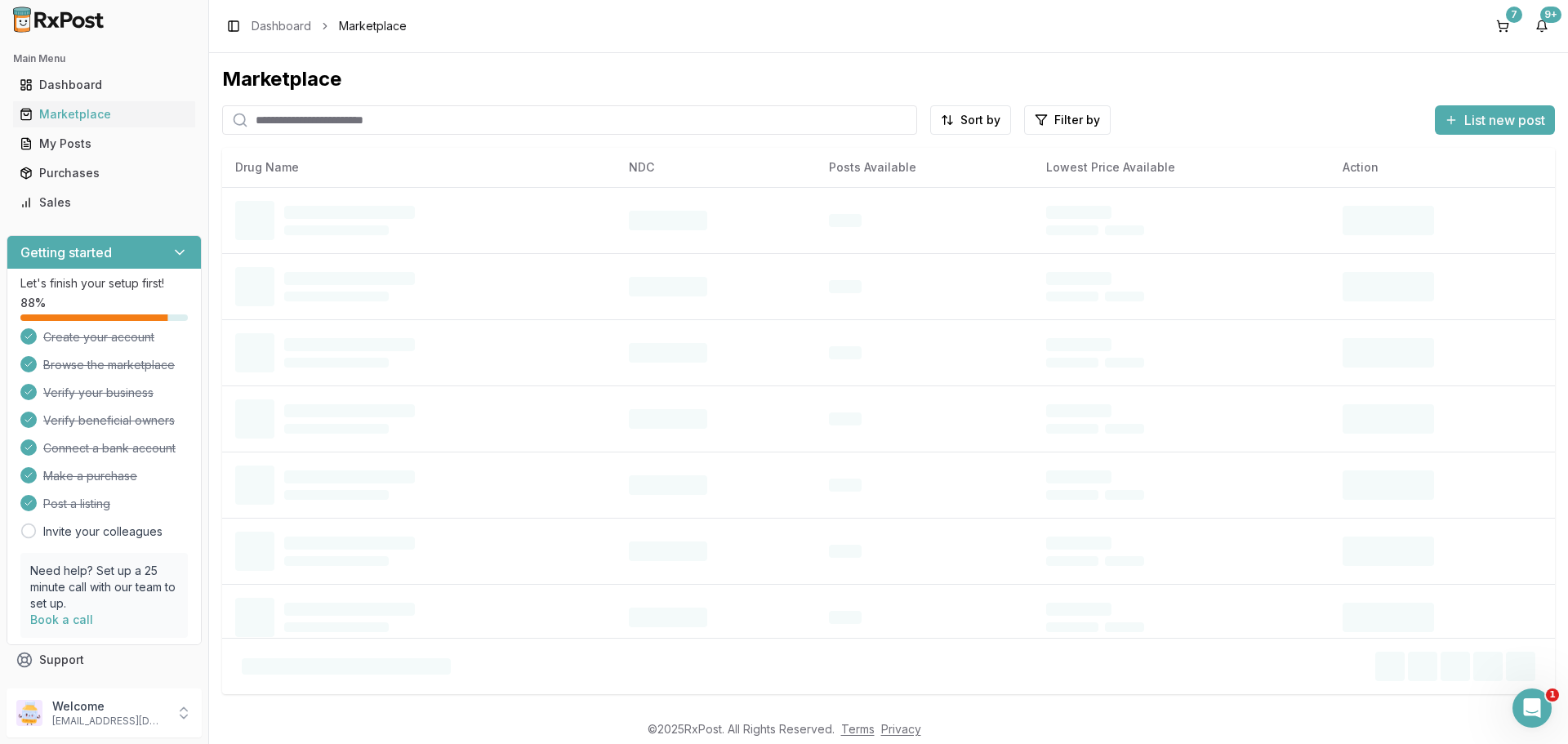
click at [368, 119] on input "search" at bounding box center [569, 121] width 695 height 30
paste input "**********"
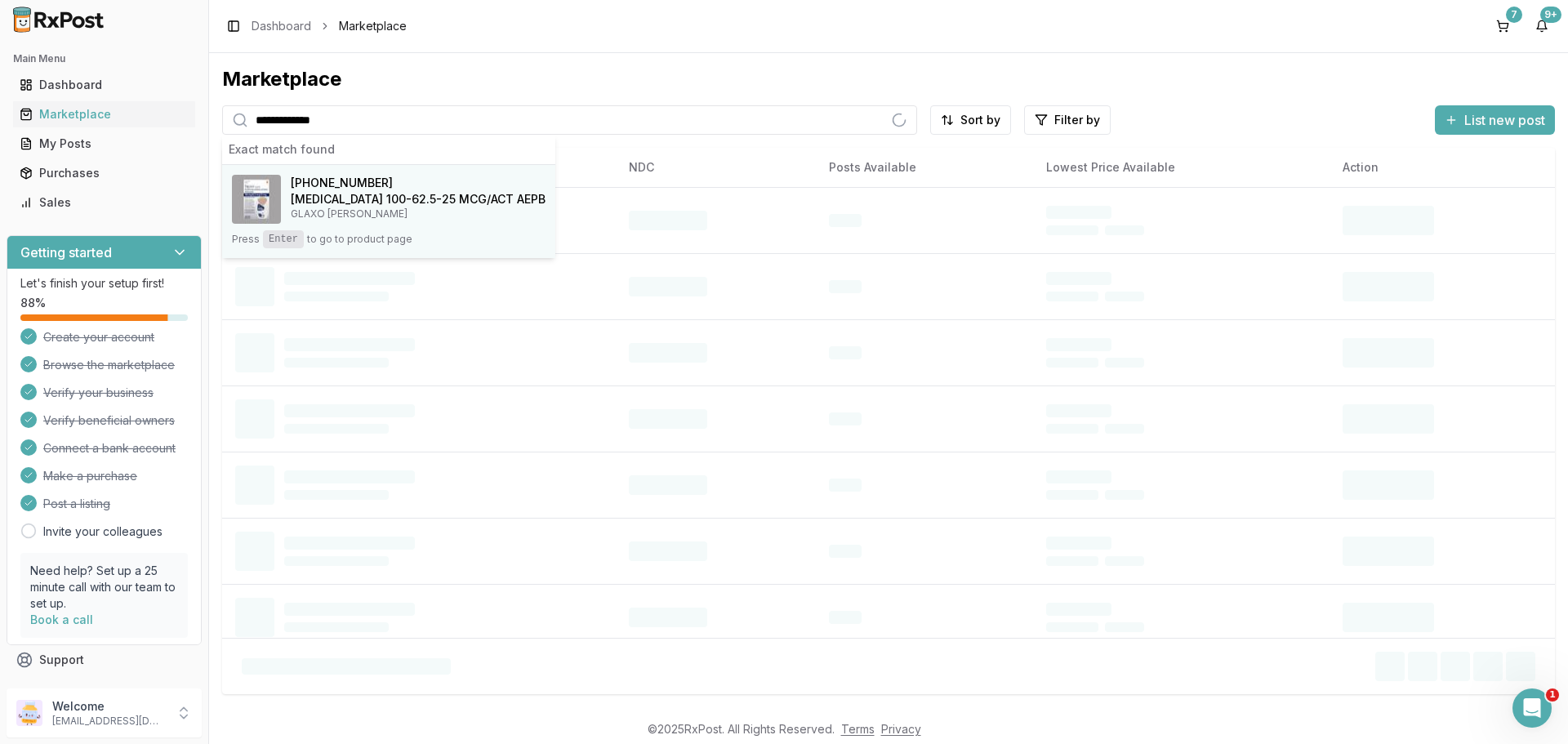
type input "**********"
click at [380, 193] on h4 "[MEDICAL_DATA] 100-62.5-25 MCG/ACT AEPB" at bounding box center [418, 200] width 255 height 17
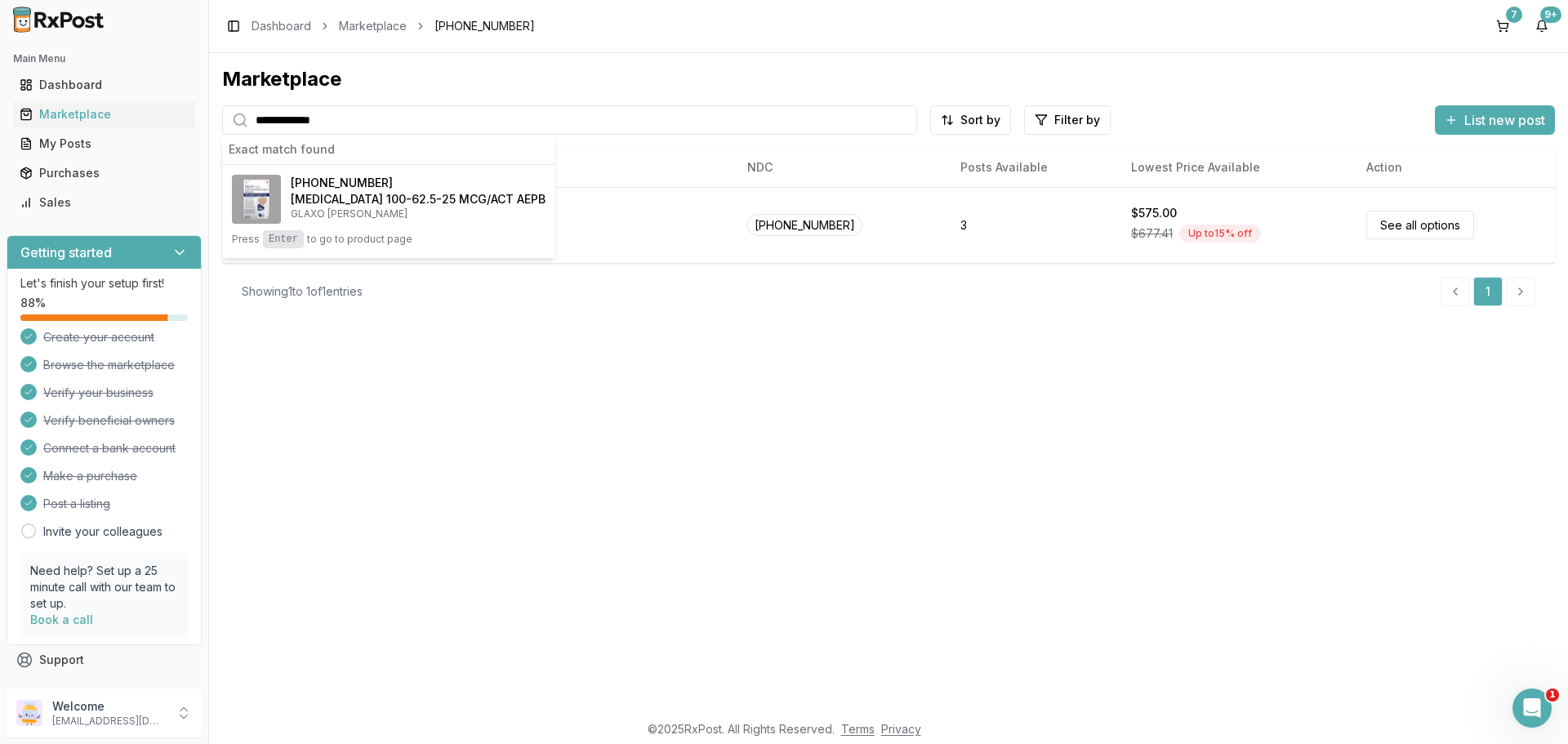
click at [380, 193] on h4 "[MEDICAL_DATA] 100-62.5-25 MCG/ACT AEPB" at bounding box center [418, 200] width 255 height 17
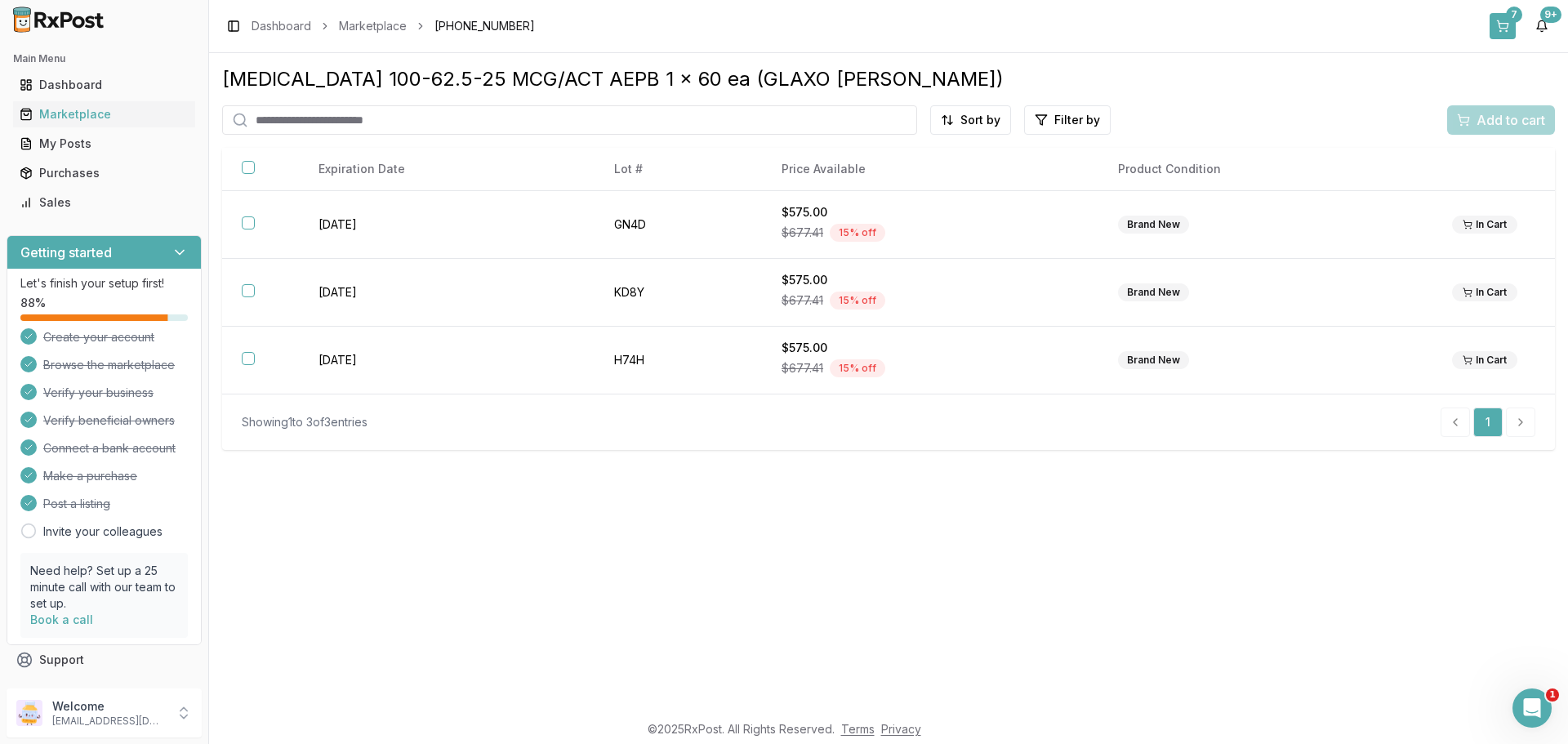
click at [1506, 21] on button "7" at bounding box center [1503, 26] width 26 height 26
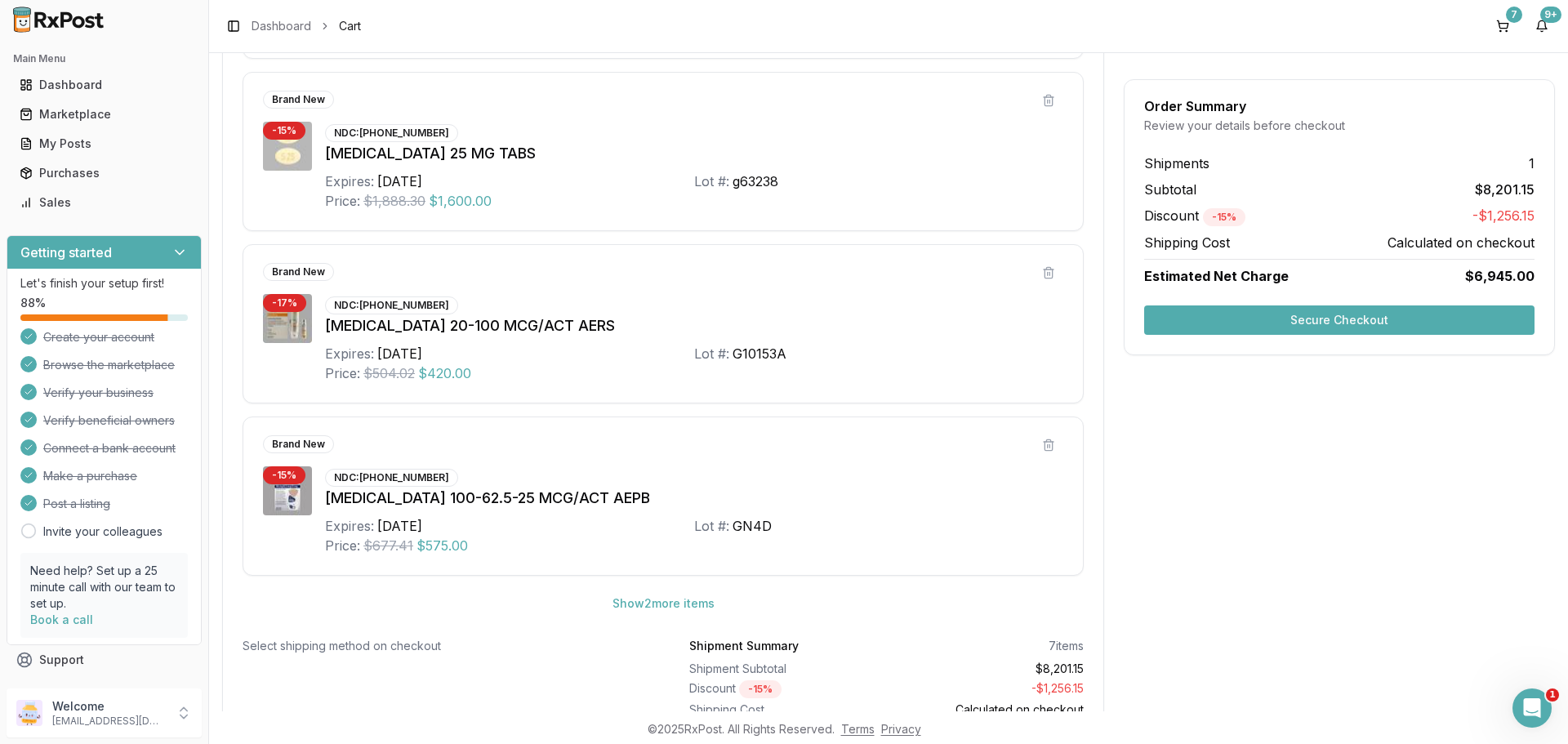
scroll to position [798, 0]
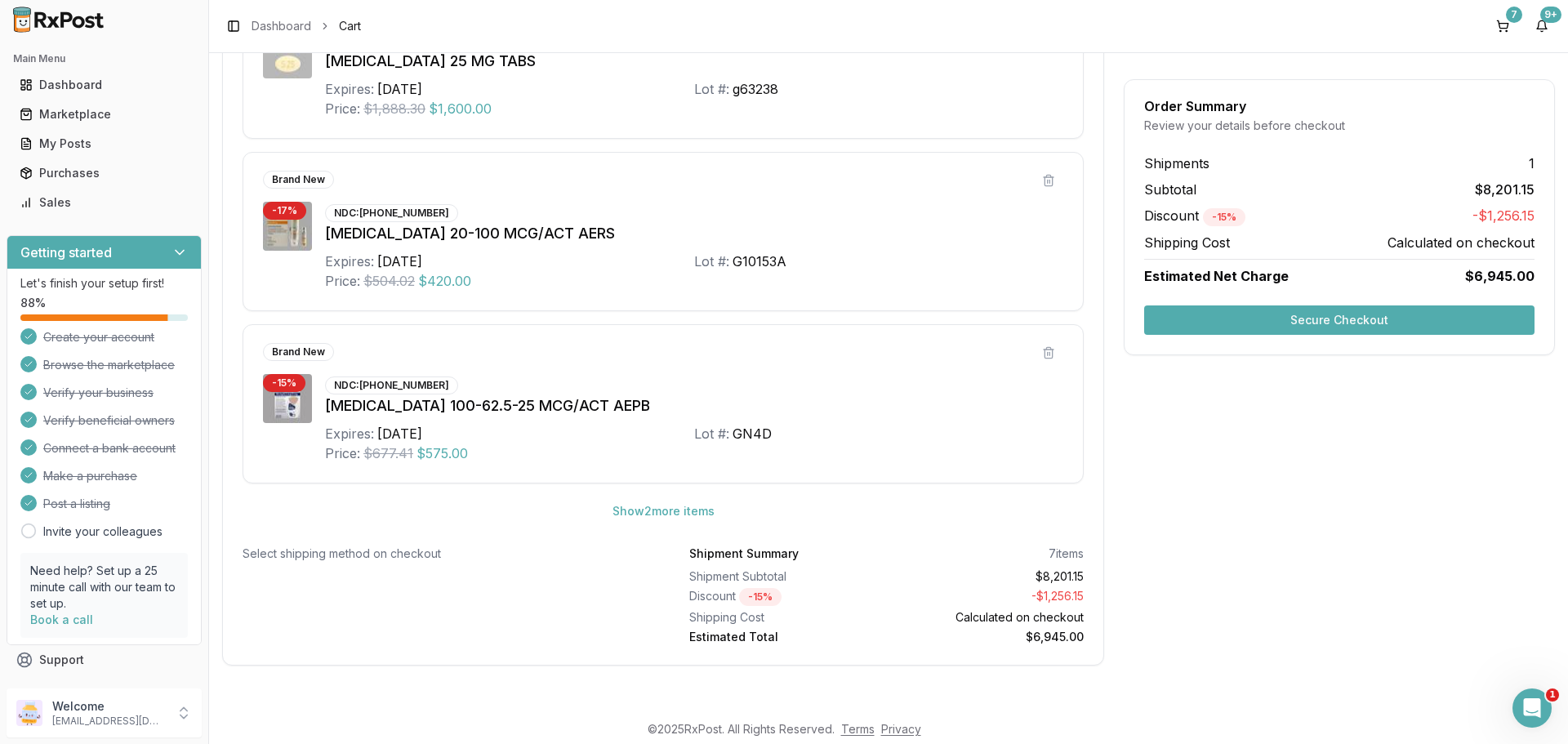
click at [1307, 327] on button "Secure Checkout" at bounding box center [1339, 320] width 390 height 30
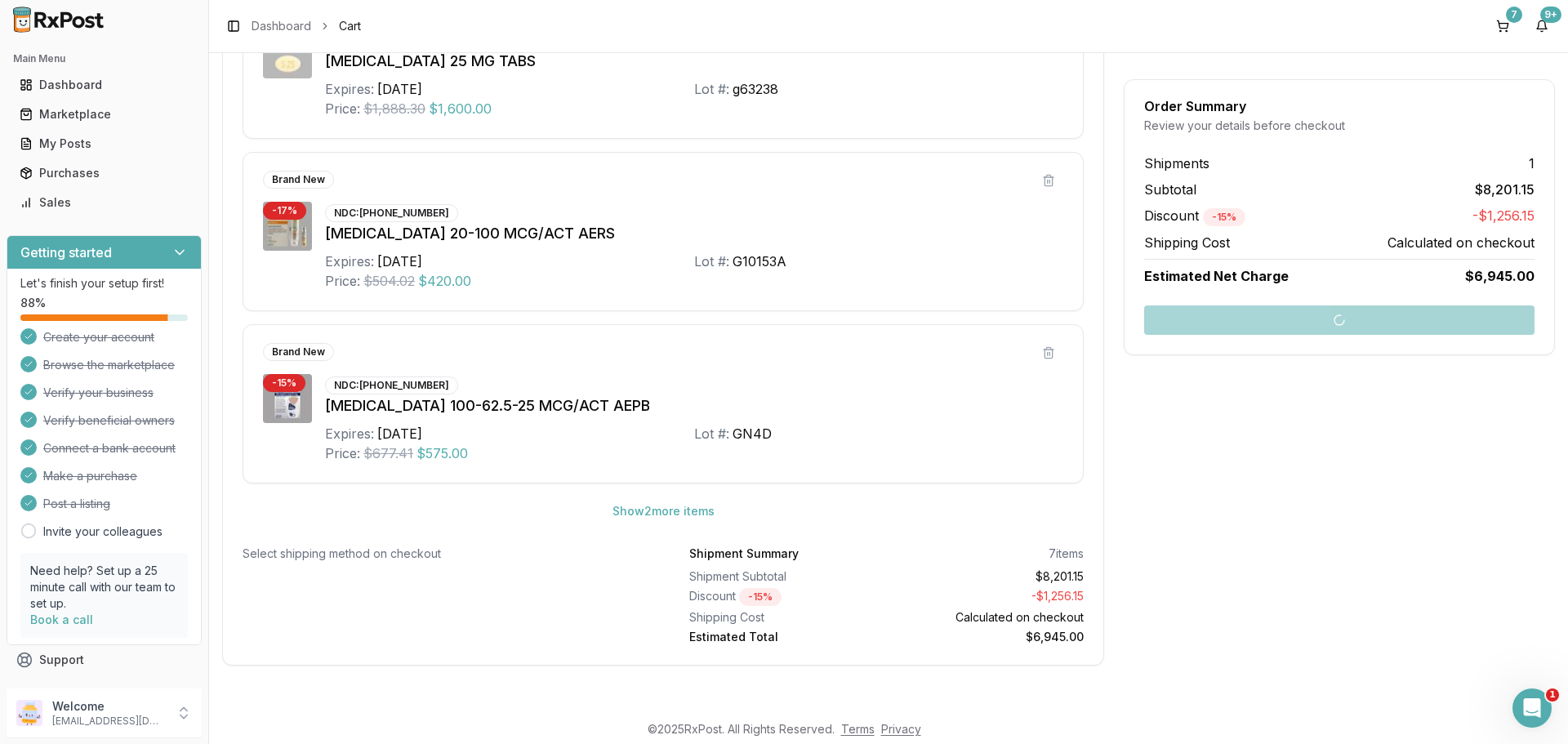
scroll to position [7, 0]
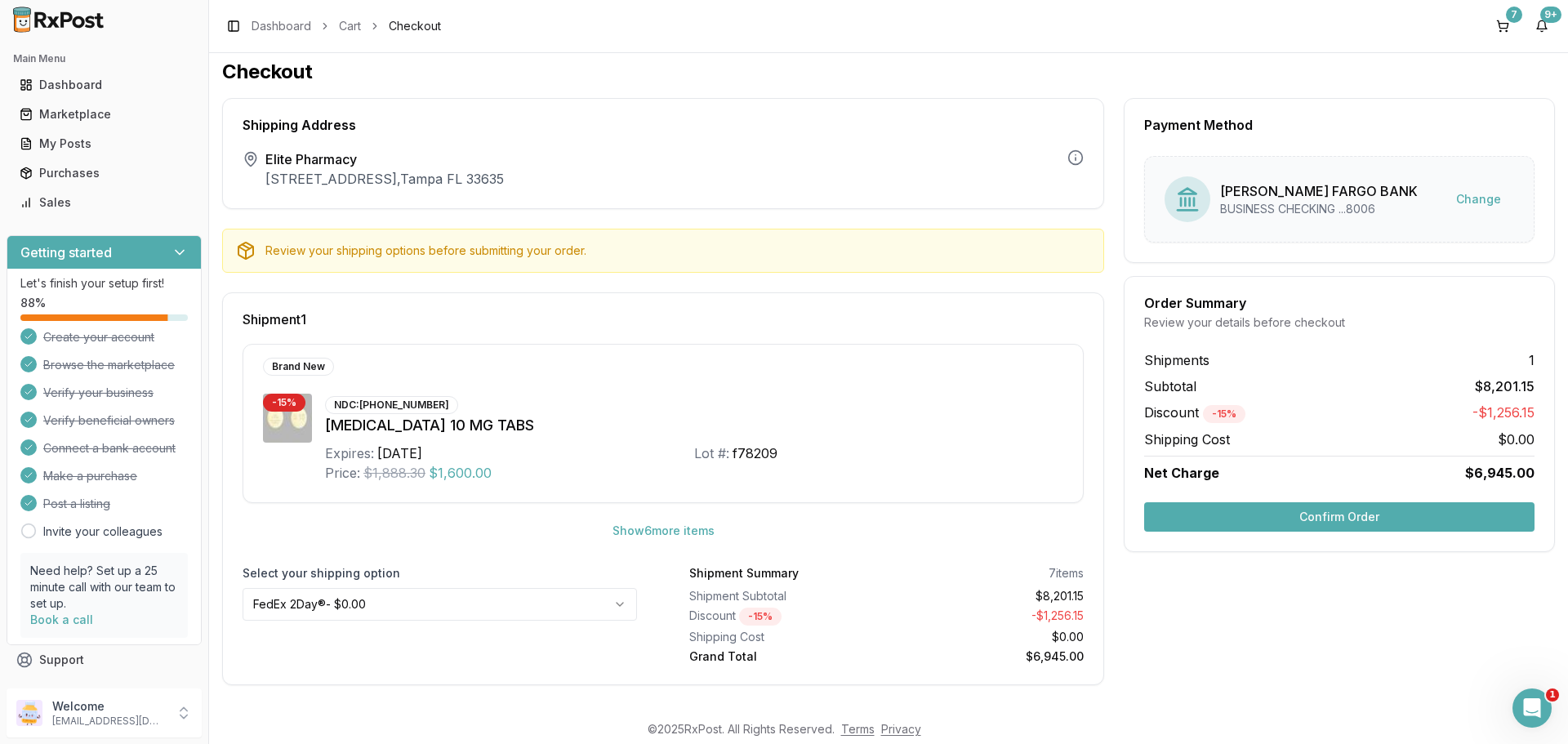
click at [1314, 524] on button "Confirm Order" at bounding box center [1339, 518] width 390 height 30
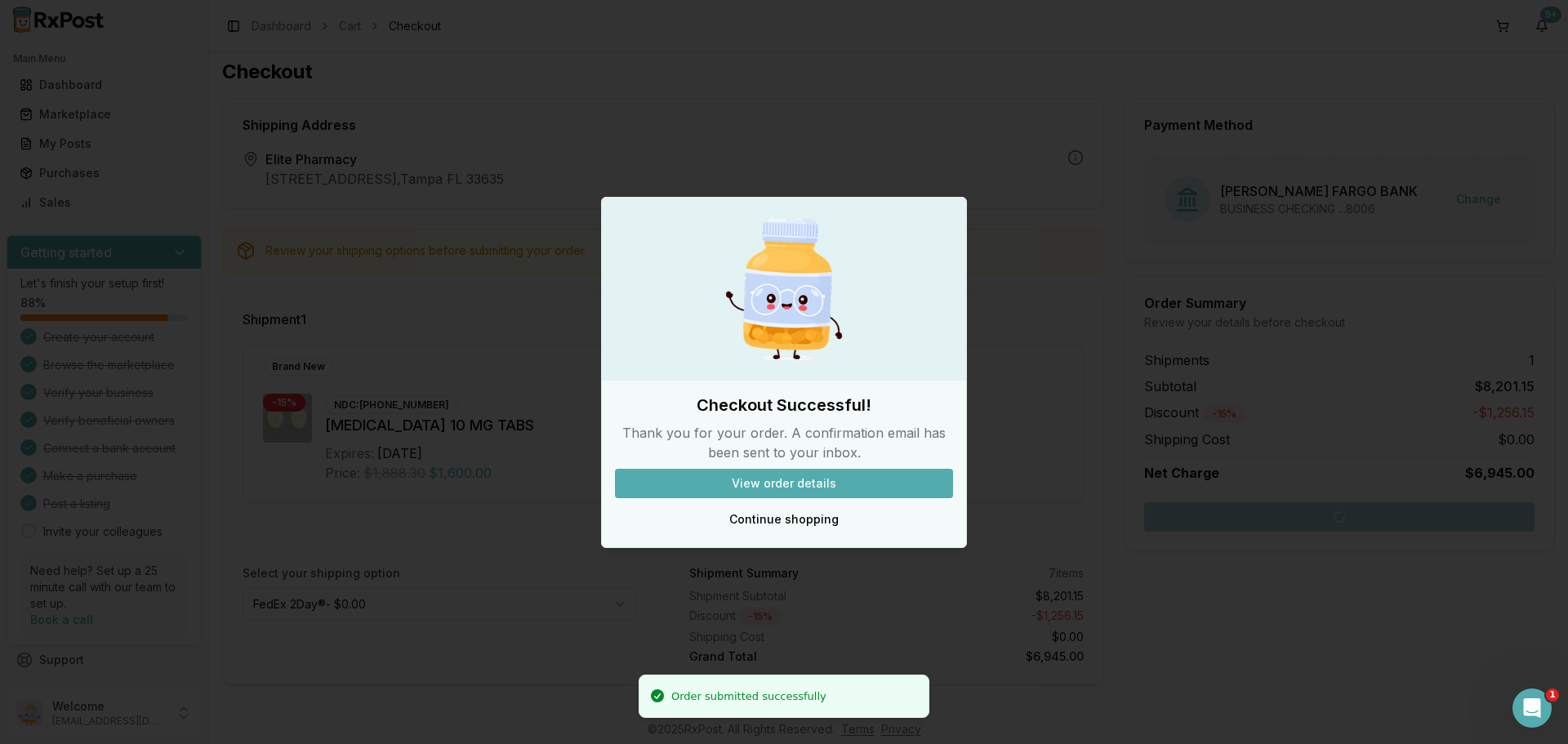
click at [852, 481] on button "View order details" at bounding box center [784, 484] width 338 height 30
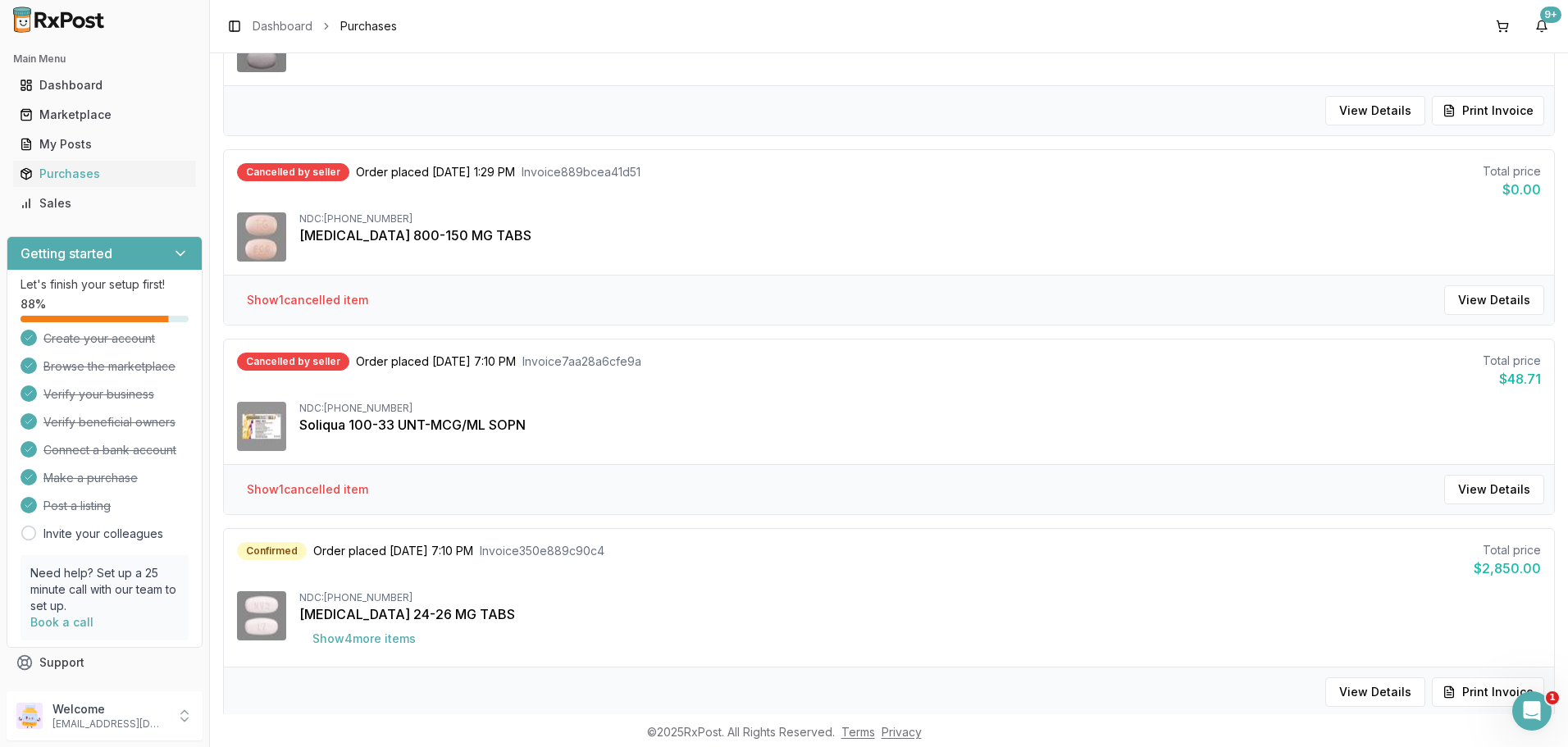
scroll to position [492, 0]
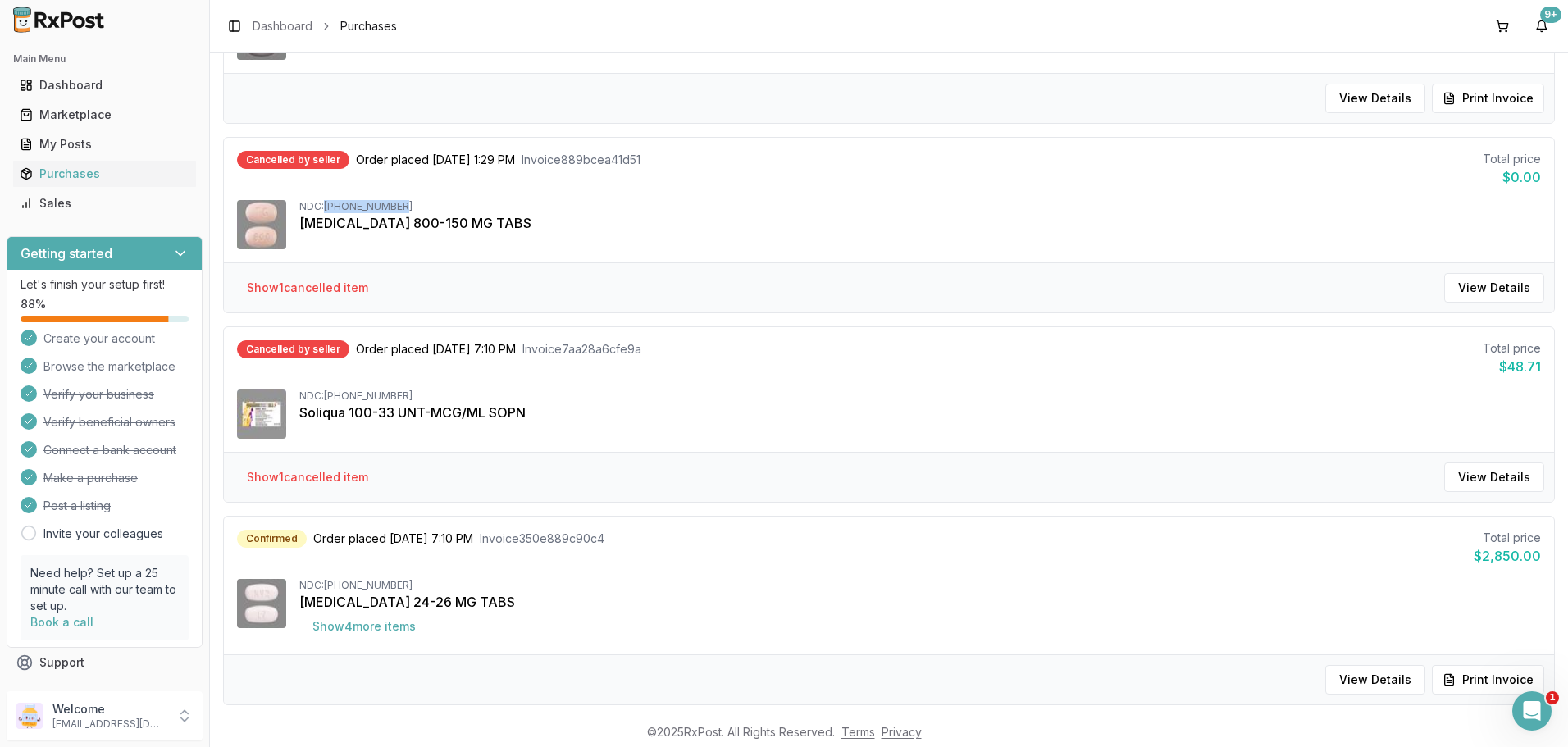
drag, startPoint x: 326, startPoint y: 204, endPoint x: 402, endPoint y: 198, distance: 76.2
click at [402, 198] on div "Cancelled by seller Order placed [DATE] 1:29 PM Invoice 889bcea41d51 Total pric…" at bounding box center [888, 200] width 1330 height 124
click at [403, 198] on div "Cancelled by seller Order placed [DATE] 1:29 PM Invoice 889bcea41d51 Total pric…" at bounding box center [888, 200] width 1330 height 124
drag, startPoint x: 404, startPoint y: 204, endPoint x: 328, endPoint y: 207, distance: 76.1
click at [328, 207] on div "NDC: [PHONE_NUMBER]" at bounding box center [920, 206] width 1241 height 13
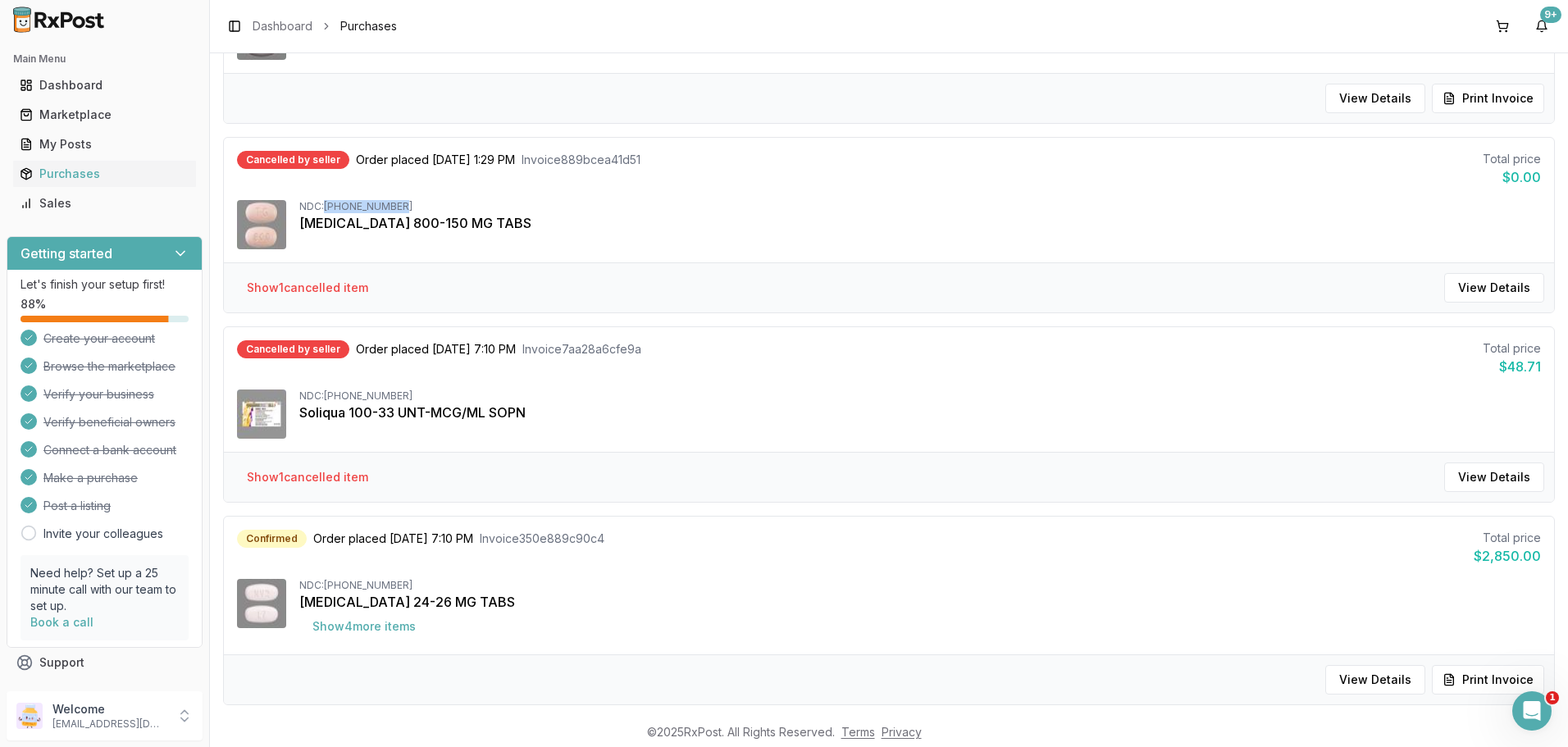
copy div "[PHONE_NUMBER]"
click at [331, 290] on button "Show 1 cancelled item" at bounding box center [307, 288] width 148 height 30
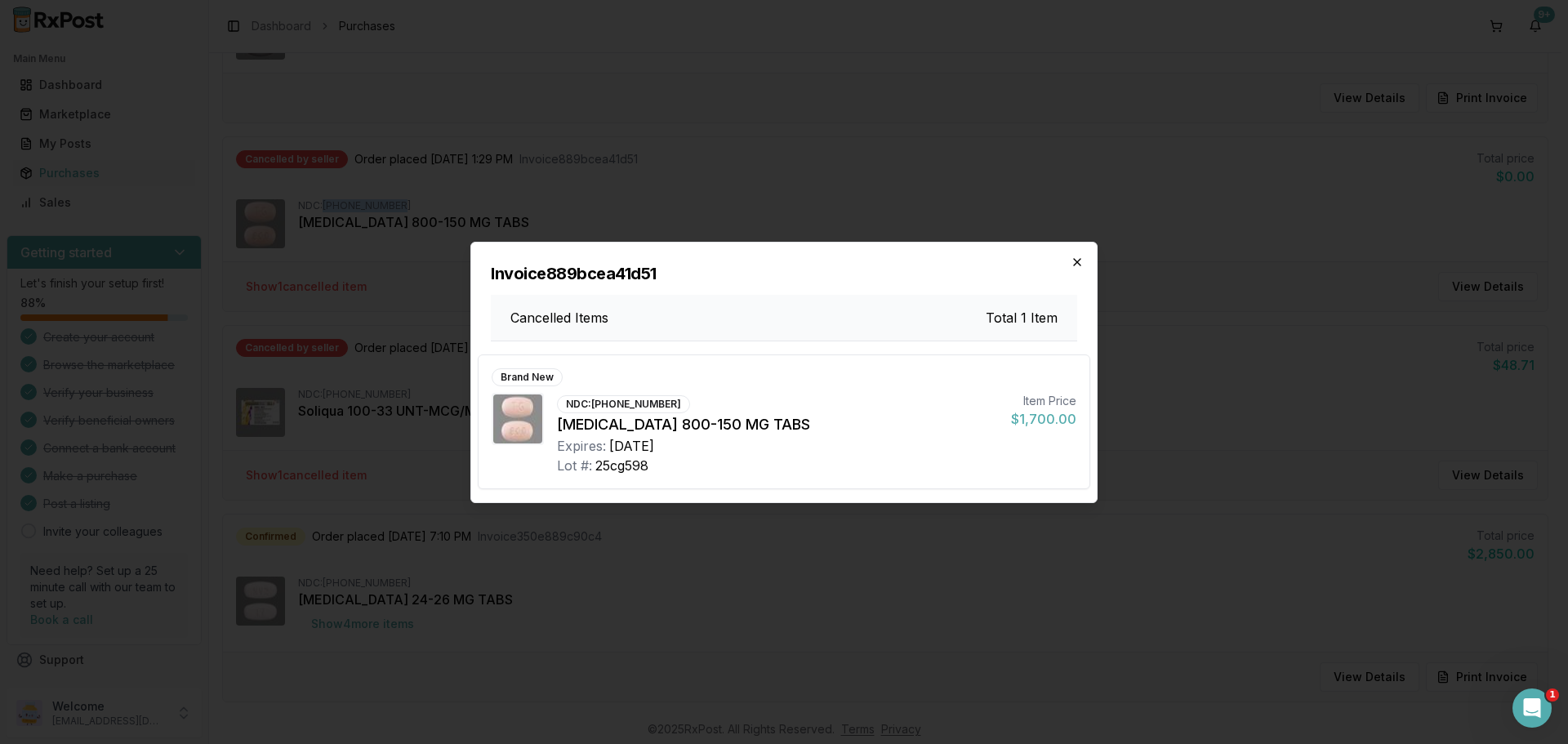
click at [1082, 259] on icon "button" at bounding box center [1077, 263] width 13 height 13
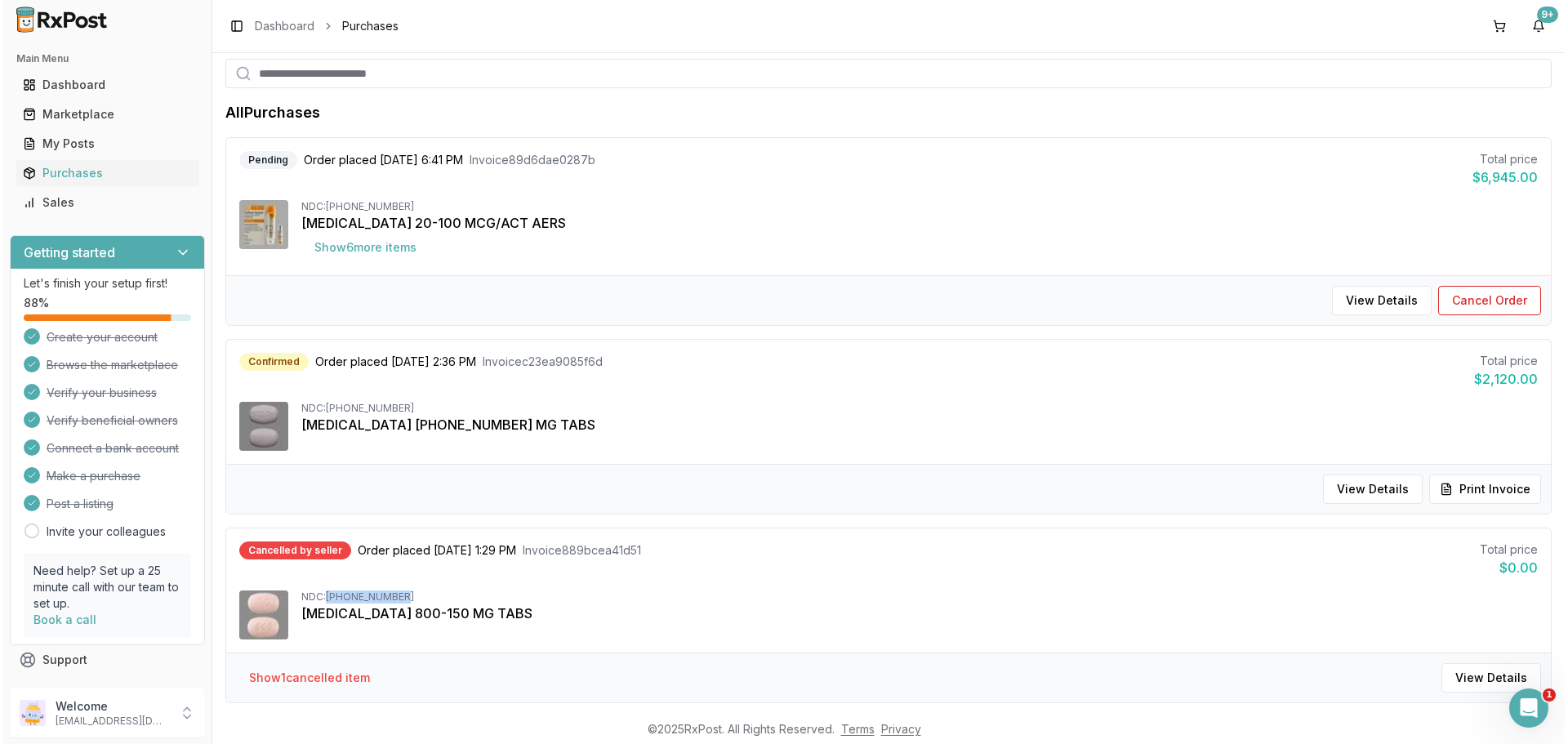
scroll to position [0, 0]
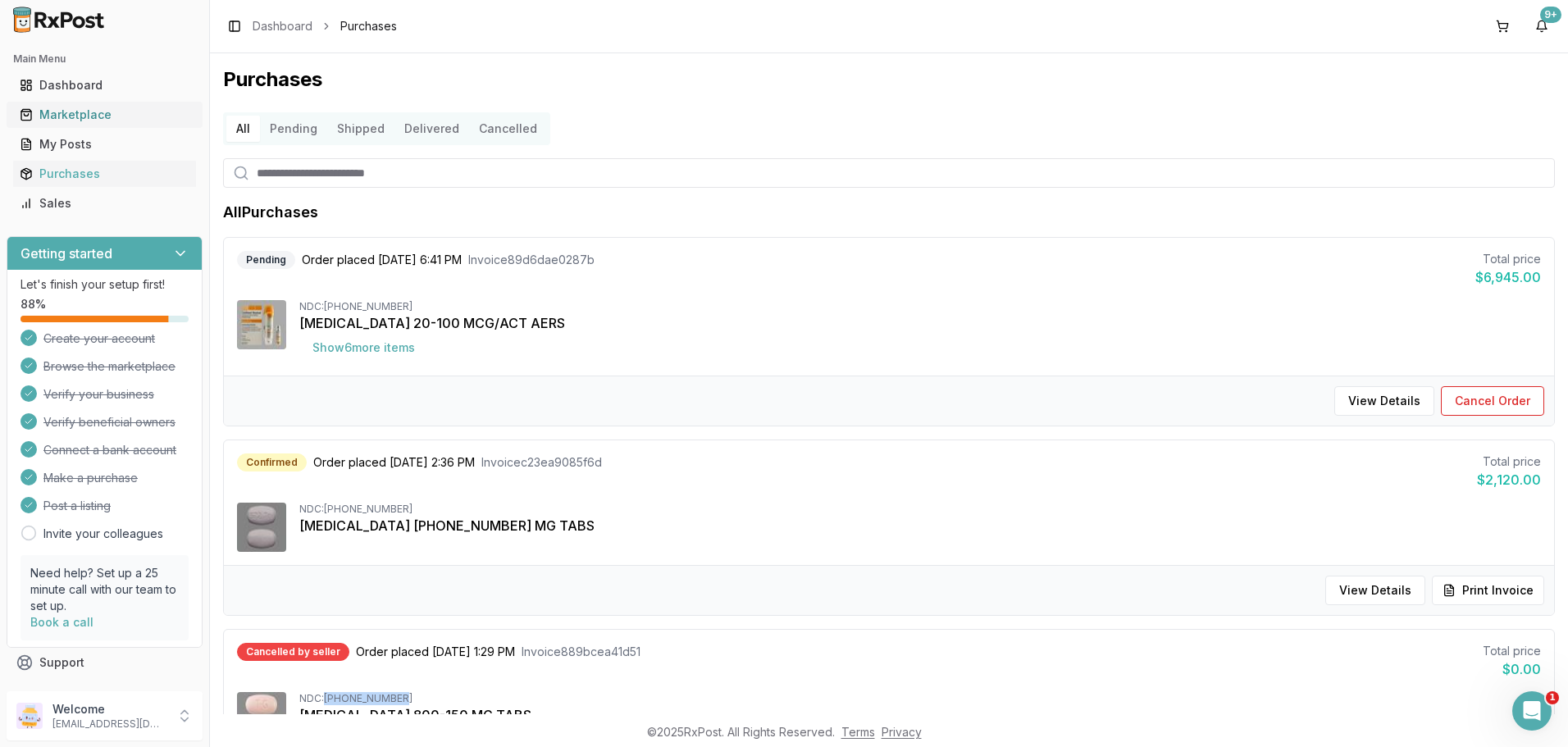
click at [110, 115] on div "Marketplace" at bounding box center [104, 115] width 170 height 17
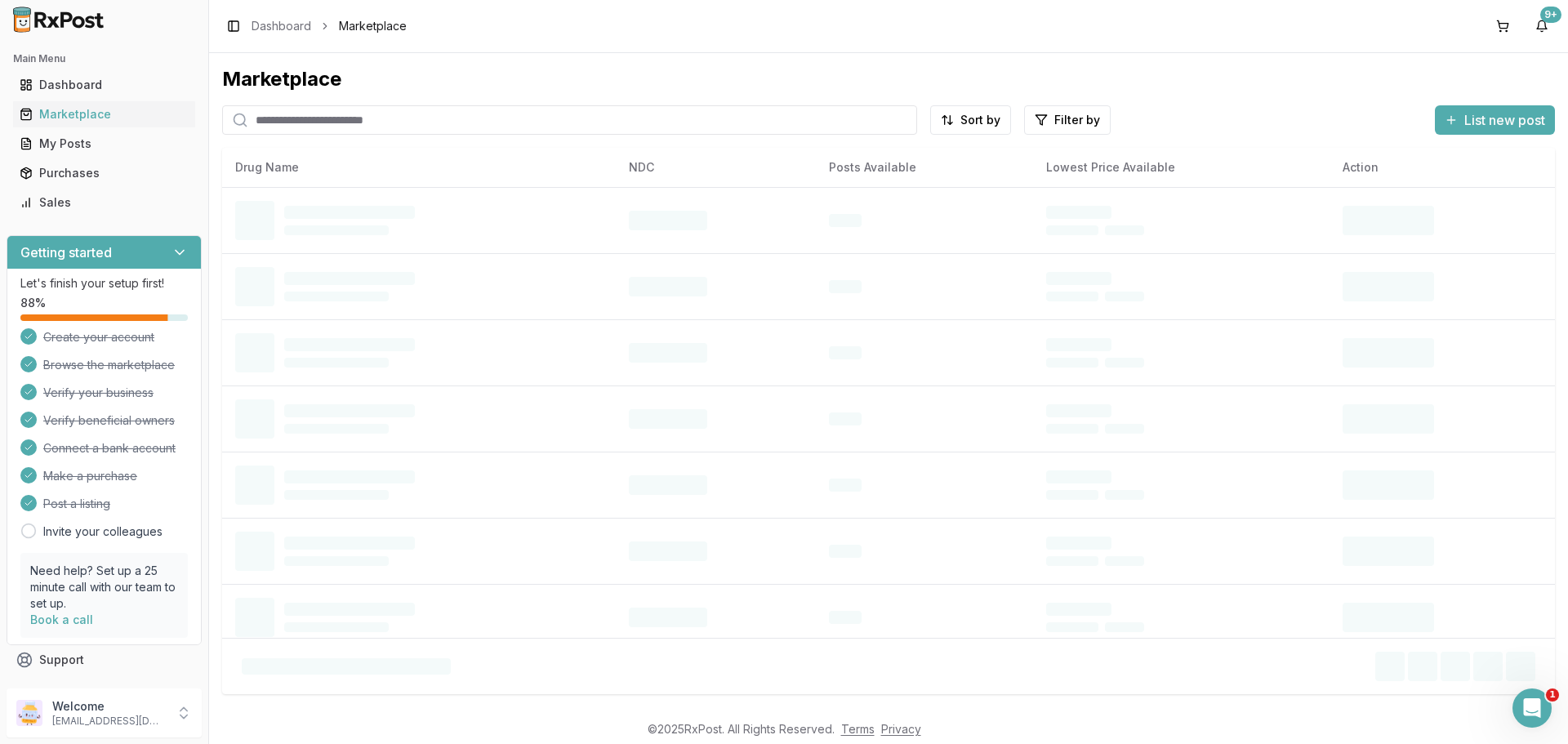
click at [314, 118] on input "search" at bounding box center [569, 121] width 695 height 30
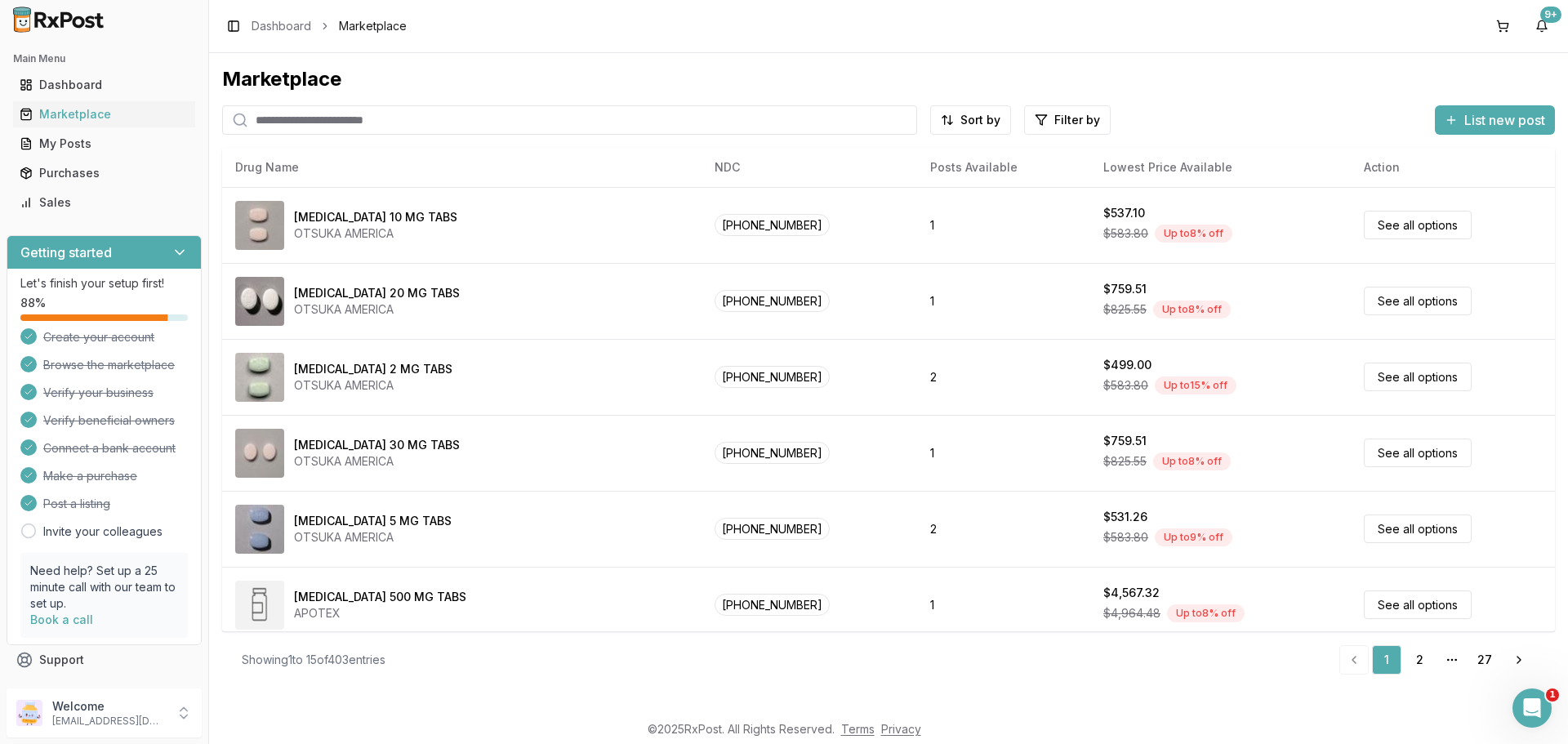
paste input "**********"
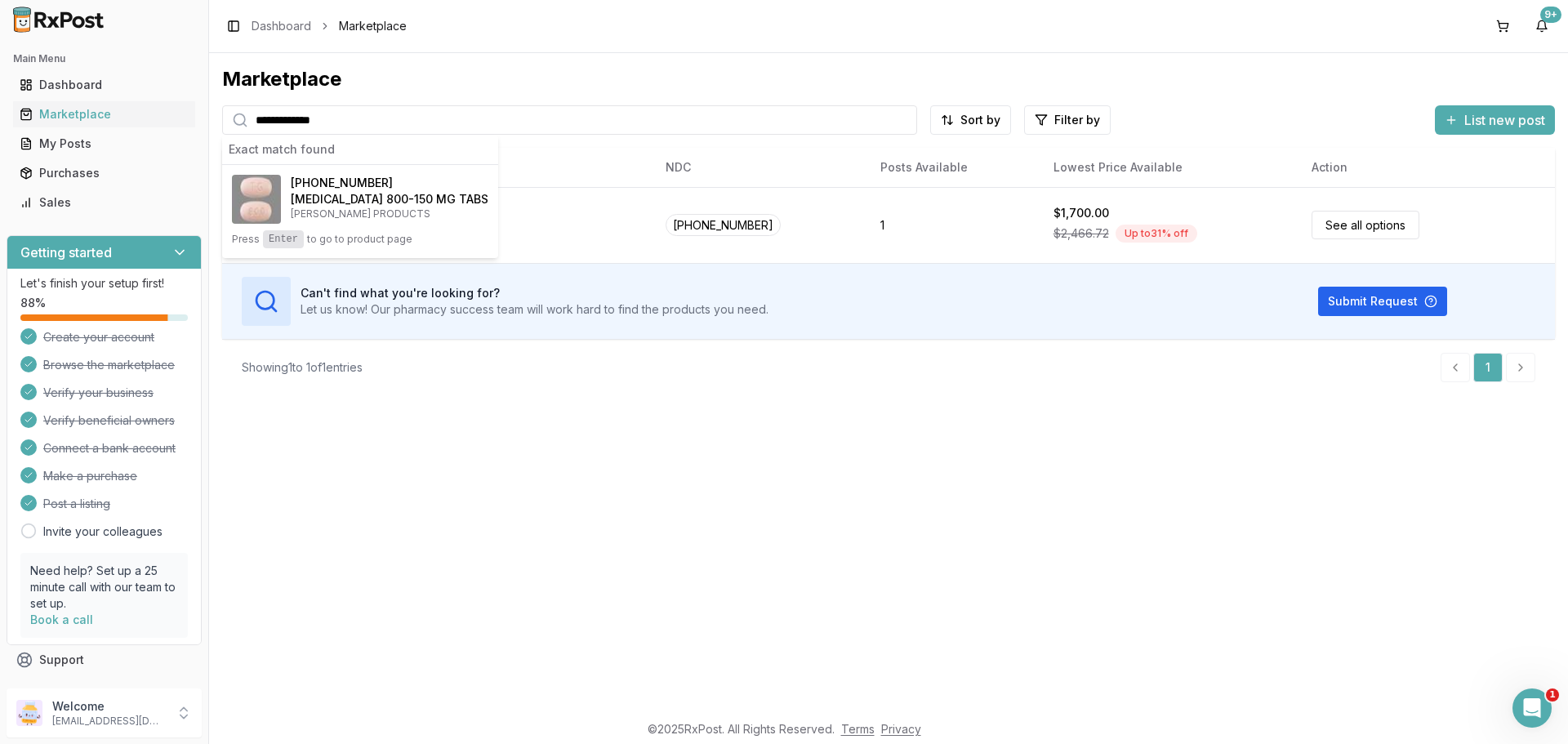
type input "**********"
click at [313, 189] on span "[PHONE_NUMBER]" at bounding box center [342, 183] width 102 height 17
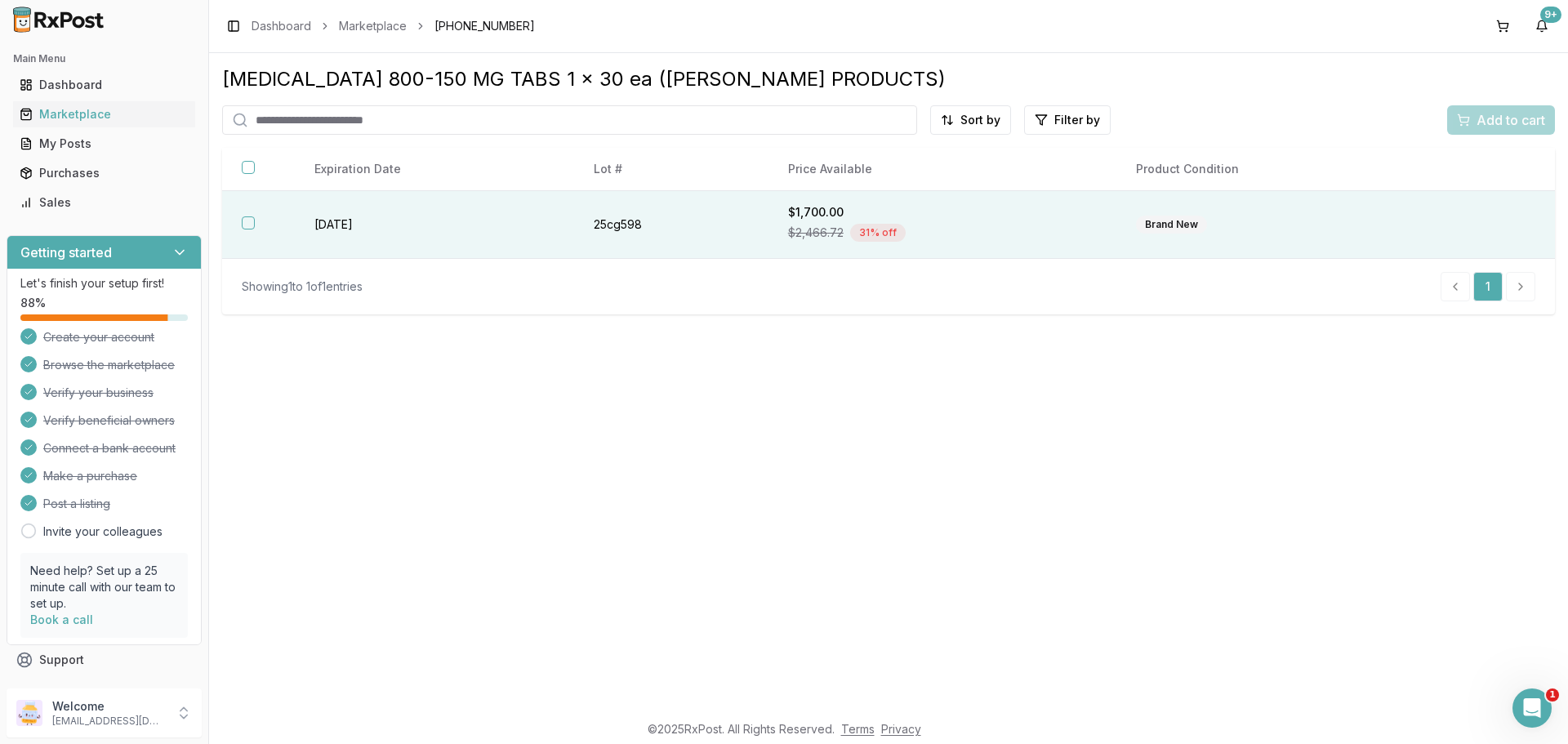
click at [250, 221] on button "button" at bounding box center [248, 223] width 13 height 13
click at [1478, 126] on span "Add to cart" at bounding box center [1510, 121] width 68 height 20
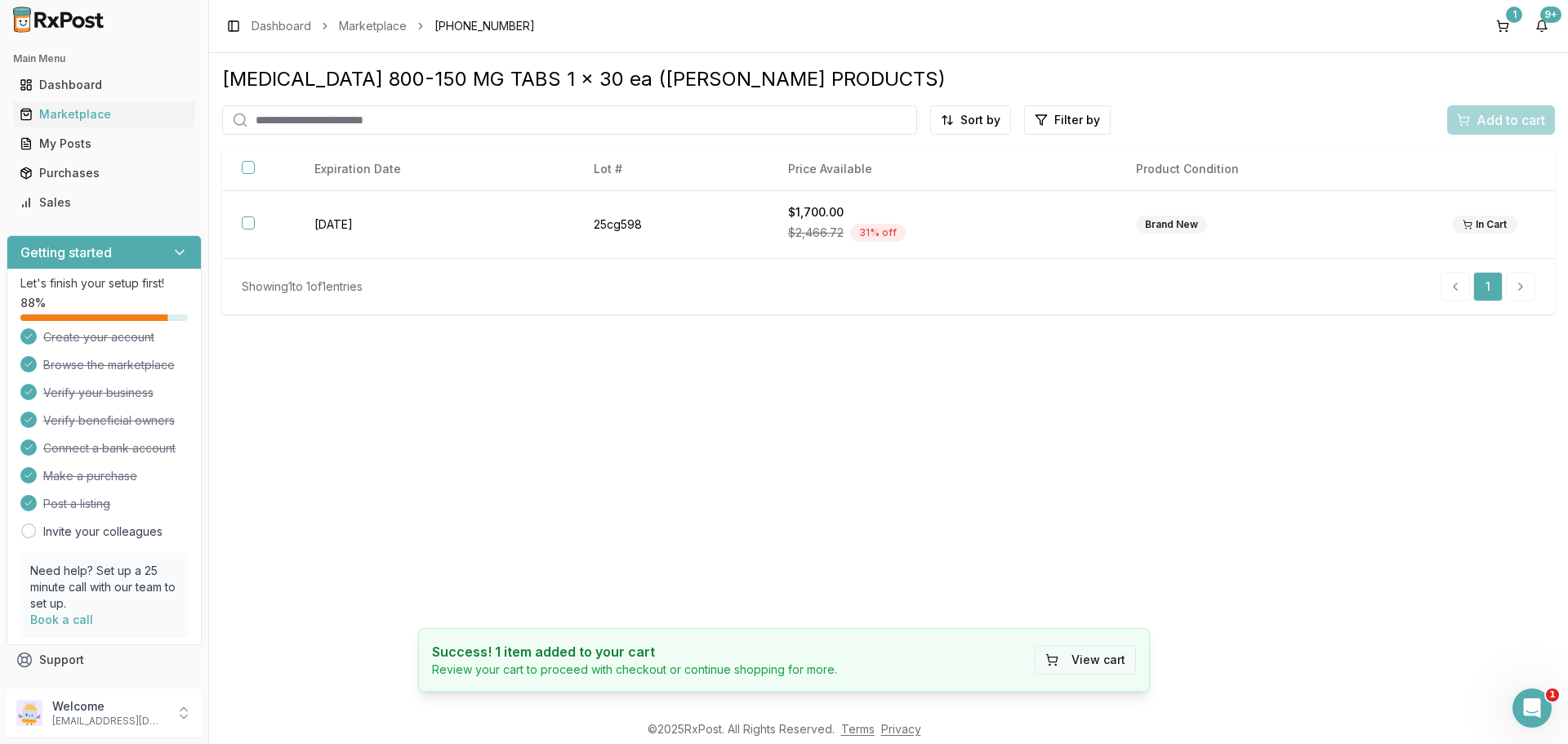
click at [1083, 657] on button "View cart" at bounding box center [1085, 661] width 102 height 30
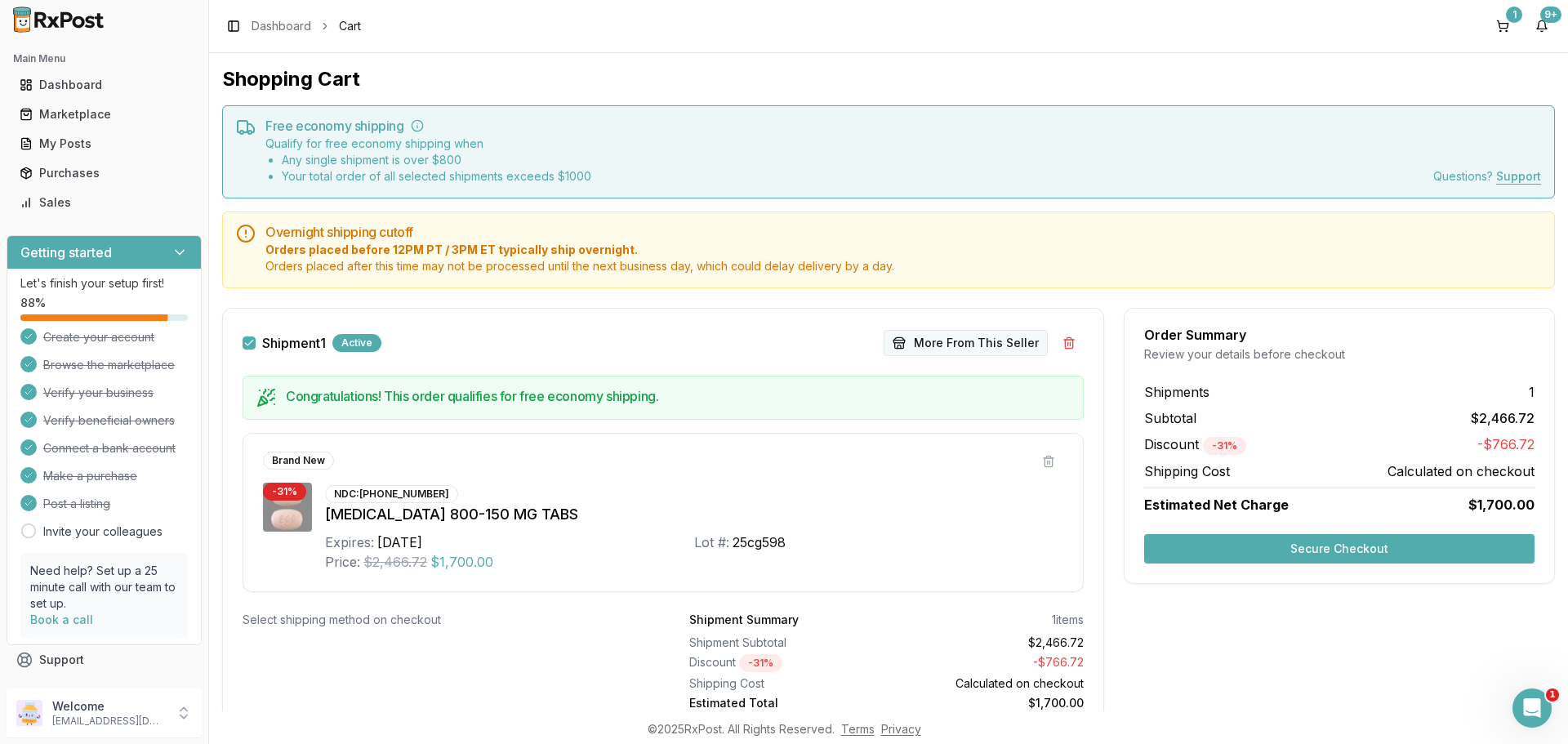
click at [938, 344] on button "More From This Seller" at bounding box center [966, 344] width 164 height 26
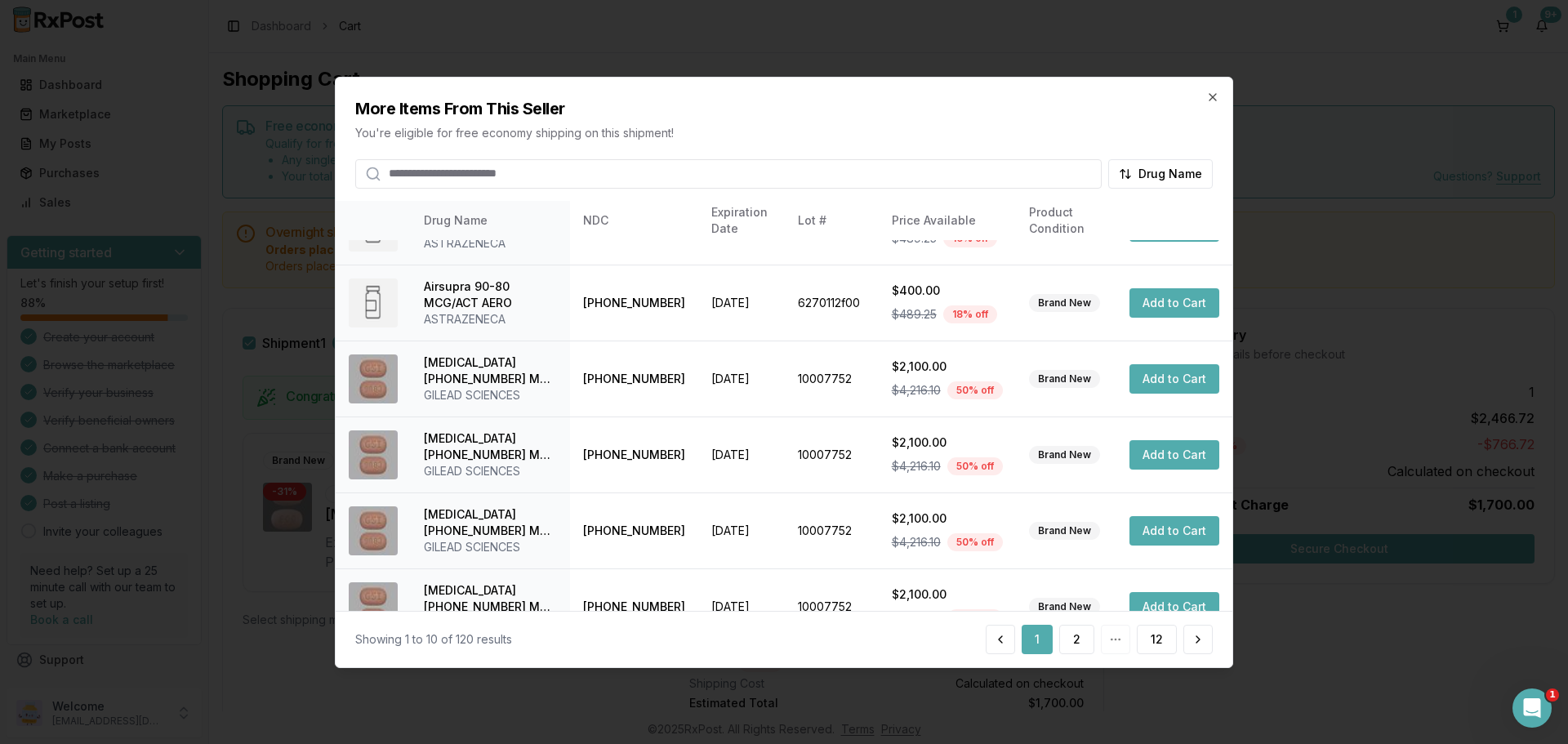
scroll to position [389, 0]
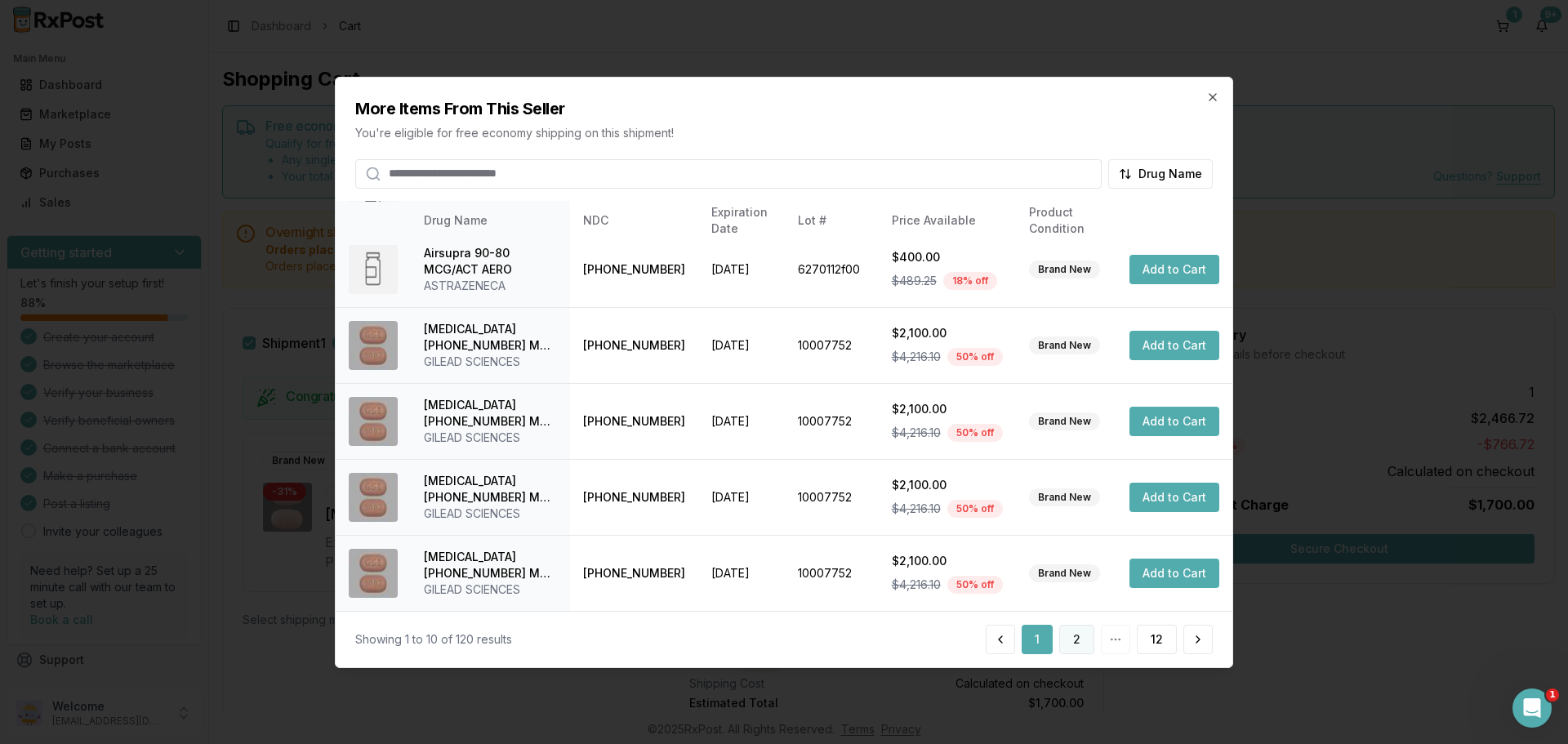
click at [1081, 646] on button "2" at bounding box center [1076, 640] width 35 height 30
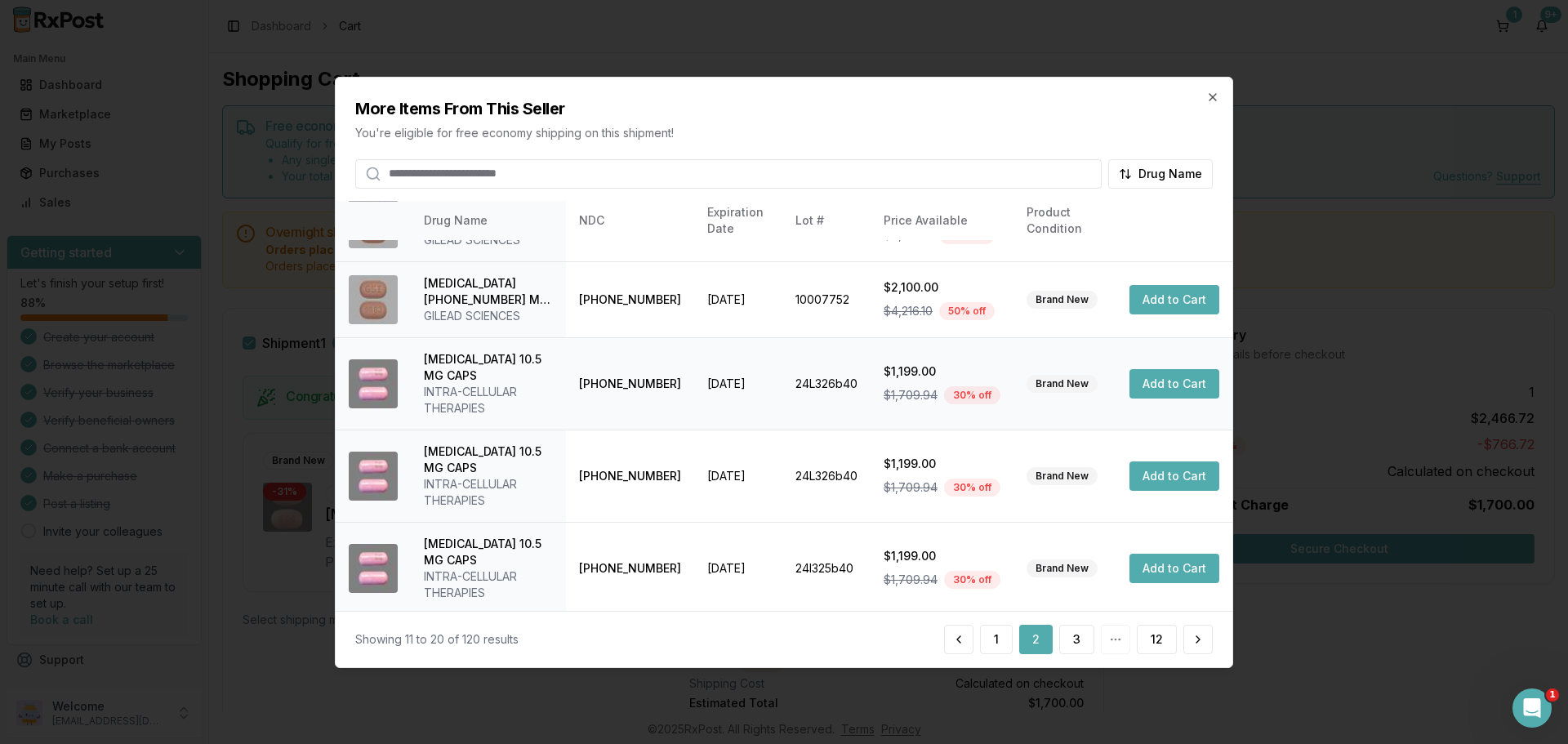
scroll to position [438, 0]
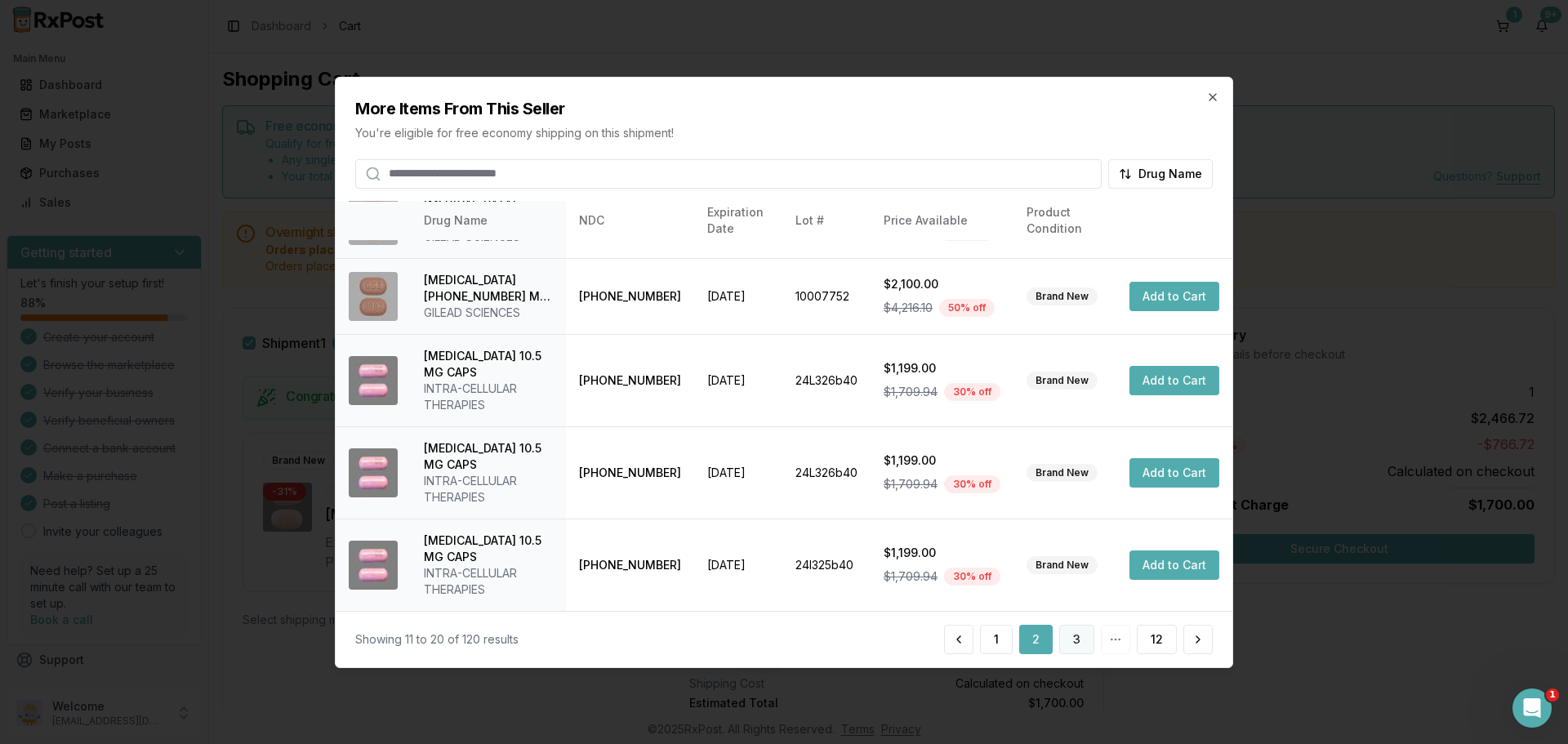
click at [1074, 641] on button "3" at bounding box center [1076, 640] width 35 height 30
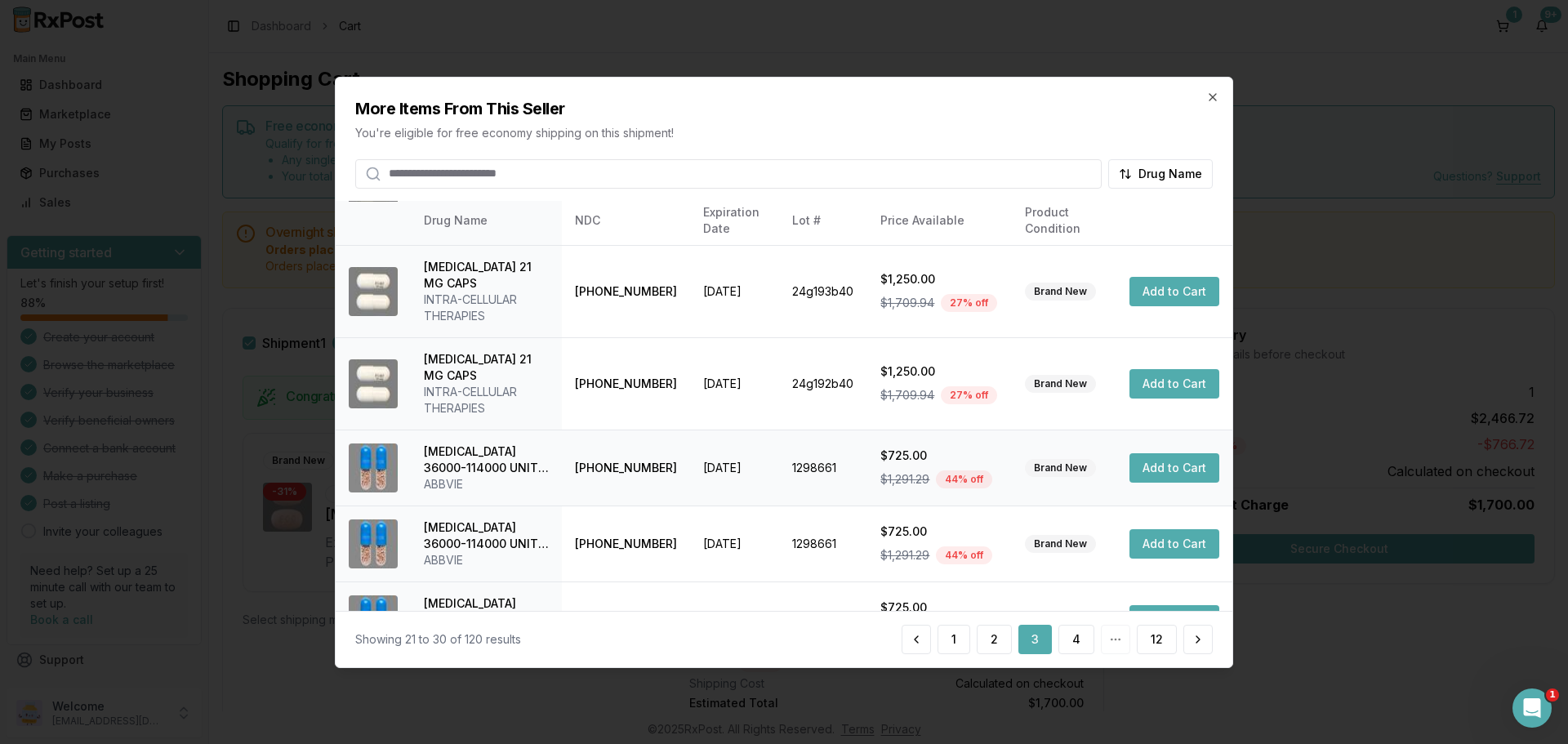
scroll to position [422, 0]
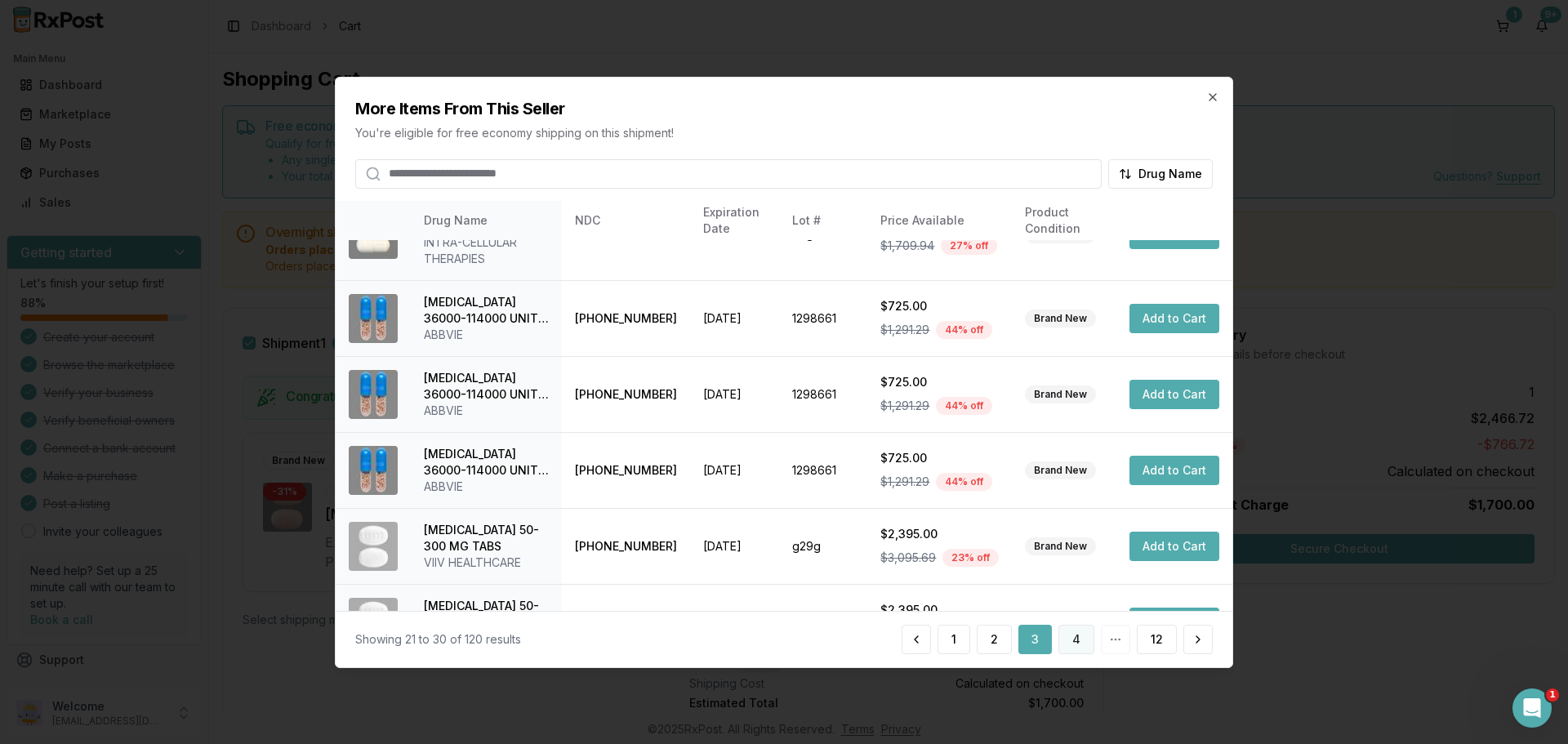
click at [1080, 644] on button "4" at bounding box center [1076, 640] width 36 height 30
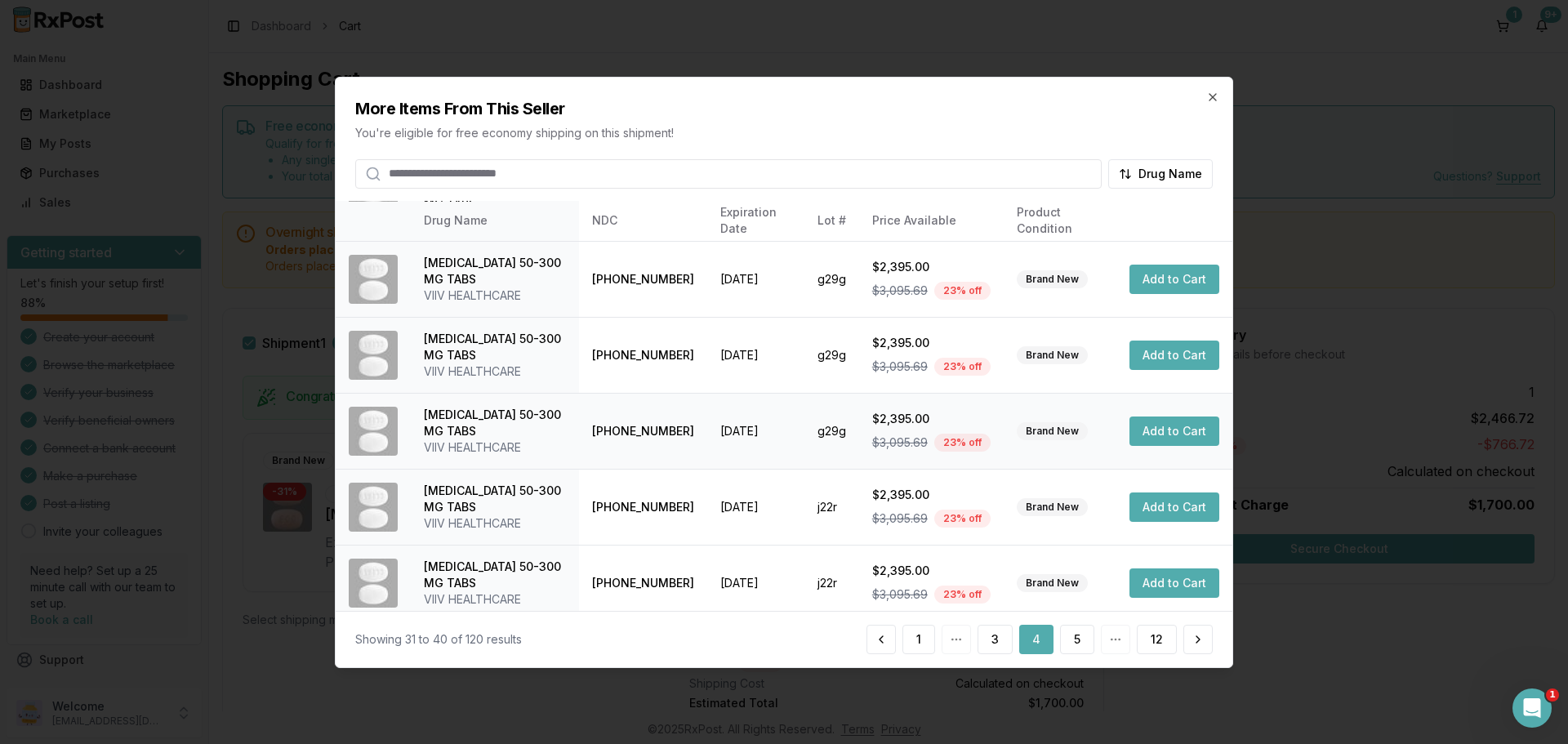
scroll to position [389, 0]
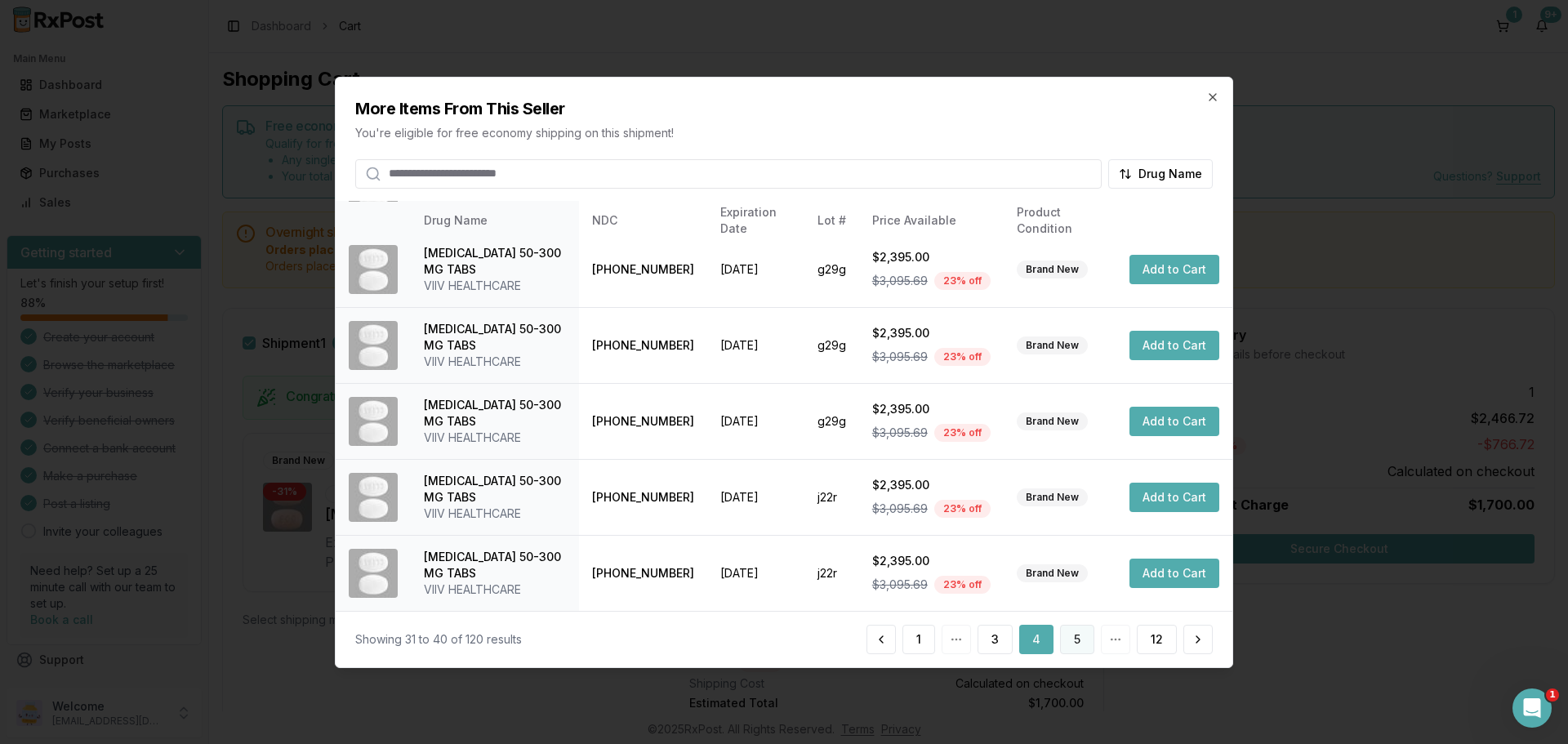
click at [1076, 643] on button "5" at bounding box center [1077, 640] width 35 height 30
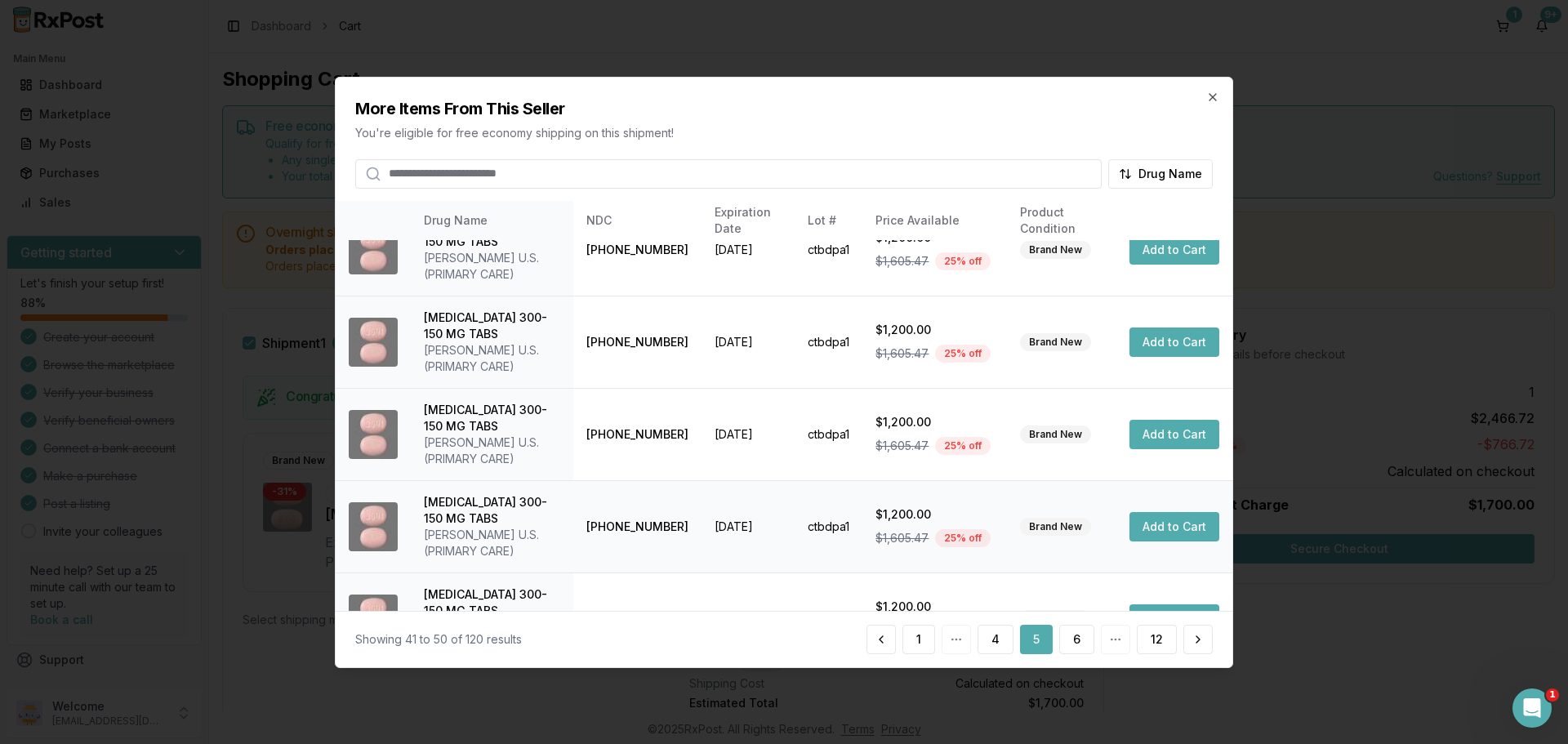
scroll to position [503, 0]
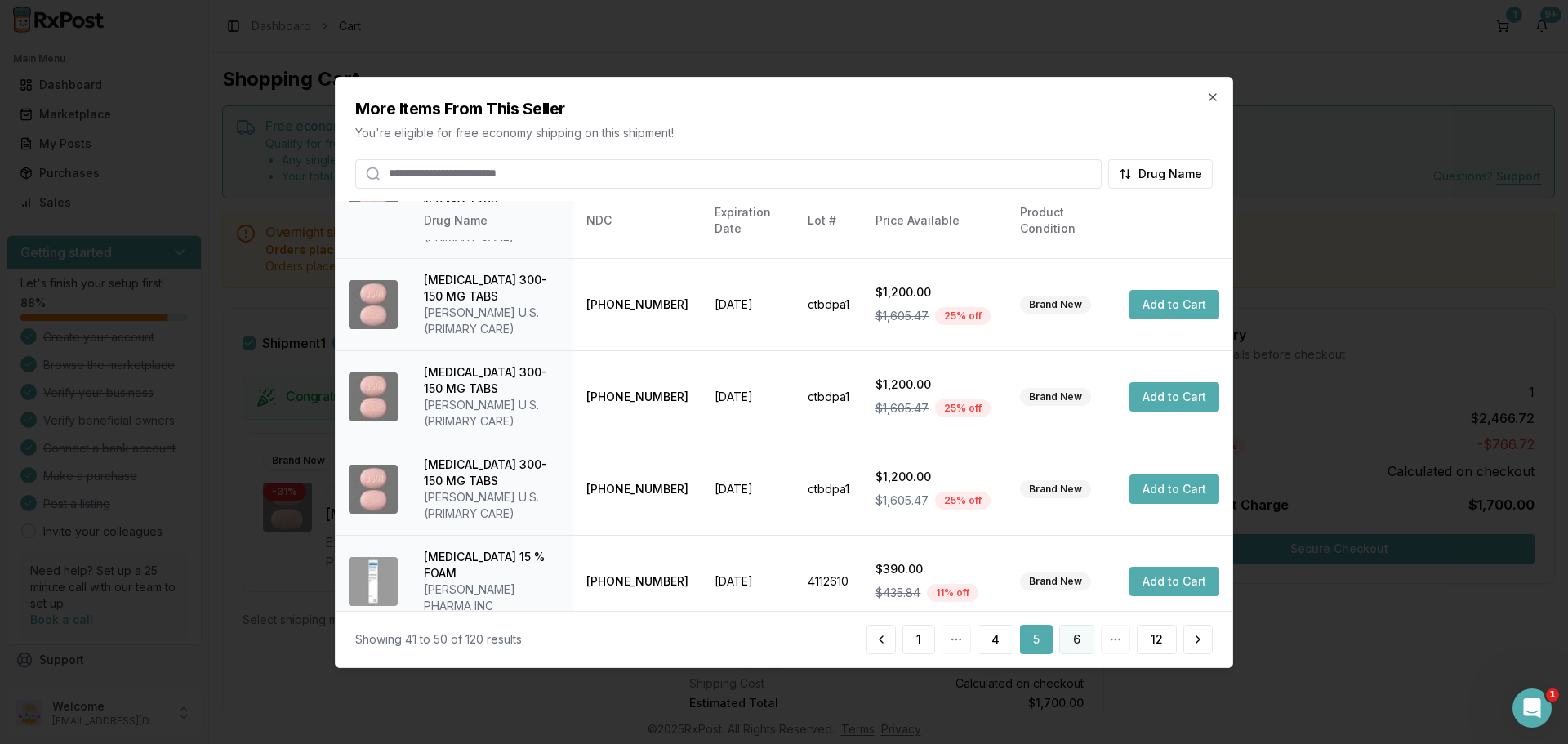
click at [1086, 628] on button "6" at bounding box center [1076, 640] width 35 height 30
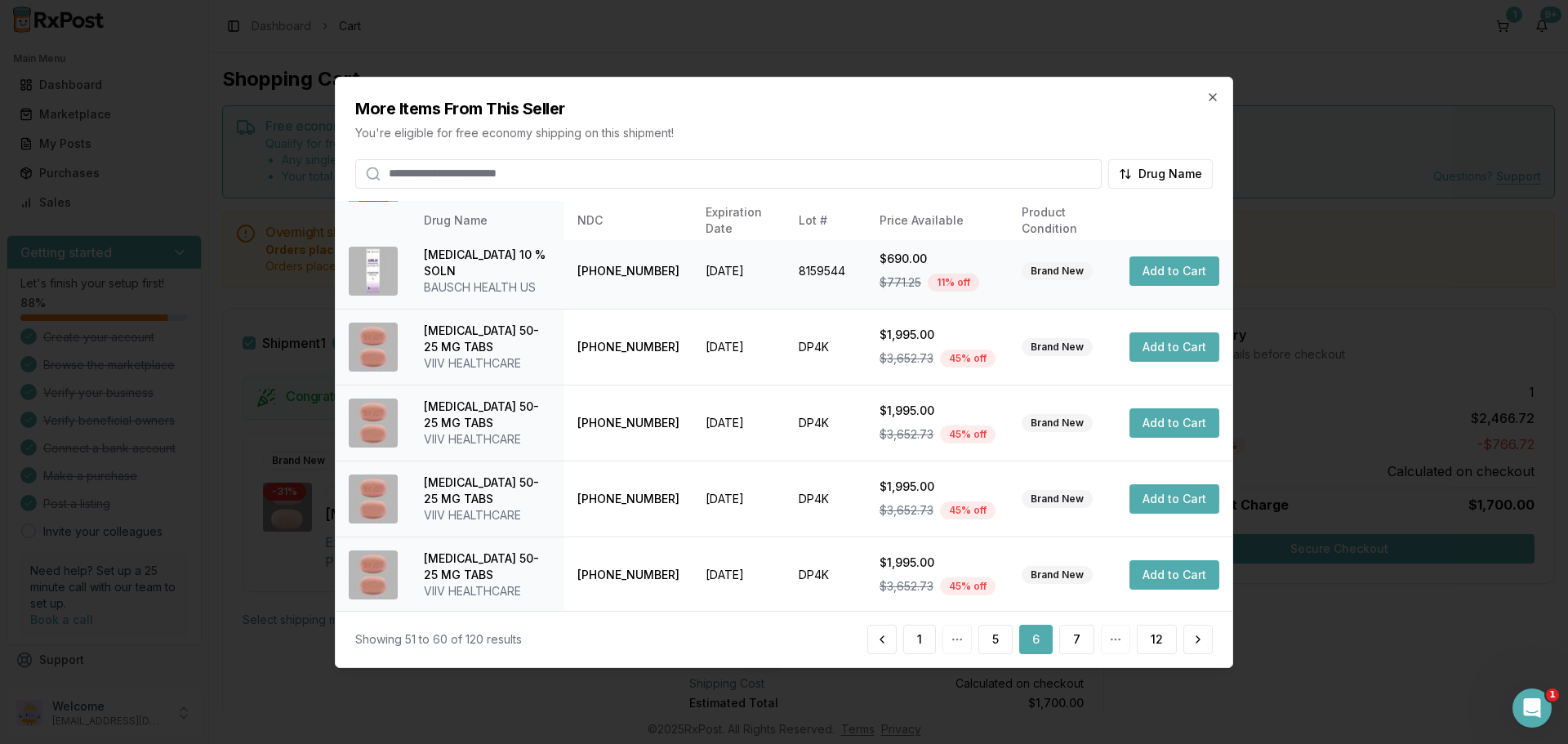
scroll to position [405, 0]
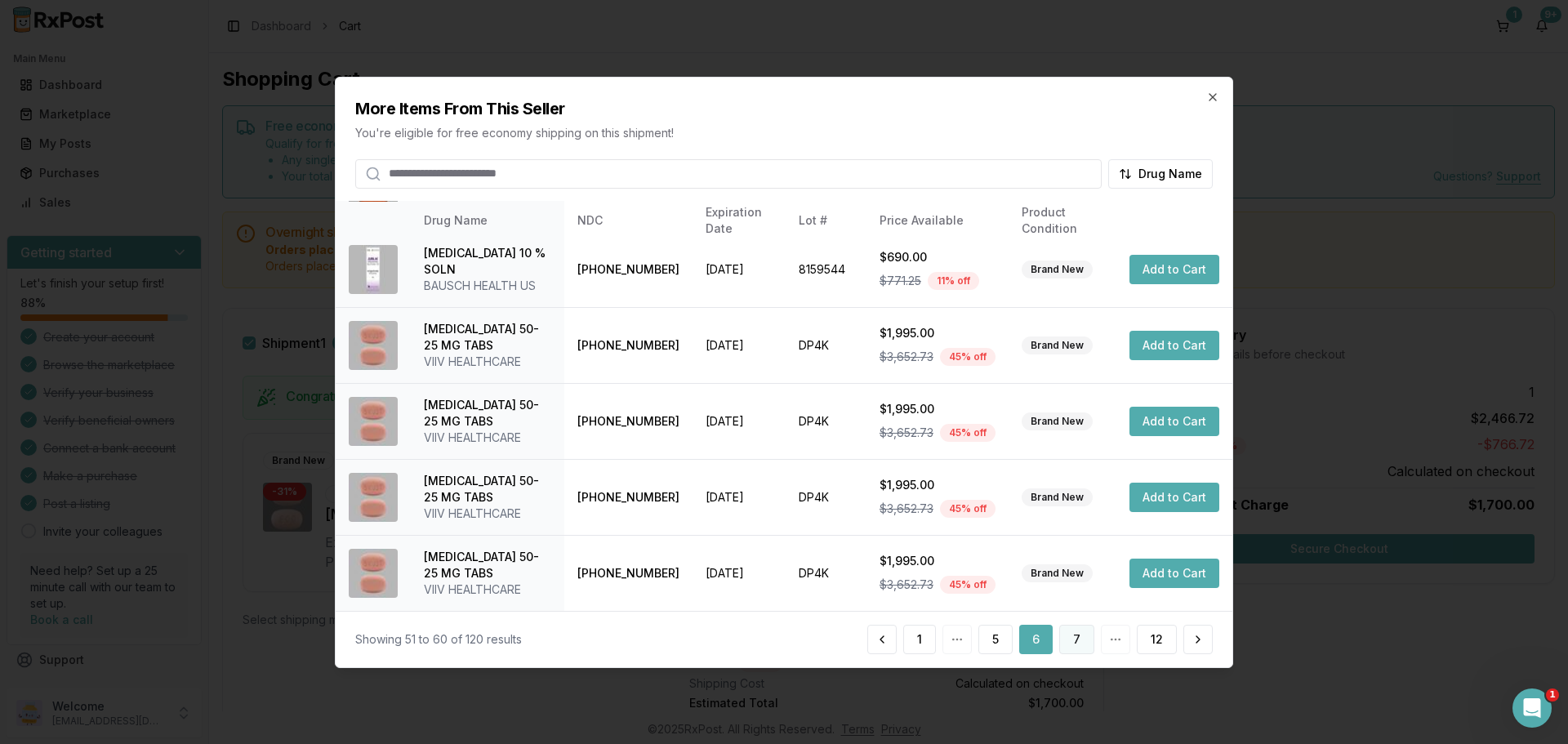
click at [1087, 638] on button "7" at bounding box center [1076, 640] width 35 height 30
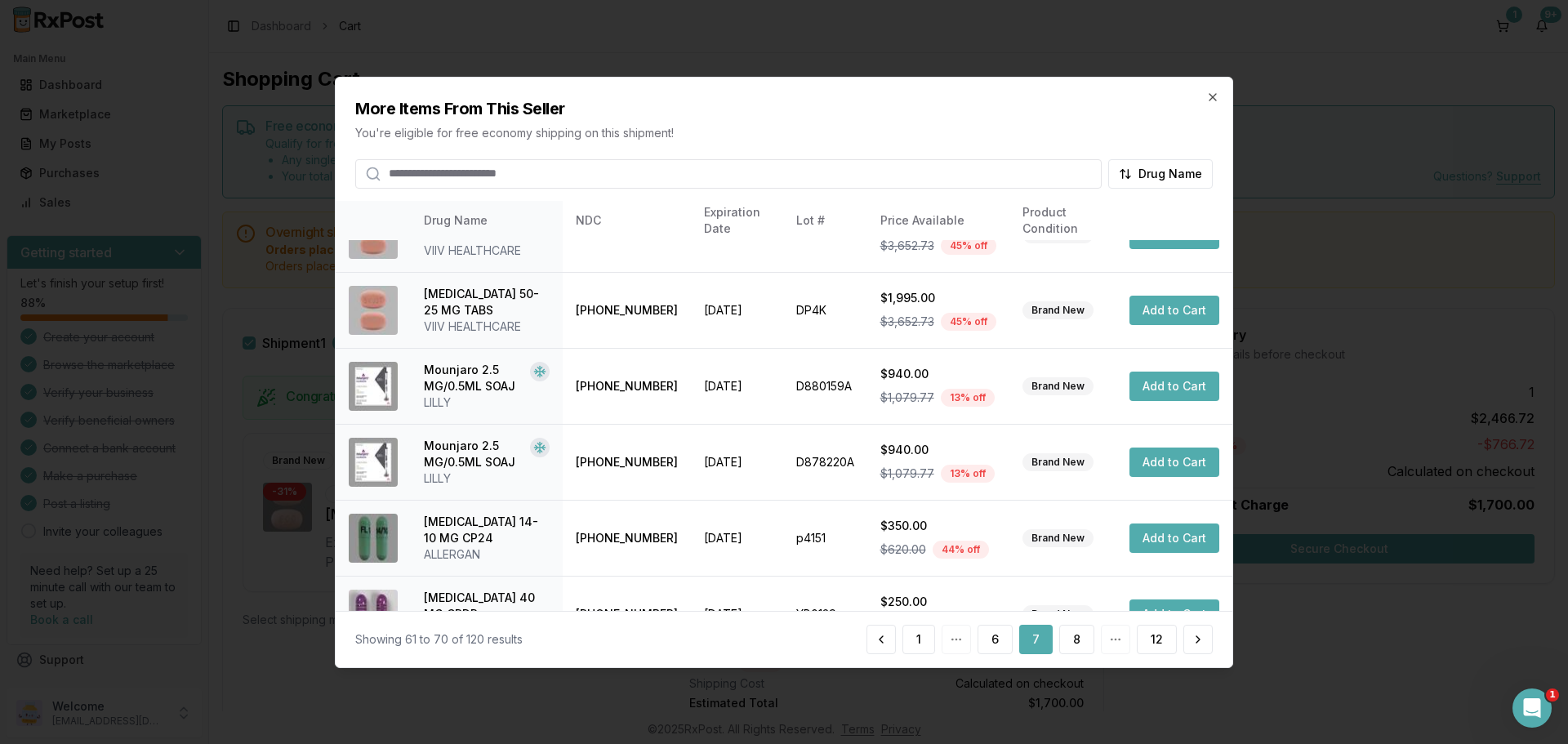
scroll to position [389, 0]
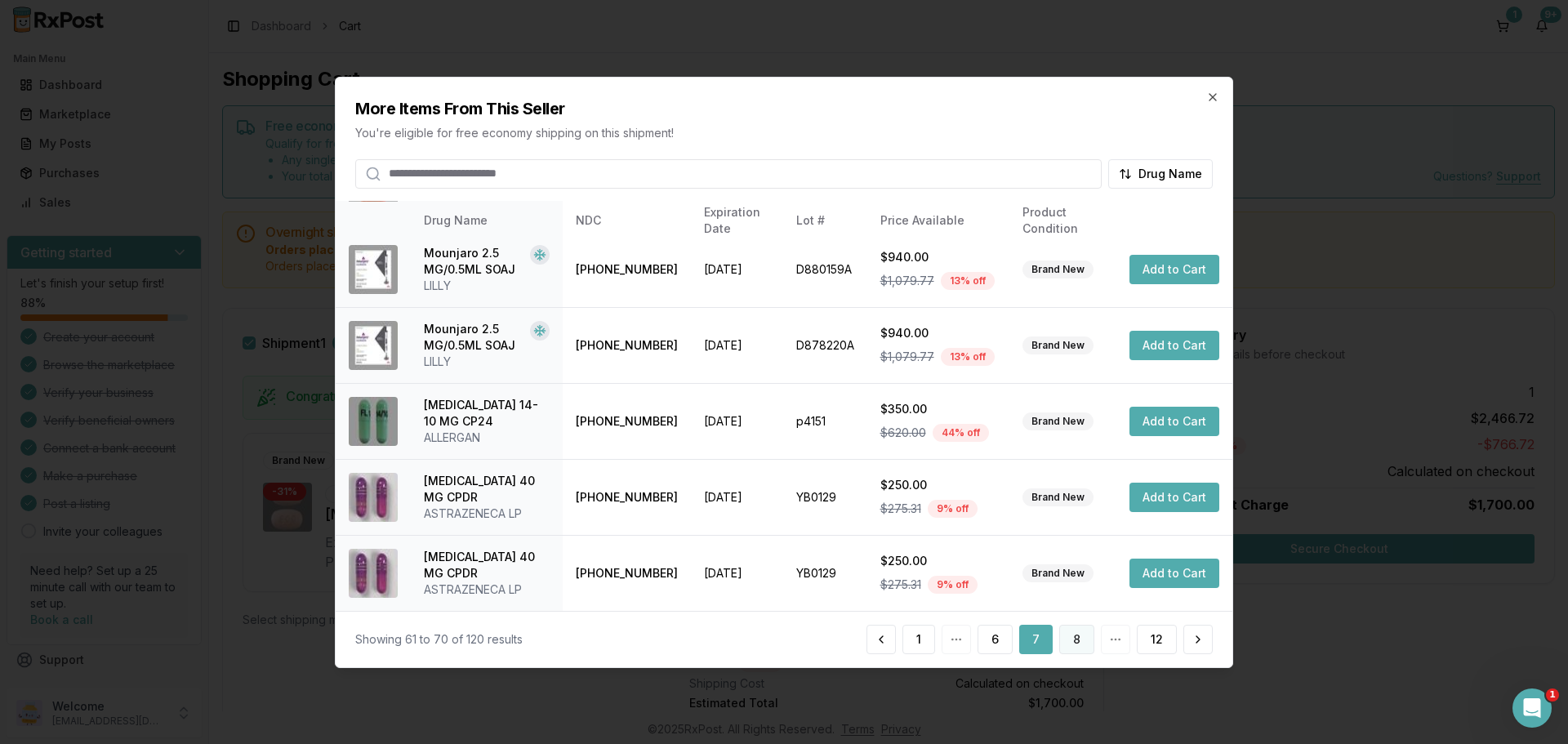
click at [1070, 637] on button "8" at bounding box center [1076, 640] width 35 height 30
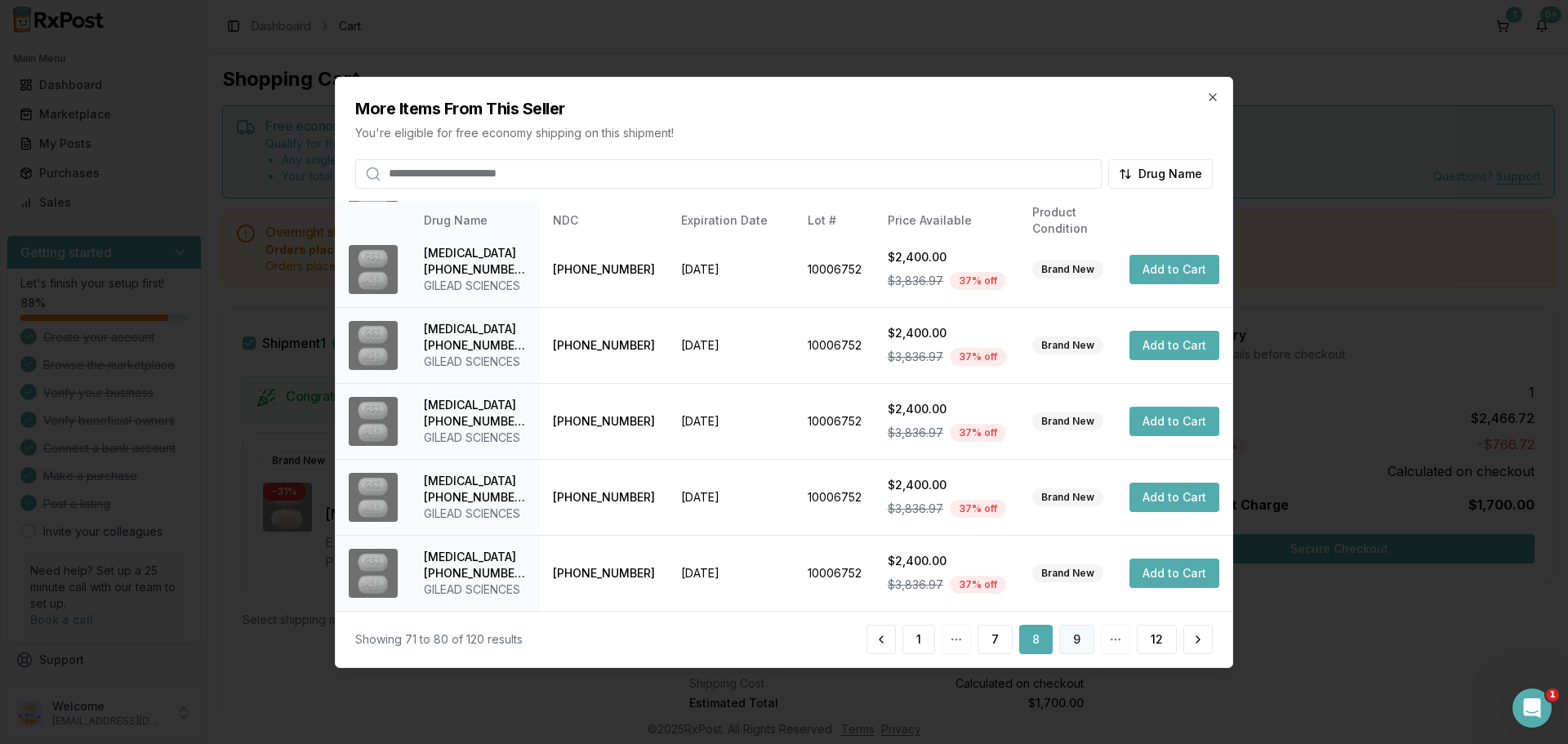
click at [1081, 647] on button "9" at bounding box center [1076, 640] width 35 height 30
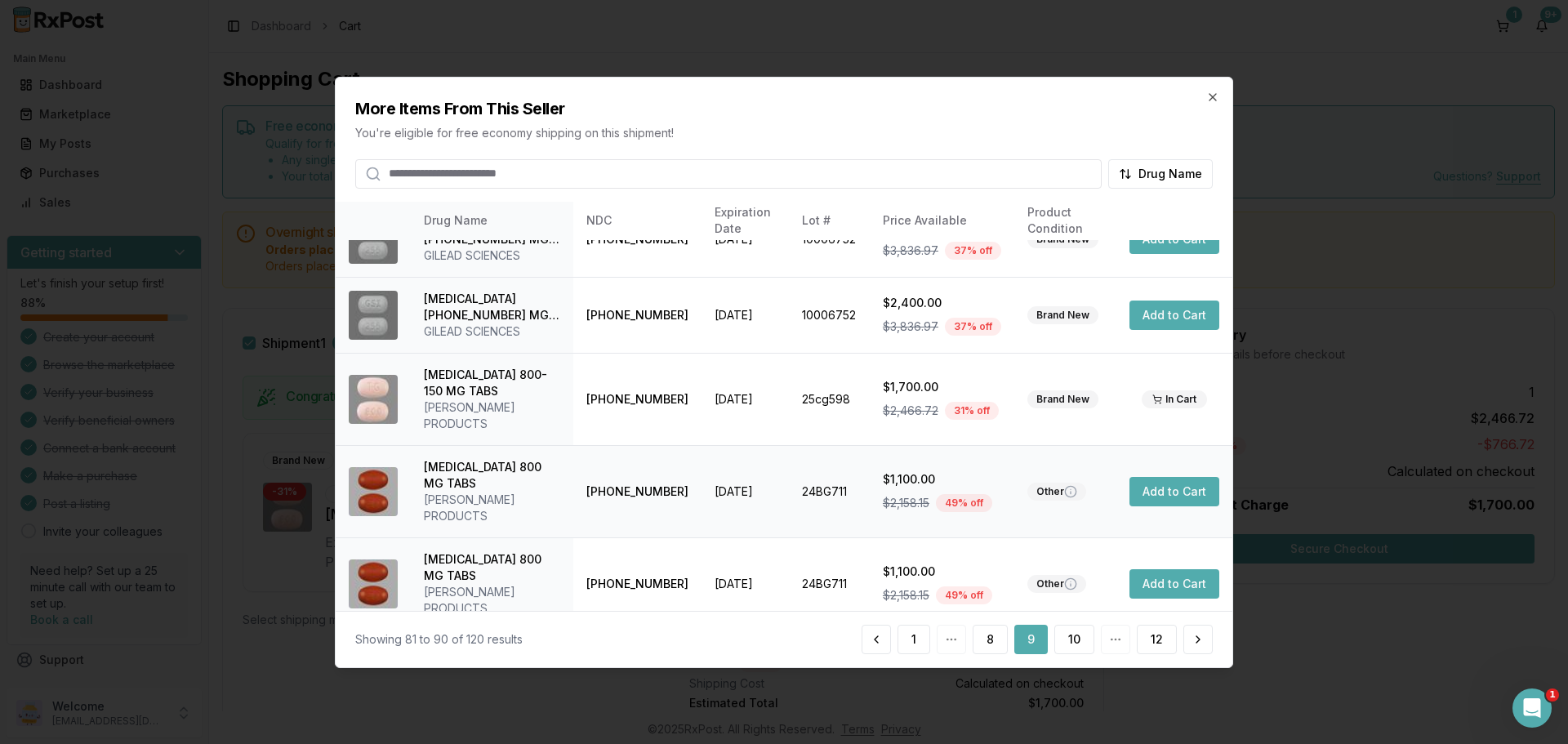
scroll to position [405, 0]
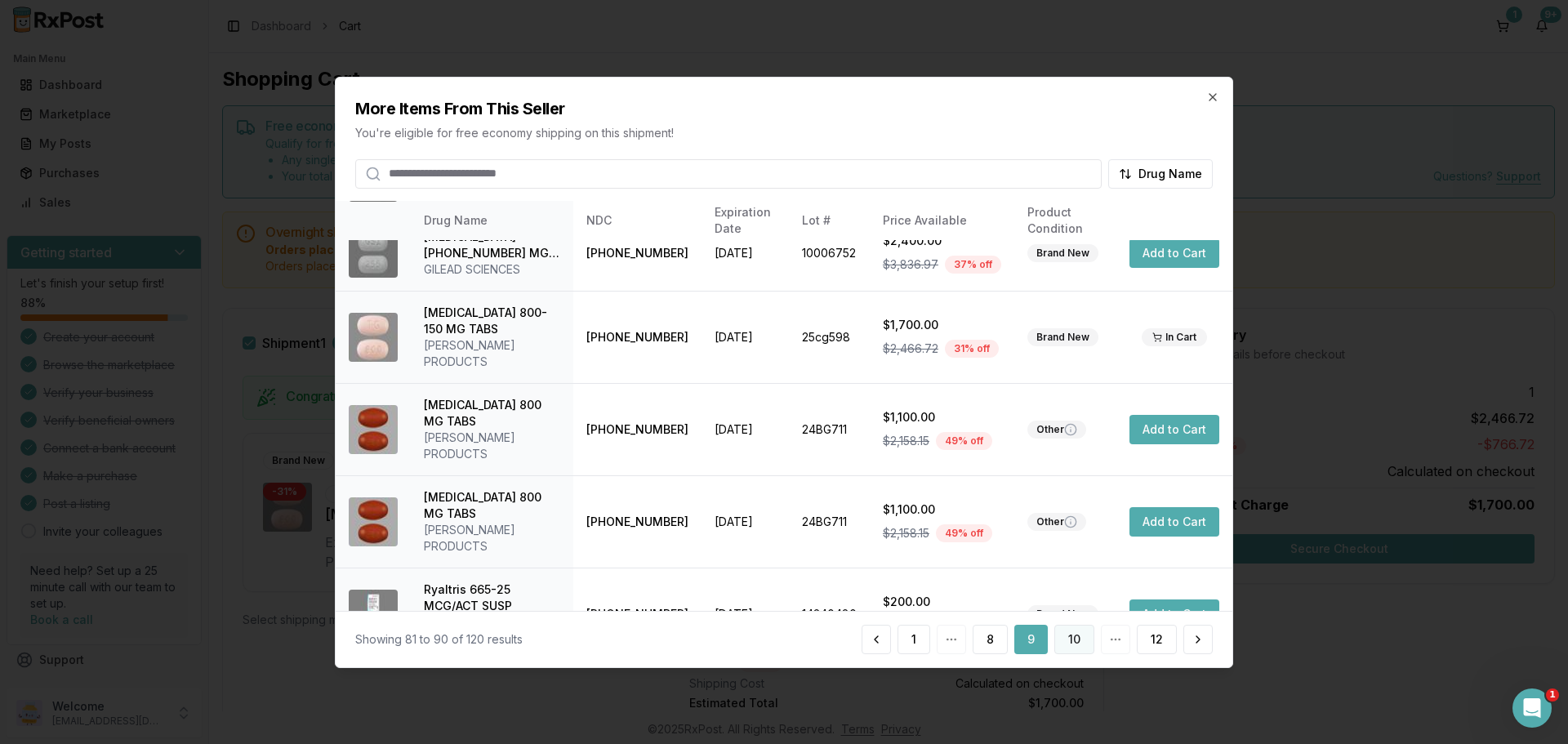
click at [1075, 633] on button "10" at bounding box center [1074, 640] width 40 height 30
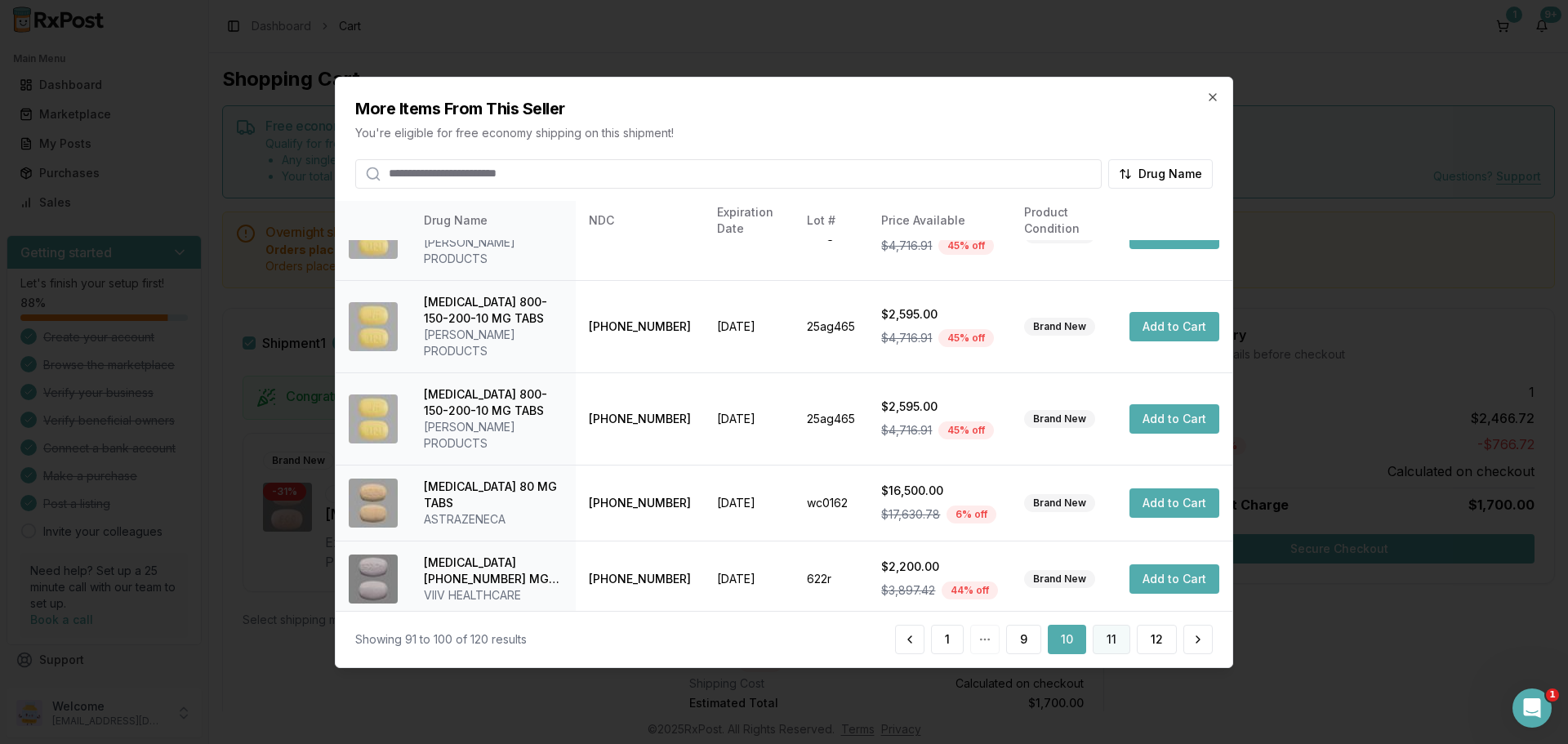
click at [1119, 640] on button "11" at bounding box center [1112, 640] width 38 height 30
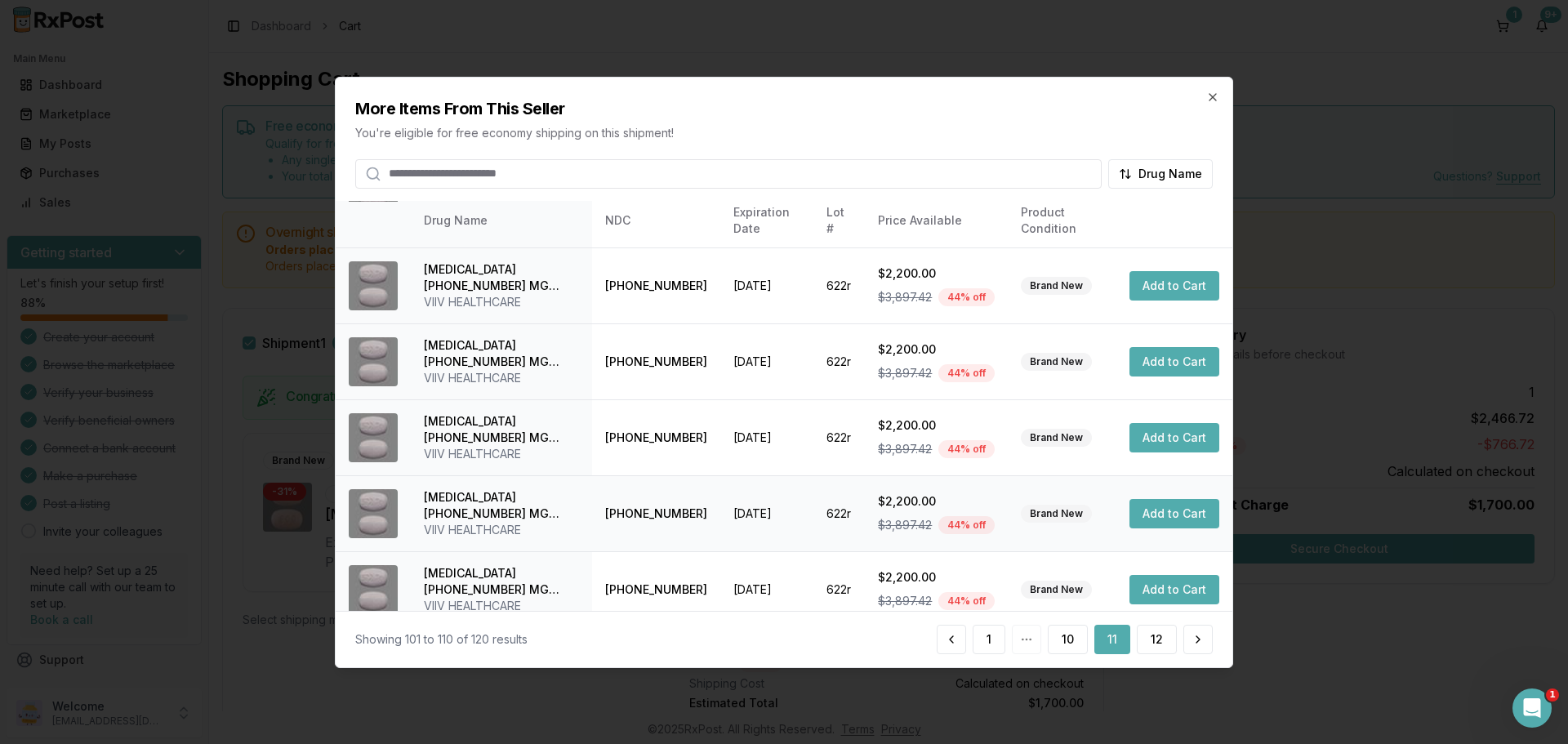
scroll to position [389, 0]
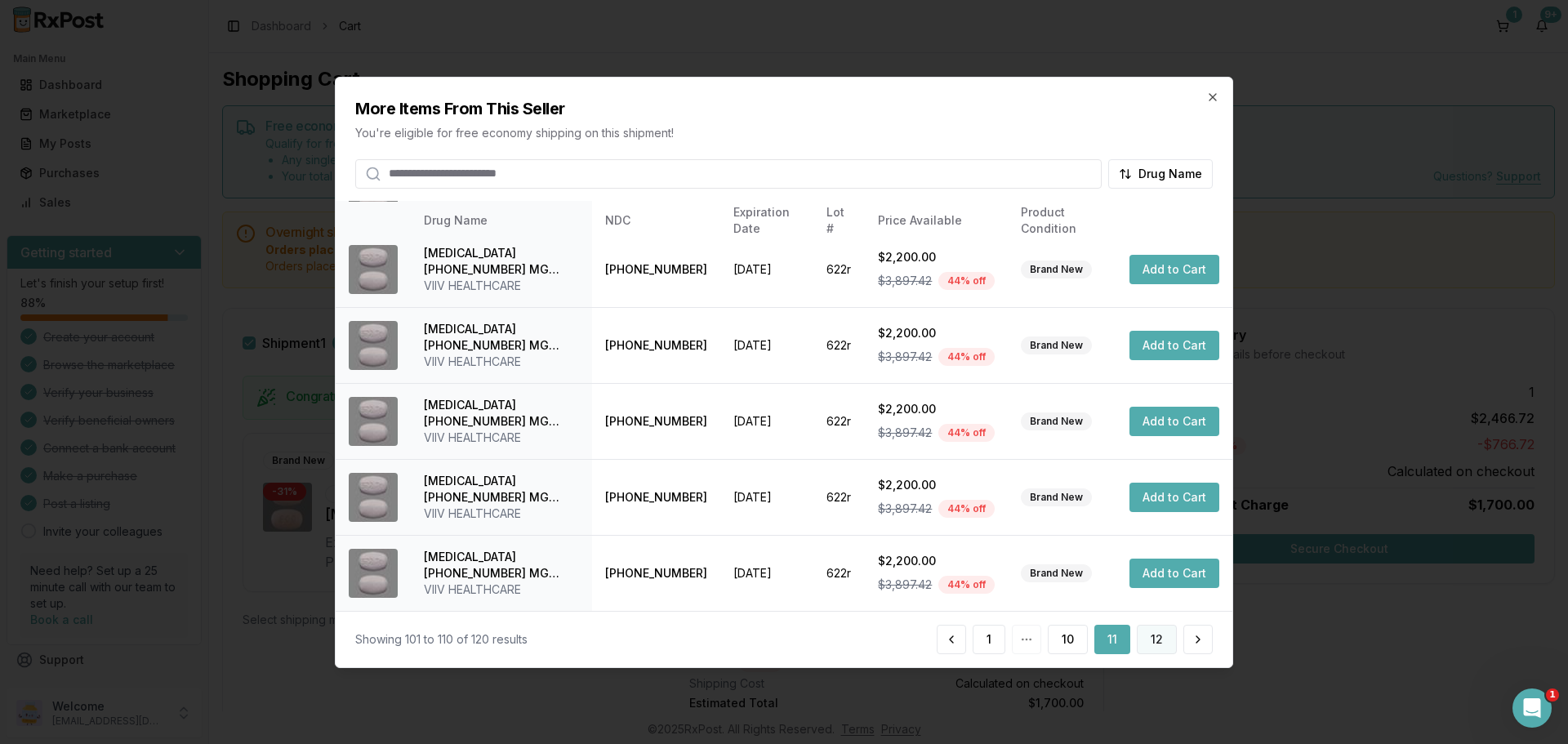
click at [1161, 644] on button "12" at bounding box center [1156, 640] width 40 height 30
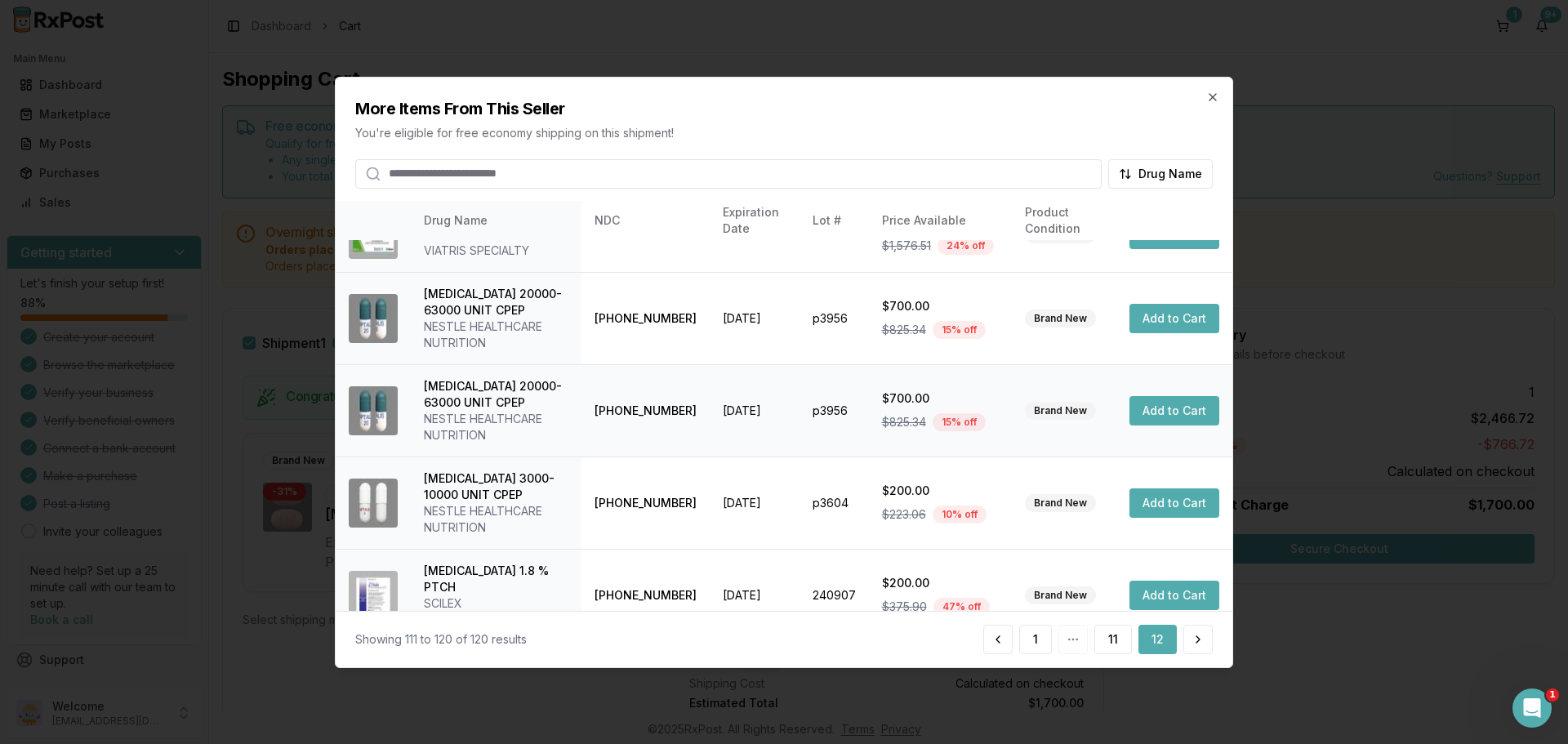
scroll to position [438, 0]
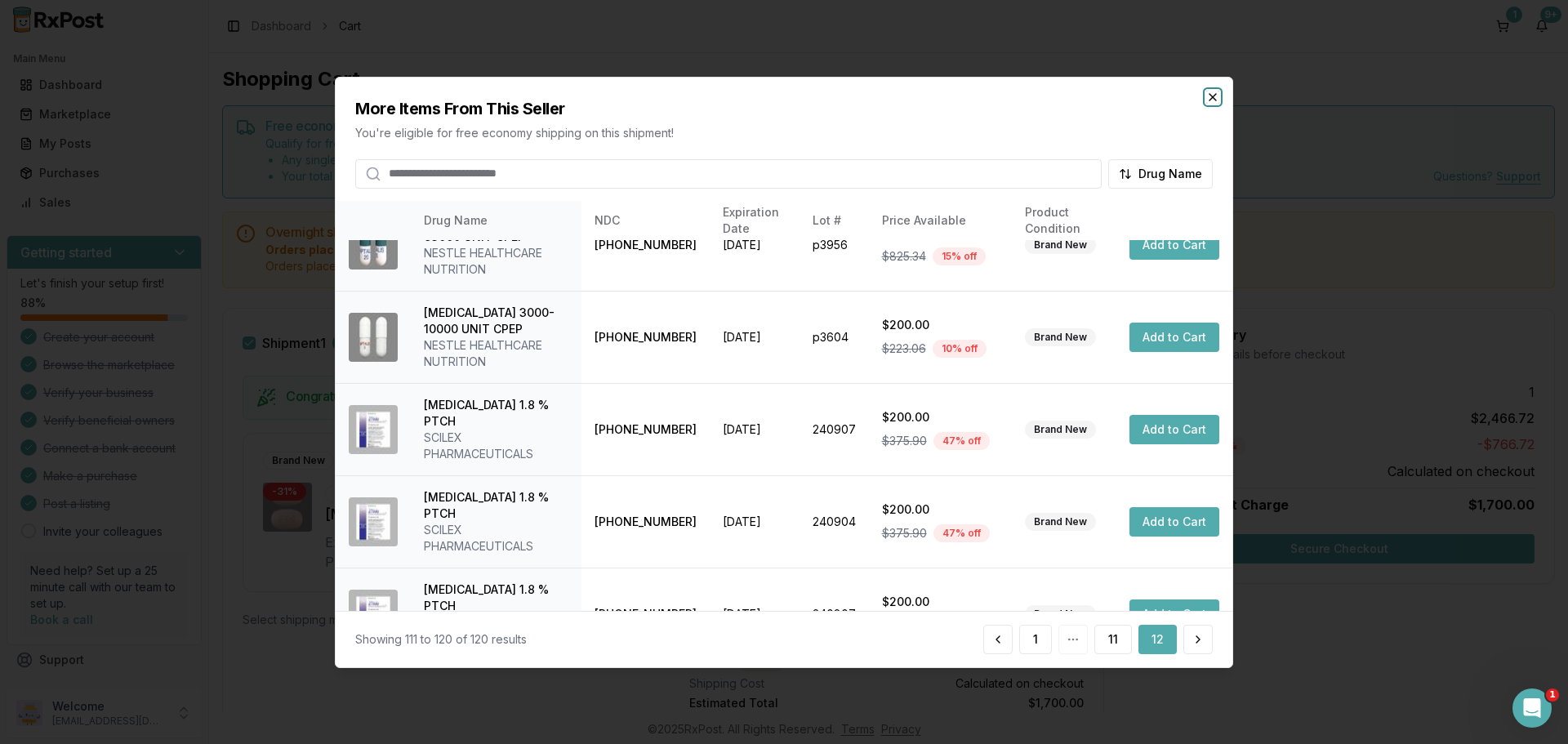
click at [1209, 100] on icon "button" at bounding box center [1212, 97] width 7 height 7
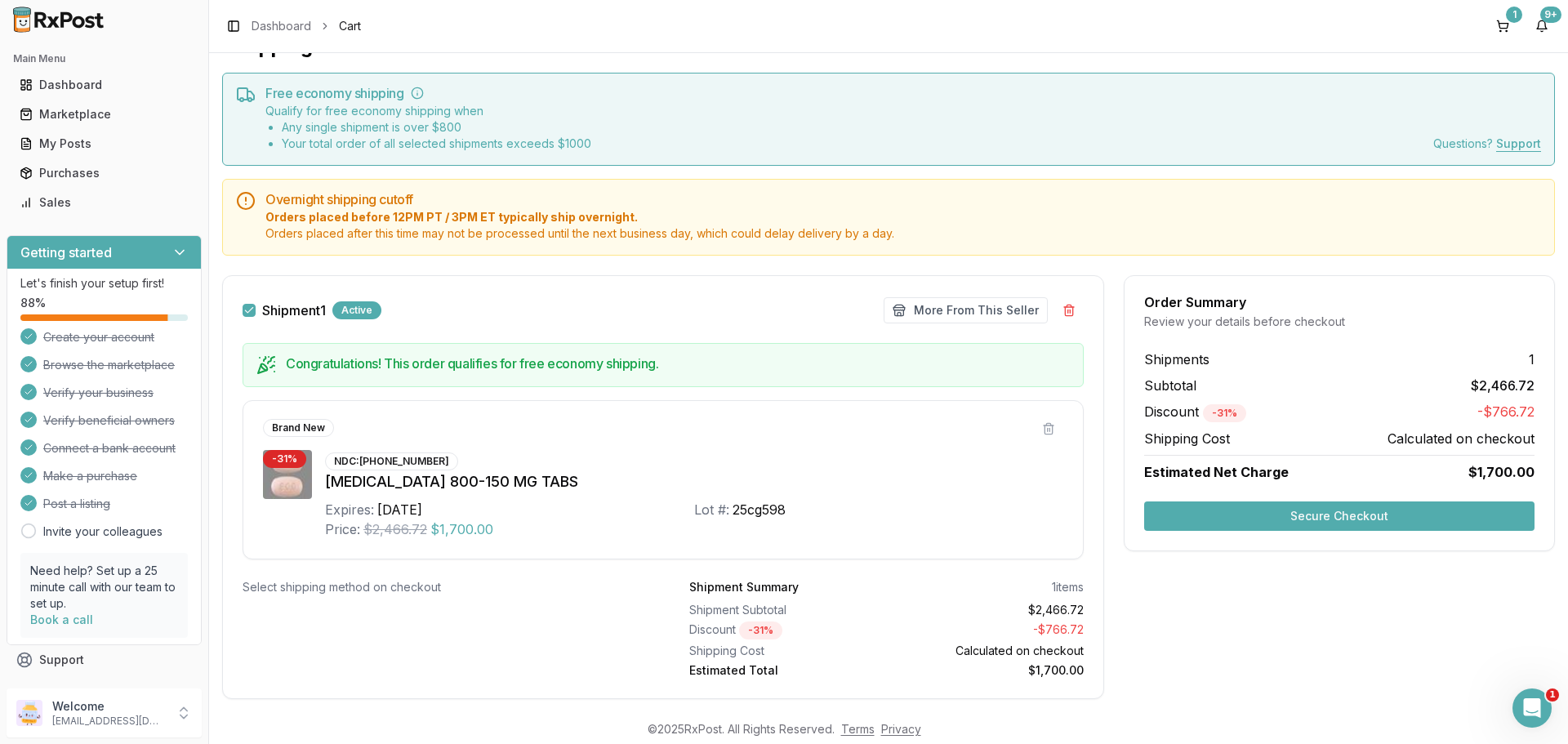
scroll to position [66, 0]
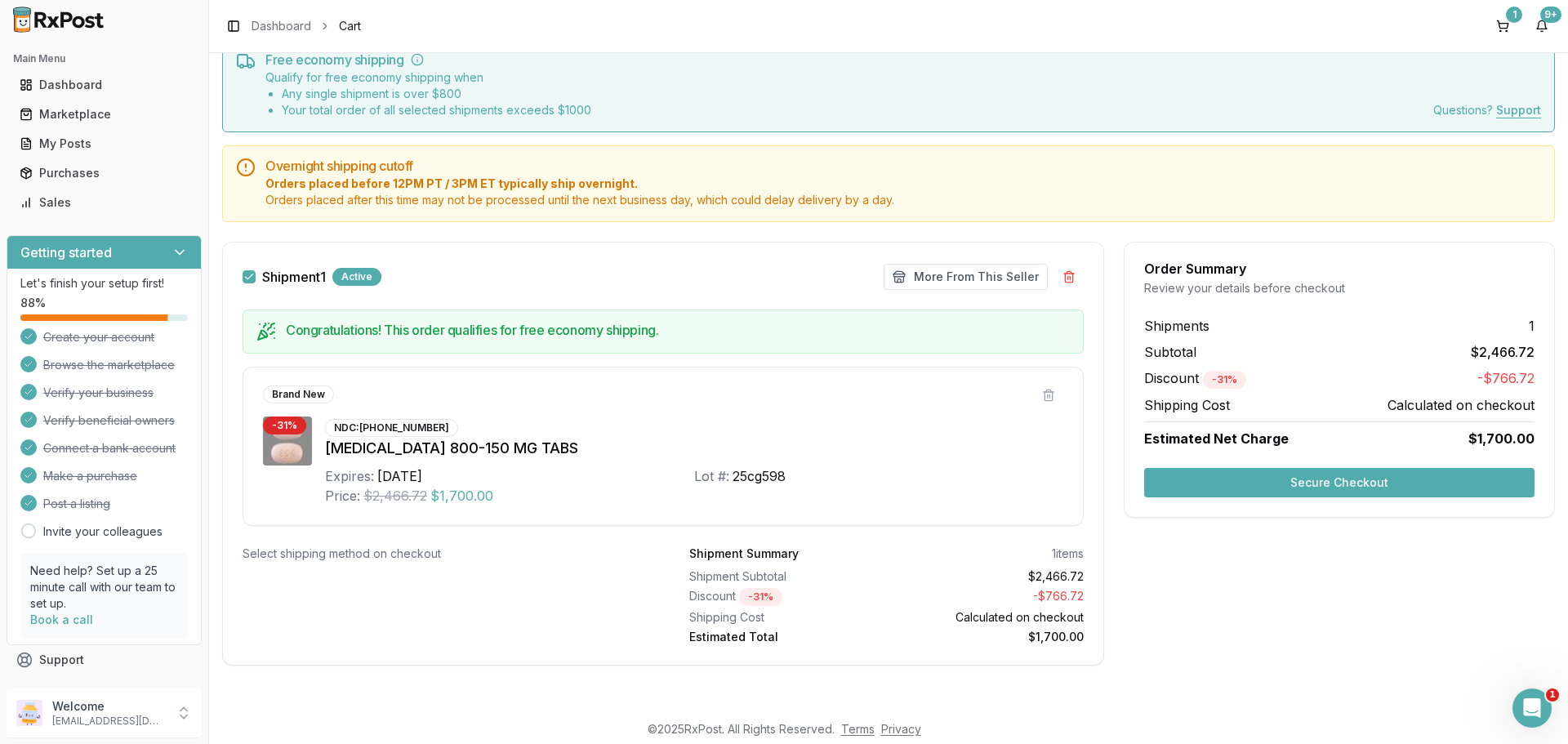
click at [1310, 476] on button "Secure Checkout" at bounding box center [1339, 483] width 390 height 30
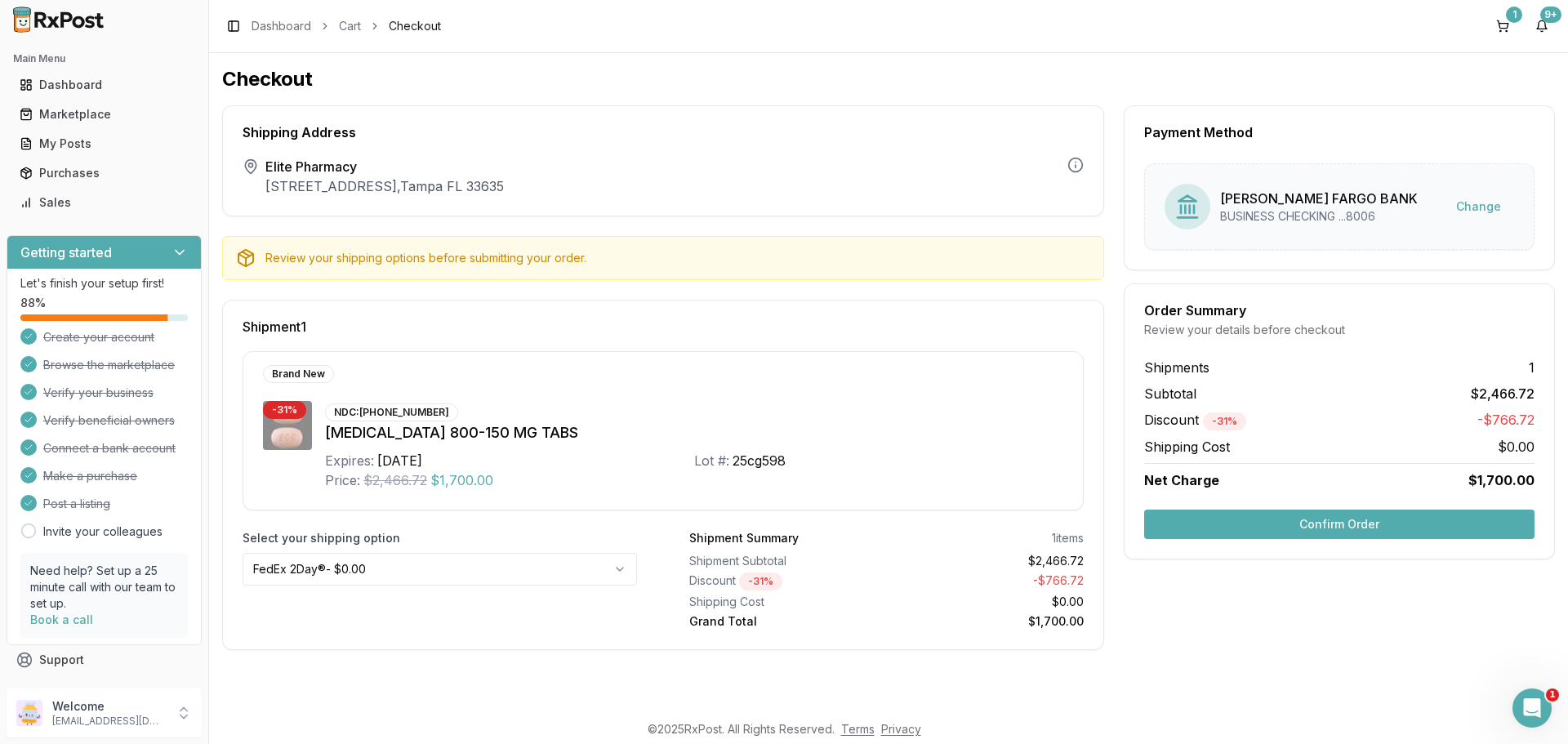
click at [1348, 519] on button "Confirm Order" at bounding box center [1339, 524] width 390 height 30
